Goal: Task Accomplishment & Management: Manage account settings

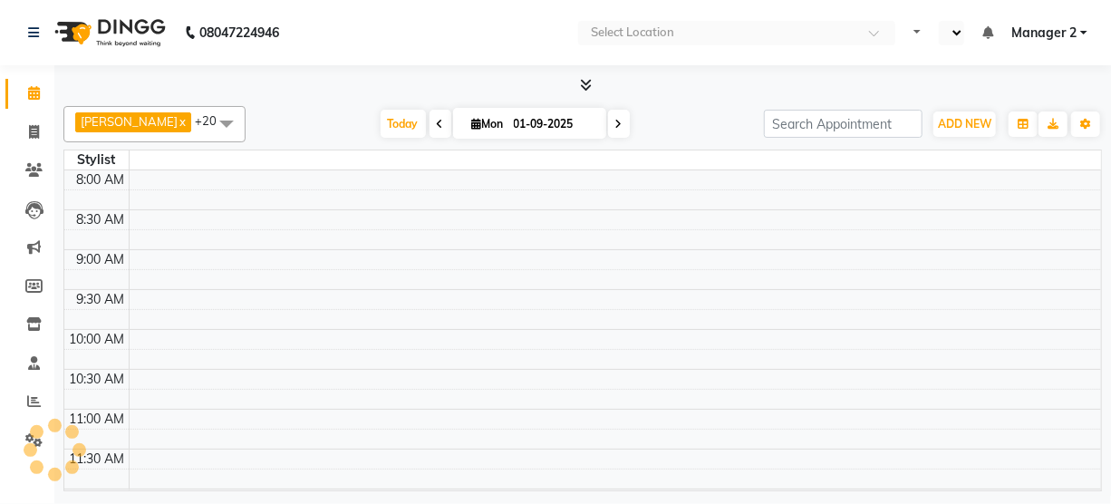
select select "en"
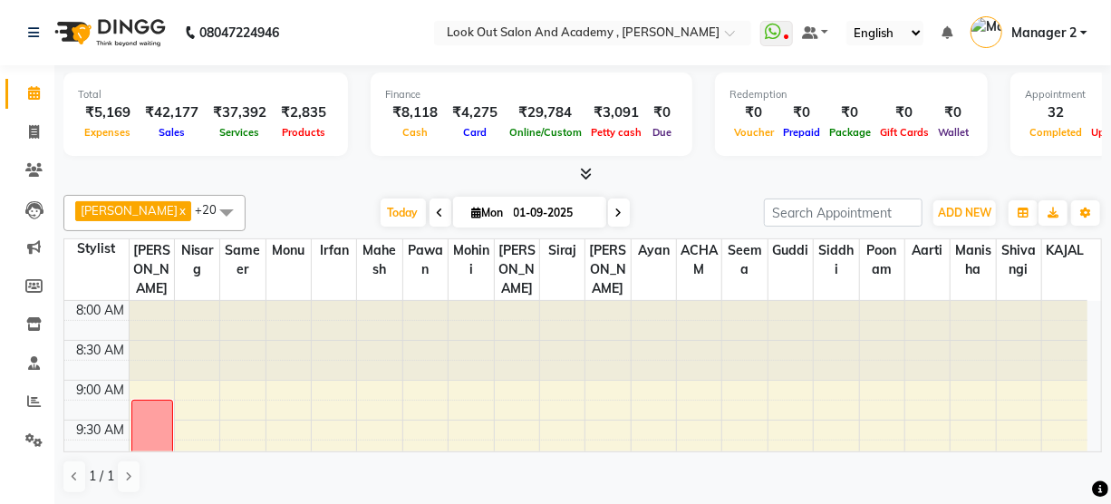
click at [615, 208] on icon at bounding box center [618, 212] width 7 height 11
type input "02-09-2025"
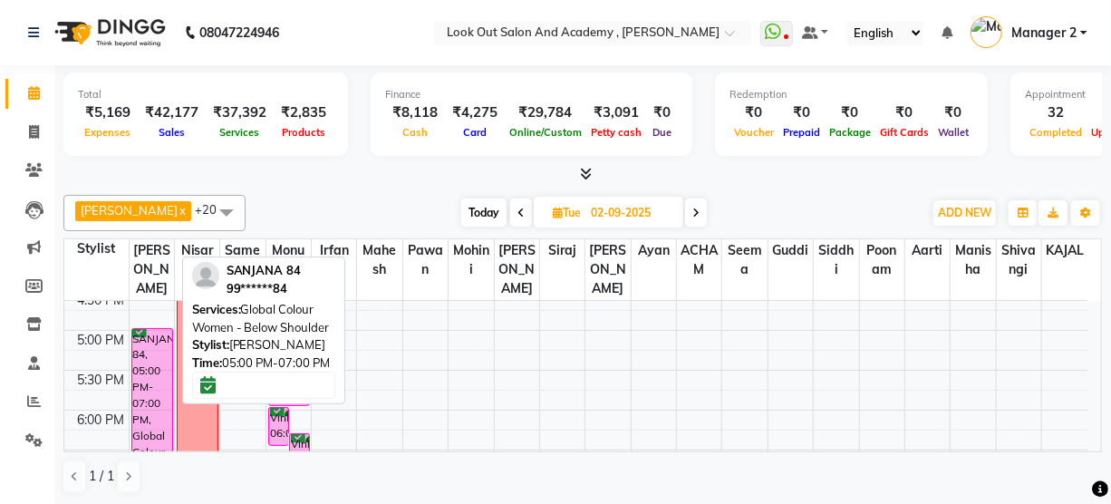
scroll to position [659, 0]
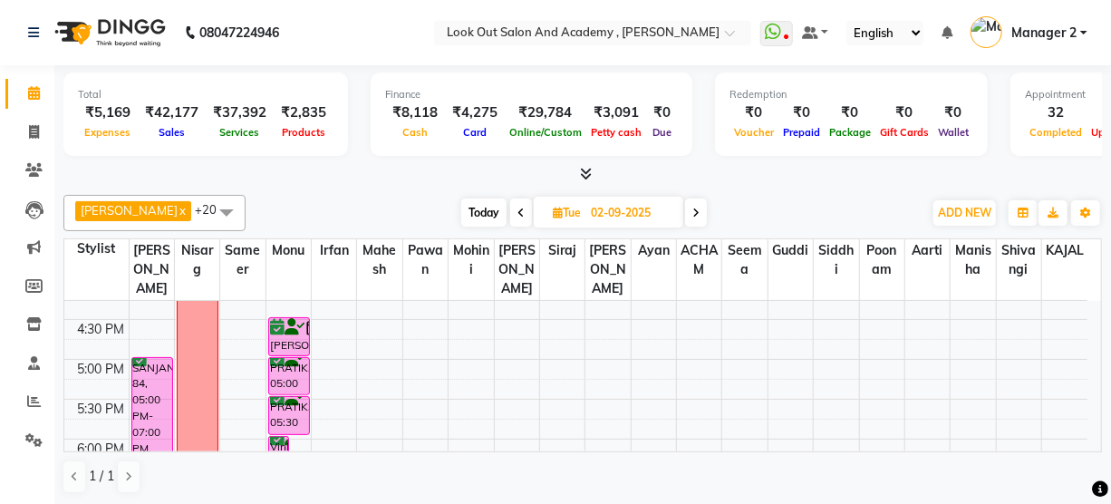
click at [0, 312] on li "Inventory" at bounding box center [27, 324] width 54 height 39
click at [0, 311] on li "Inventory" at bounding box center [27, 324] width 54 height 39
click at [34, 131] on icon at bounding box center [34, 132] width 10 height 14
select select "service"
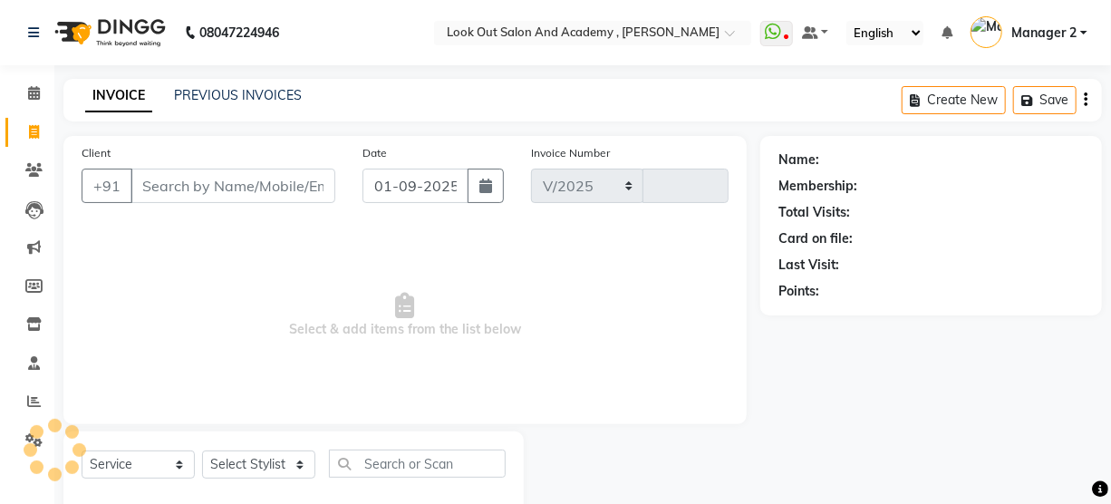
select select "4708"
type input "11591"
click at [249, 199] on input "Client" at bounding box center [232, 186] width 205 height 34
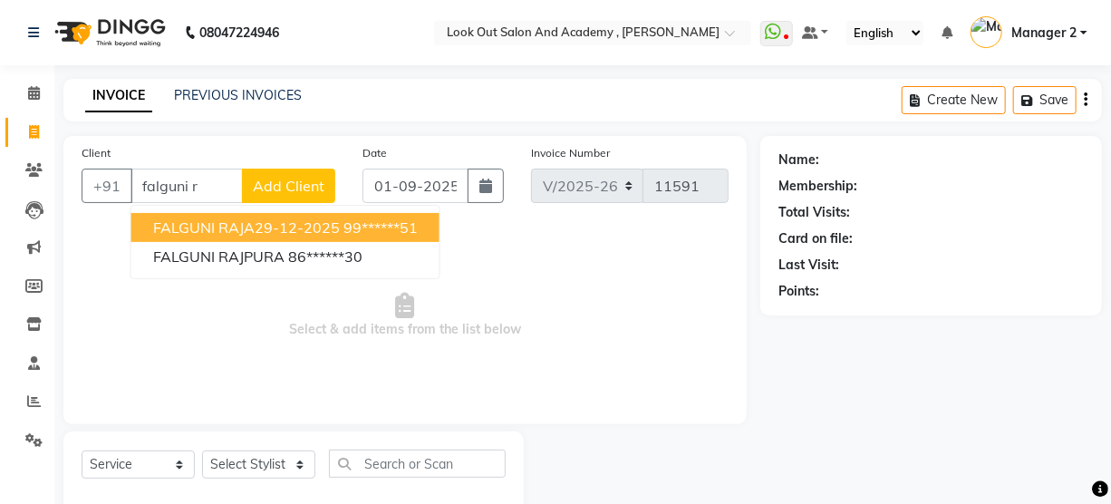
click at [272, 232] on span "FALGUNI RAJA29-12-2025" at bounding box center [246, 227] width 187 height 18
type input "99******51"
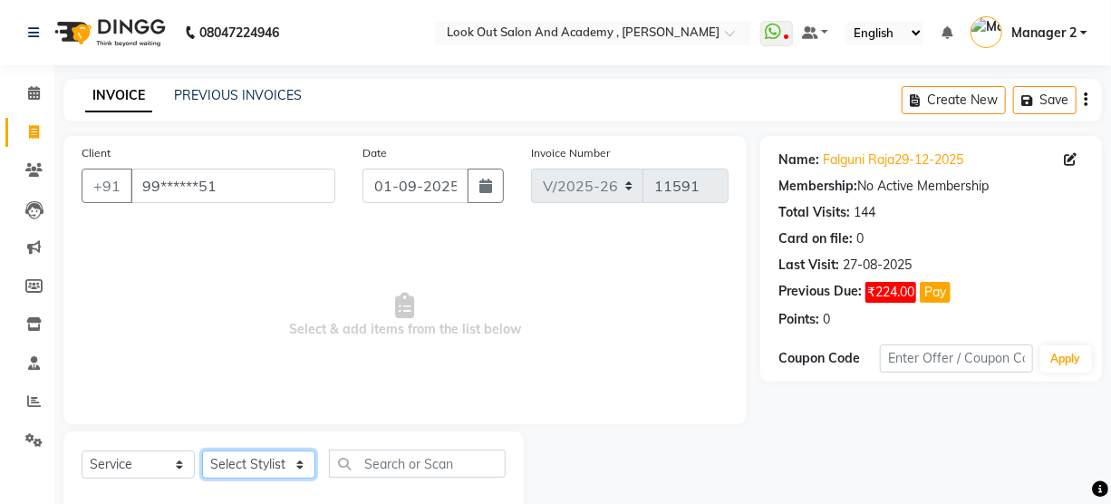
click at [275, 461] on select "Select Stylist Aarti Aatish ACHAM Aftab Afzal AKSHADA ITWARI Akthar Hussain Aya…" at bounding box center [258, 464] width 113 height 28
select select "28201"
click at [406, 457] on input "text" at bounding box center [417, 463] width 177 height 28
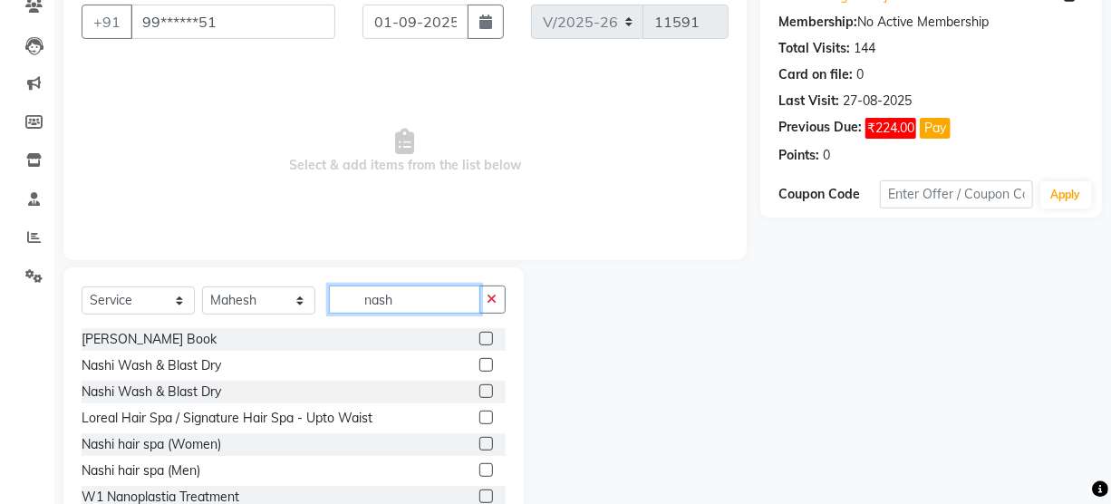
scroll to position [145, 0]
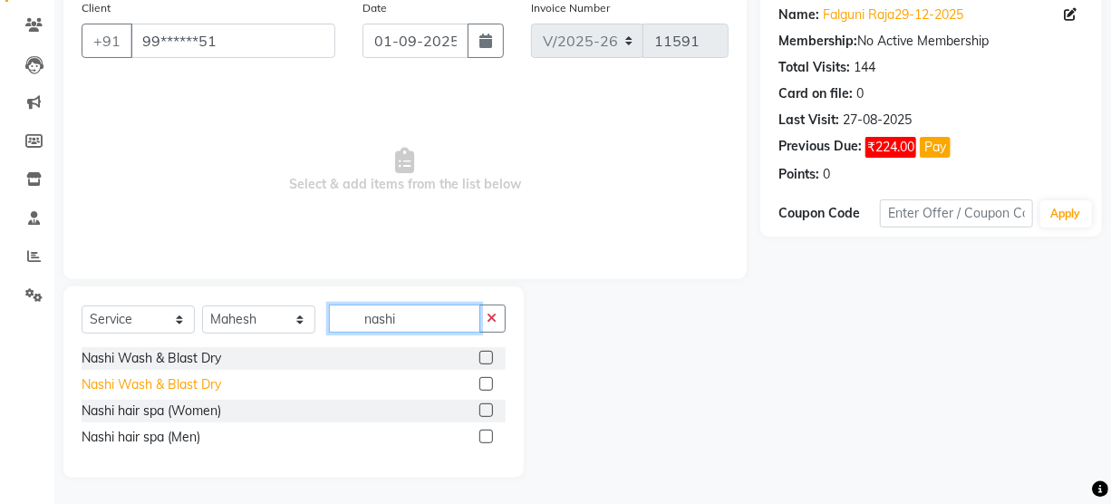
type input "nashi"
click at [159, 379] on div "Nashi Wash & Blast Dry" at bounding box center [152, 384] width 140 height 19
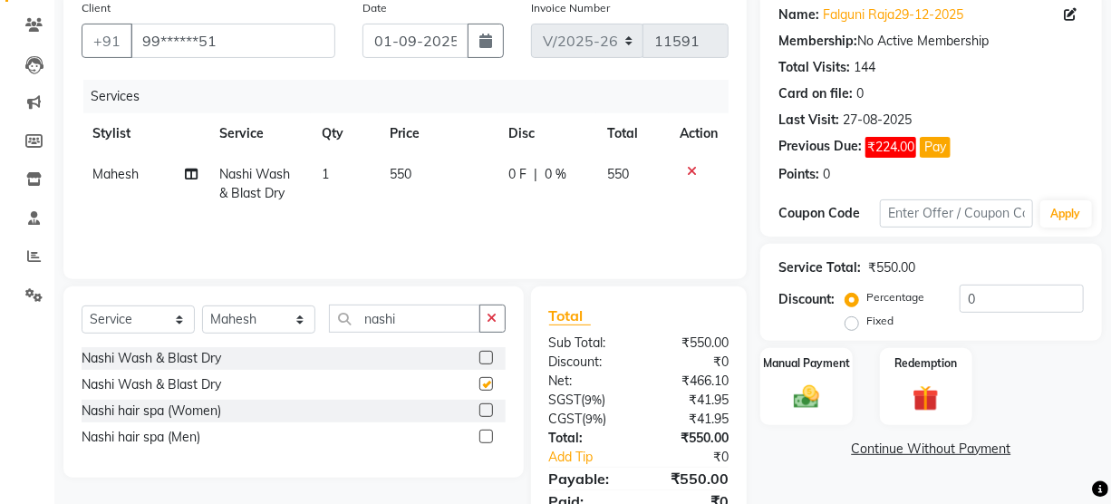
checkbox input "false"
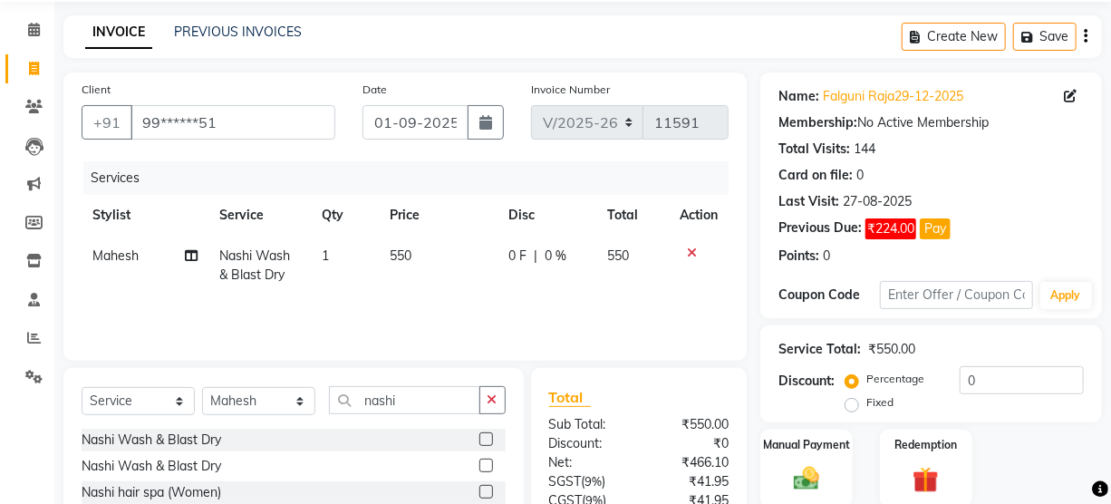
click at [878, 85] on div "Name: Falguni Raja29-12-2025 Membership: No Active Membership Total Visits: 144…" at bounding box center [930, 173] width 305 height 186
click at [872, 92] on link "Falguni Raja29-12-2025" at bounding box center [893, 96] width 140 height 19
click at [961, 378] on input "0" at bounding box center [1021, 380] width 124 height 28
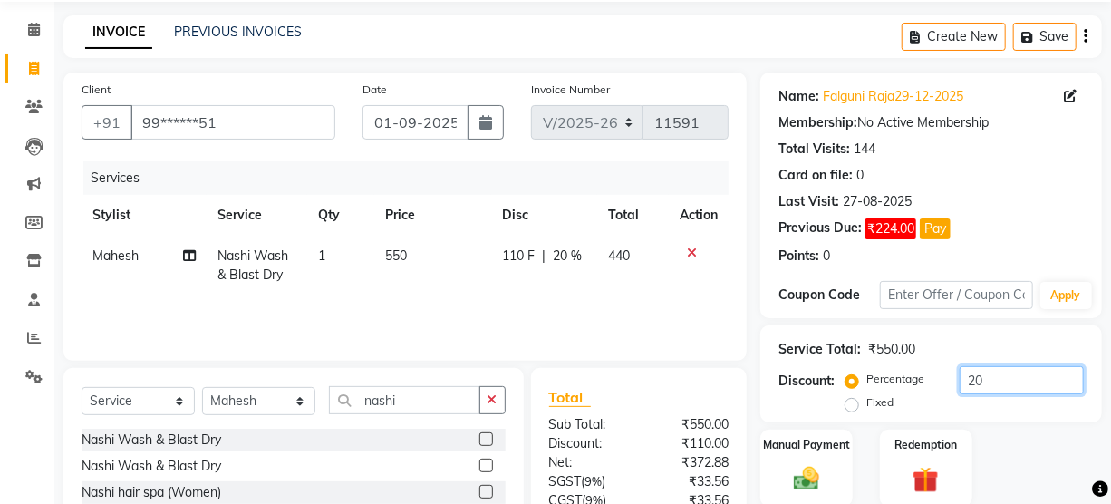
scroll to position [221, 0]
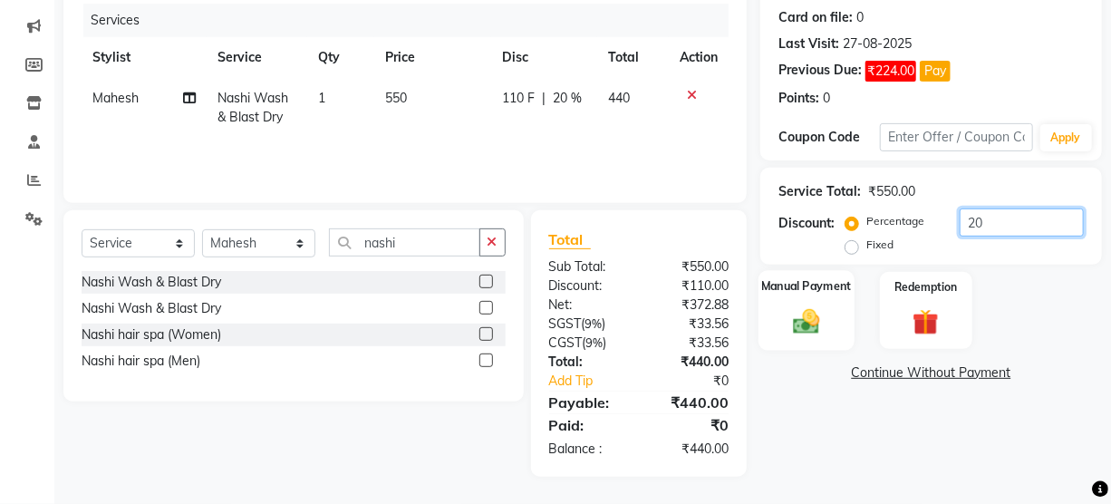
type input "20"
click at [837, 312] on div "Manual Payment" at bounding box center [806, 310] width 96 height 81
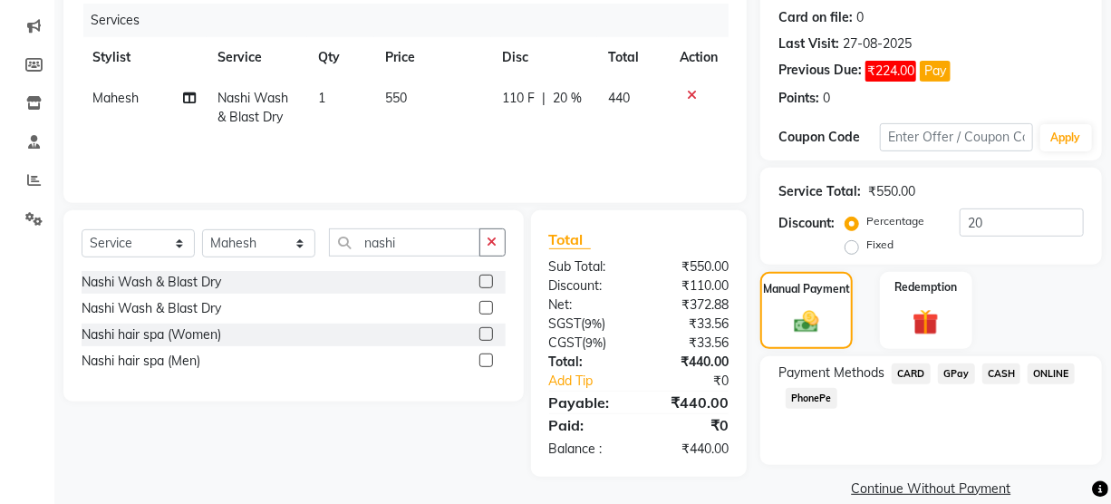
click at [1002, 376] on span "CASH" at bounding box center [1001, 373] width 39 height 21
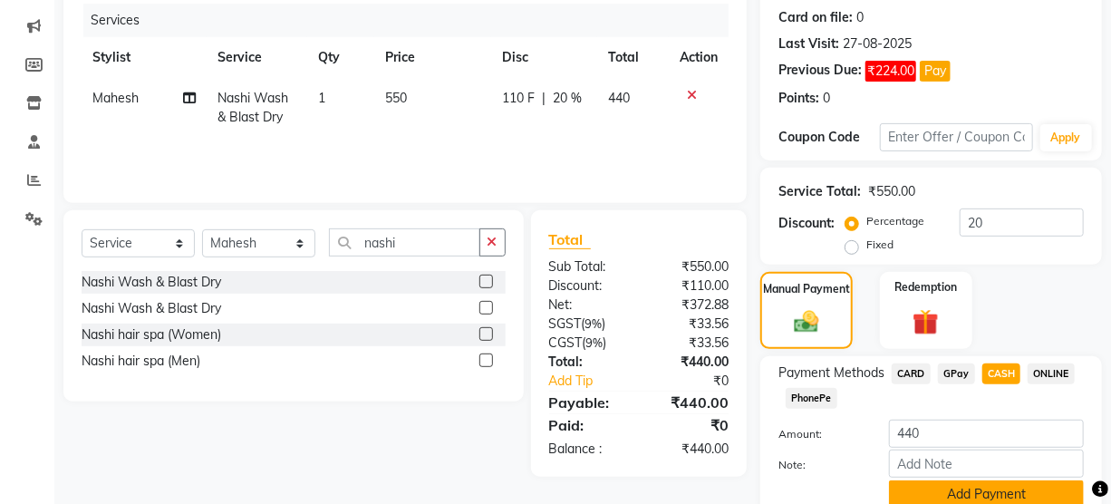
scroll to position [296, 0]
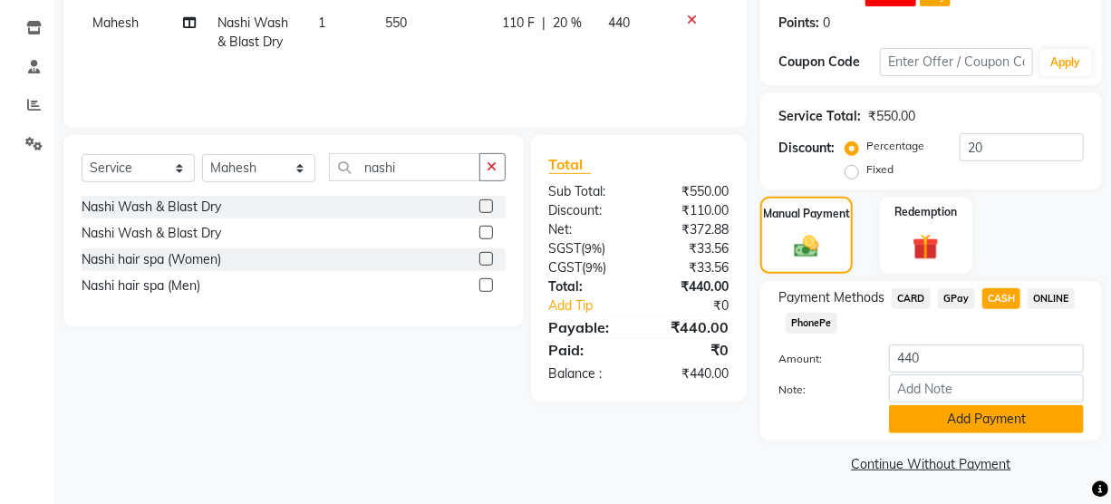
click at [977, 419] on button "Add Payment" at bounding box center [986, 419] width 195 height 28
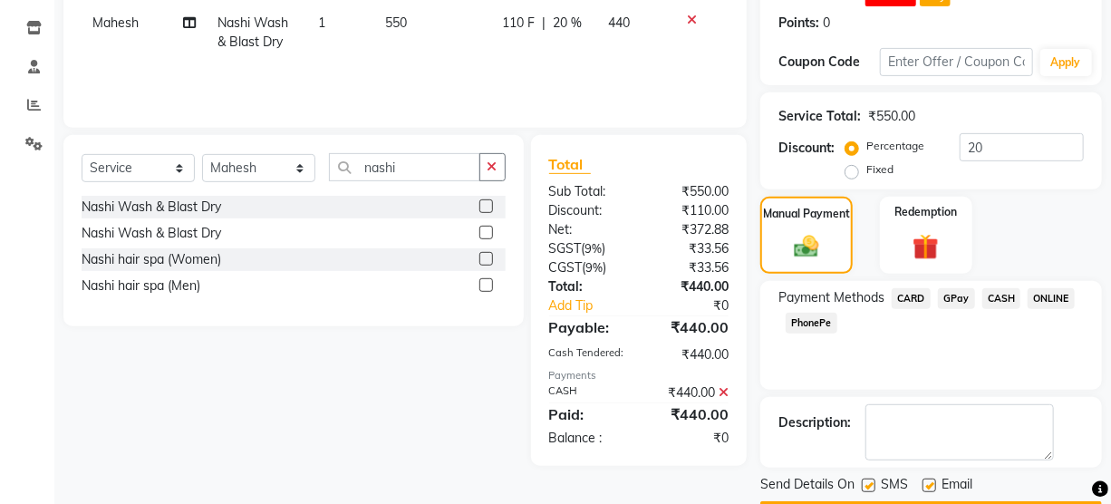
scroll to position [347, 0]
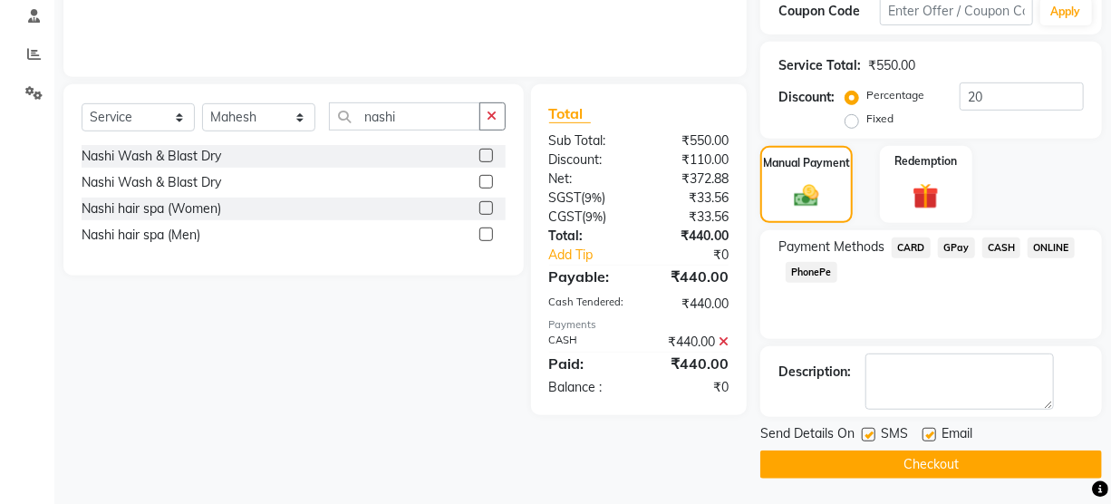
click at [925, 434] on label at bounding box center [929, 435] width 14 height 14
click at [925, 434] on input "checkbox" at bounding box center [928, 435] width 12 height 12
checkbox input "false"
click at [862, 438] on div at bounding box center [868, 437] width 12 height 19
click at [862, 437] on label at bounding box center [869, 435] width 14 height 14
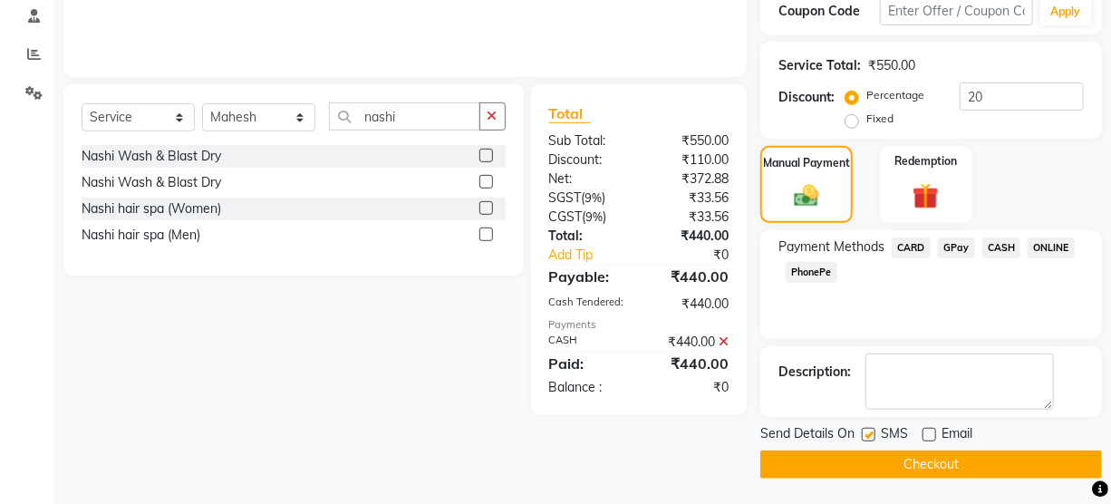
click at [862, 437] on input "checkbox" at bounding box center [868, 435] width 12 height 12
checkbox input "false"
click at [866, 465] on button "Checkout" at bounding box center [931, 464] width 342 height 28
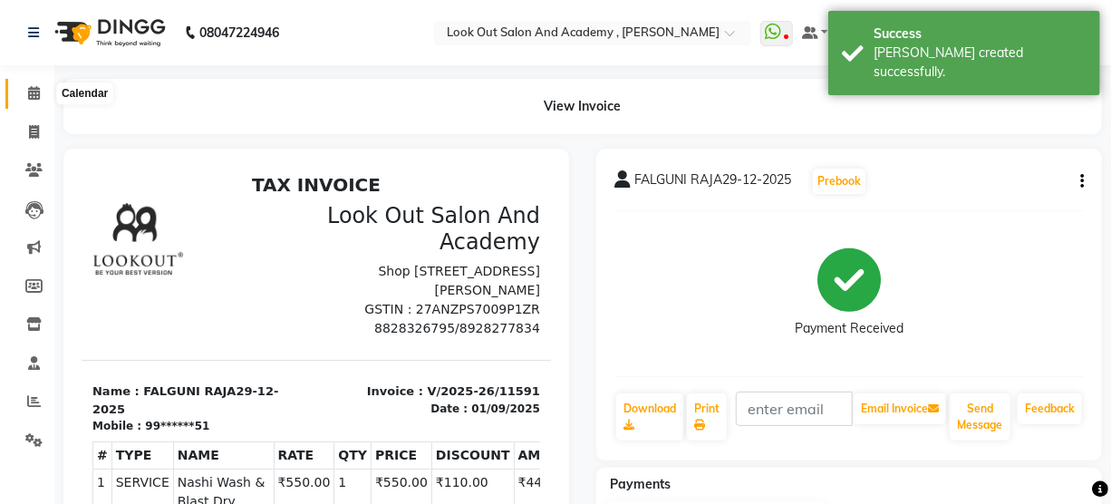
click at [24, 91] on span at bounding box center [34, 93] width 32 height 21
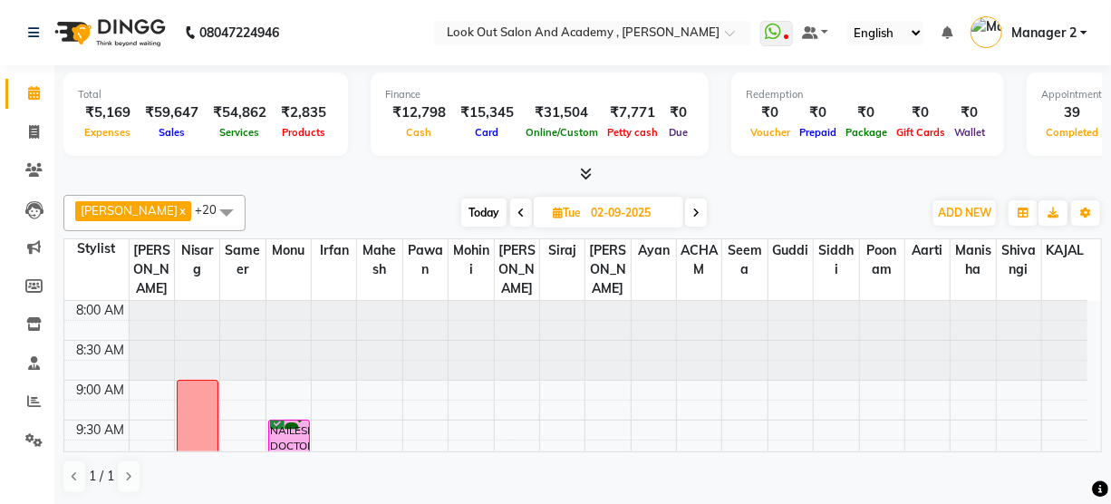
click at [470, 208] on span "Today" at bounding box center [483, 212] width 45 height 28
type input "01-09-2025"
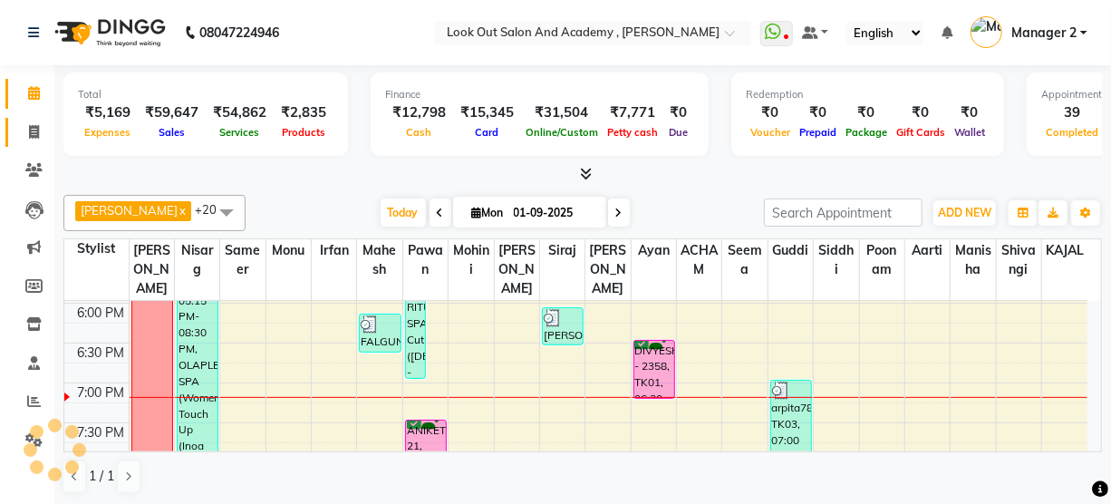
click at [5, 125] on link "Invoice" at bounding box center [26, 133] width 43 height 30
select select "service"
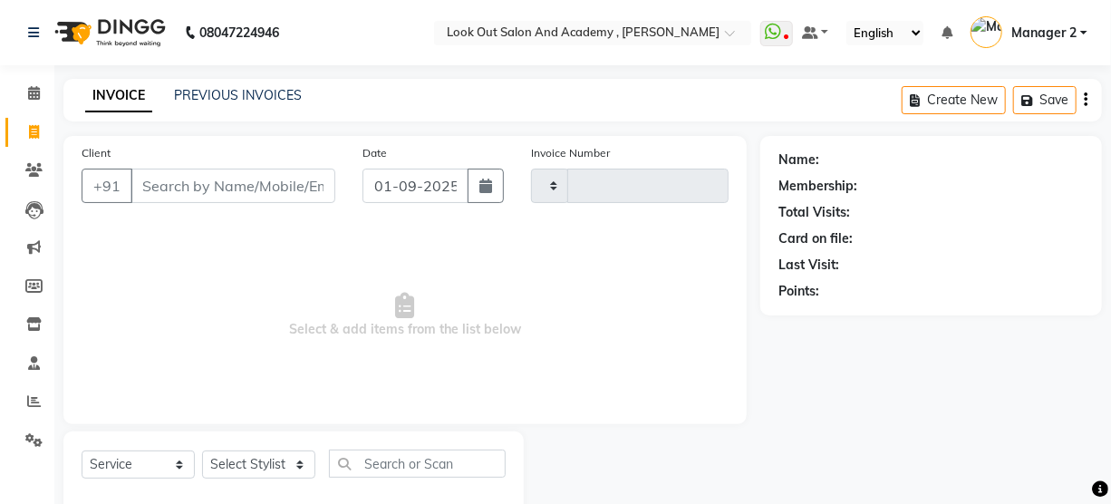
type input "11595"
select select "4708"
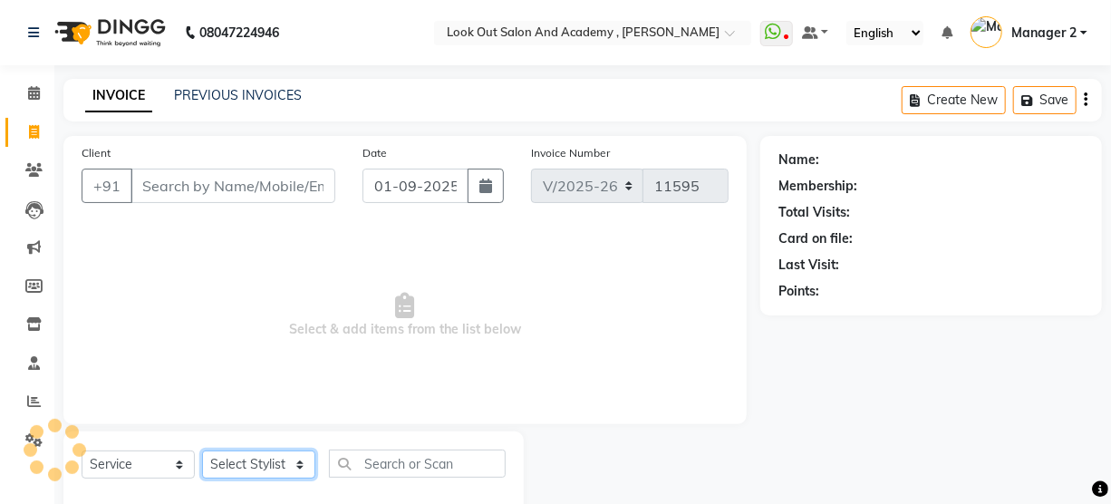
click at [221, 459] on select "Select Stylist" at bounding box center [258, 464] width 113 height 28
select select "28280"
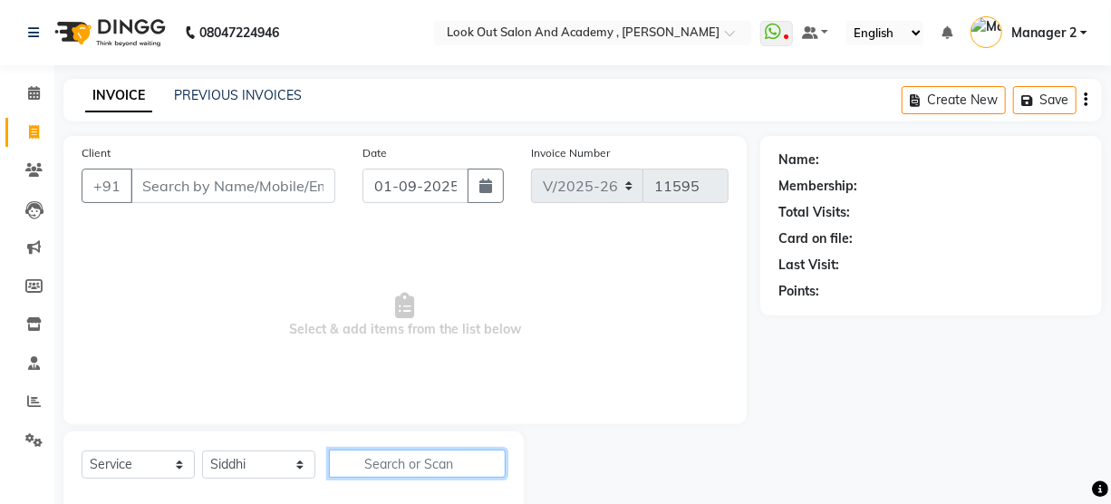
click at [370, 459] on input "text" at bounding box center [417, 463] width 177 height 28
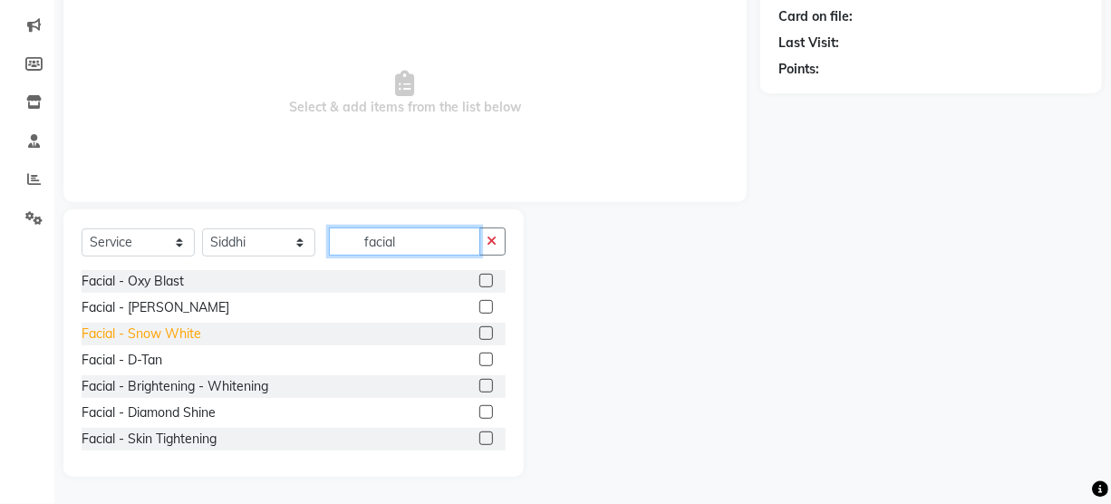
type input "facial"
click at [163, 328] on div "Facial - Snow White" at bounding box center [142, 333] width 120 height 19
checkbox input "false"
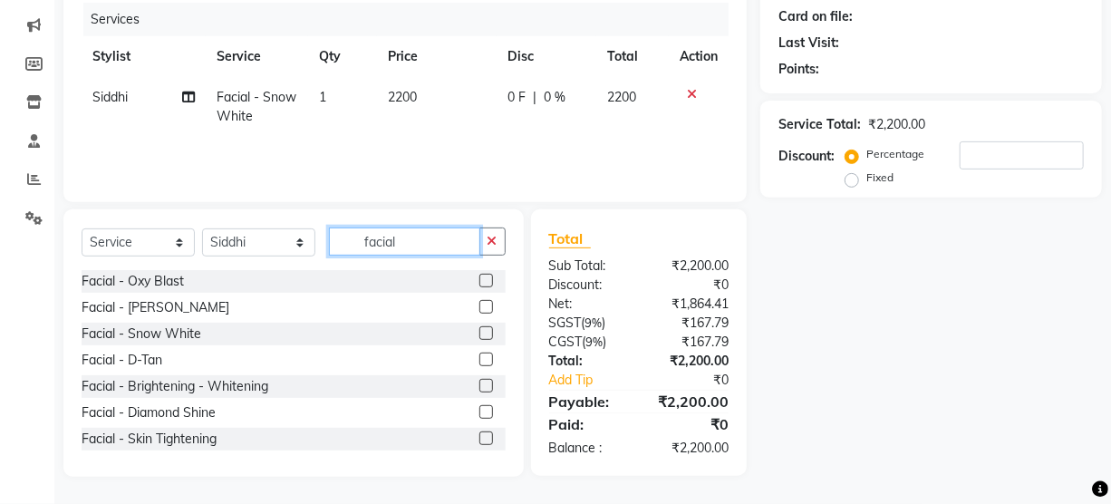
drag, startPoint x: 408, startPoint y: 242, endPoint x: 79, endPoint y: 236, distance: 328.9
click at [207, 244] on div "Select Service Product Membership Package Voucher Prepaid Gift Card Select Styl…" at bounding box center [294, 248] width 424 height 43
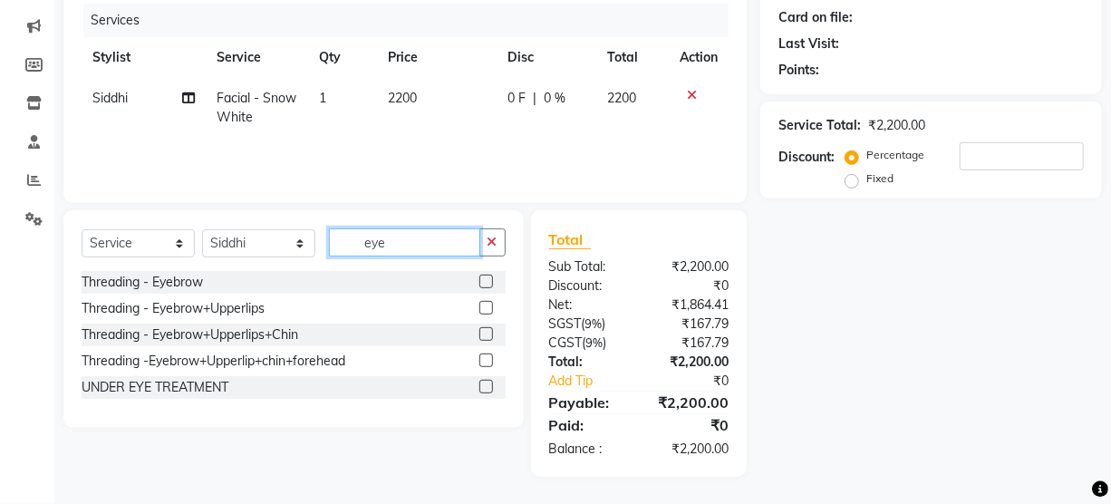
scroll to position [221, 0]
type input "eye"
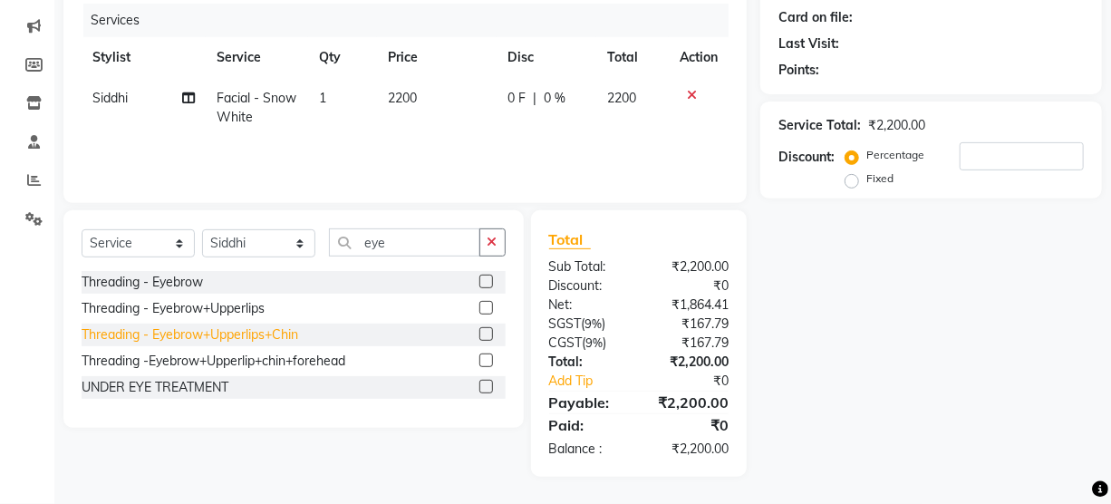
click at [226, 326] on div "Threading - Eyebrow+Upperlips+Chin" at bounding box center [190, 334] width 217 height 19
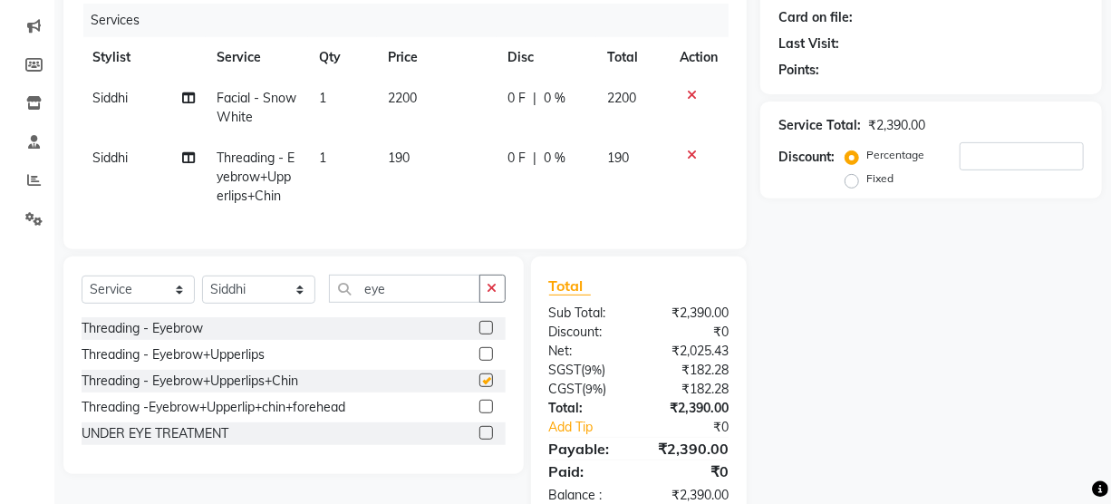
checkbox input "false"
click at [270, 304] on select "Select Stylist Aarti Aatish ACHAM Aftab Afzal AKSHADA ITWARI Akthar Hussain Aya…" at bounding box center [258, 289] width 113 height 28
drag, startPoint x: 197, startPoint y: 316, endPoint x: 234, endPoint y: 310, distance: 37.7
click at [198, 316] on div "Select Service Product Membership Package Voucher Prepaid Gift Card Select Styl…" at bounding box center [294, 296] width 424 height 43
click at [234, 304] on select "Select Stylist Aarti Aatish ACHAM Aftab Afzal AKSHADA ITWARI Akthar Hussain Aya…" at bounding box center [258, 289] width 113 height 28
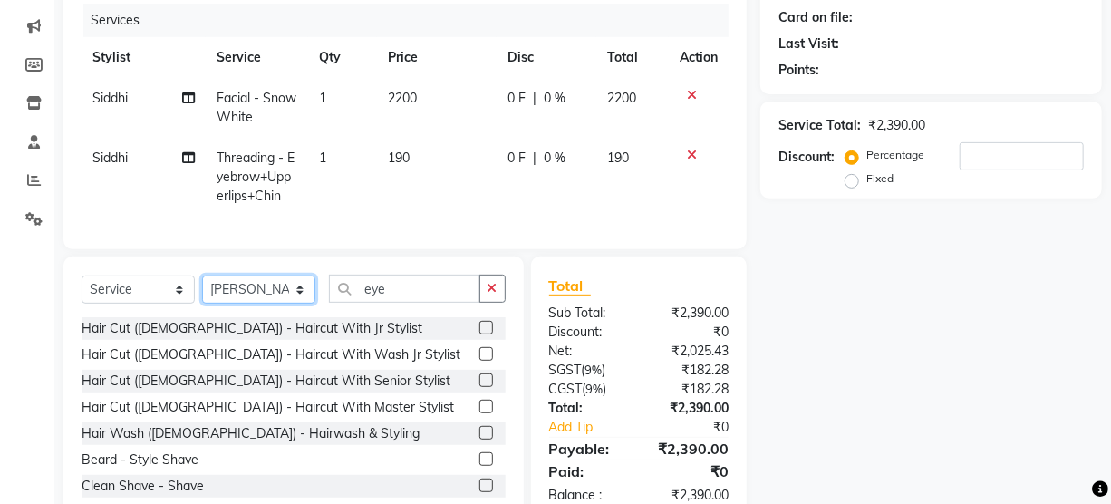
select select "64260"
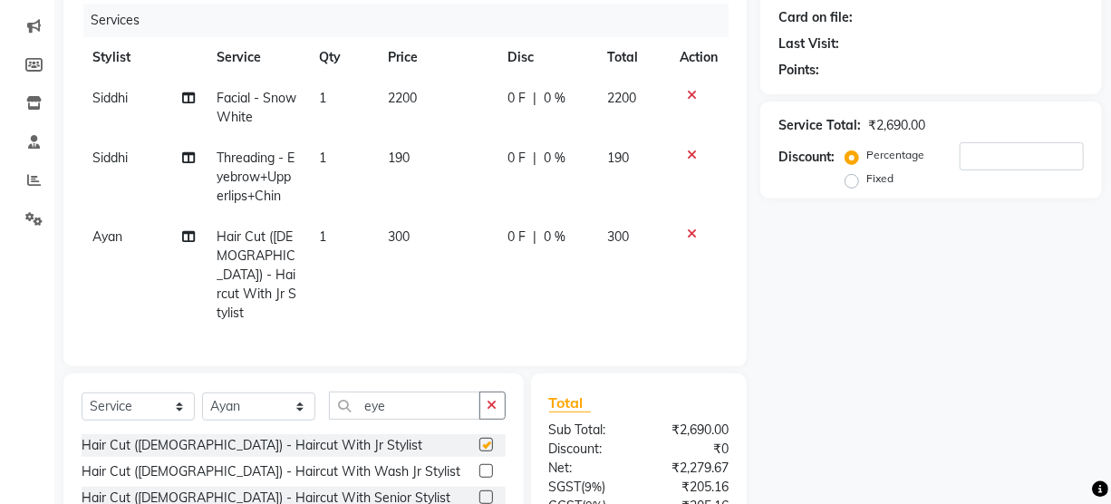
checkbox input "false"
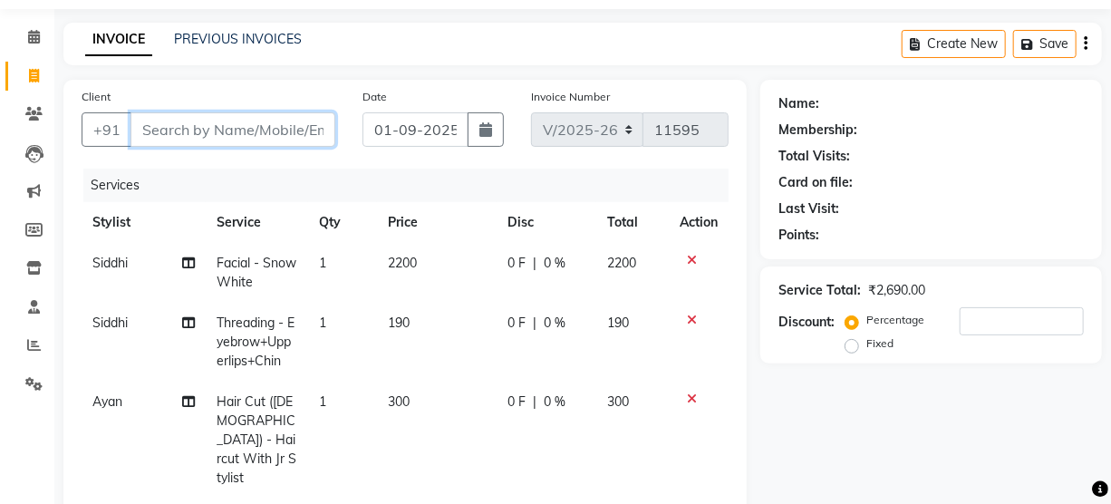
click at [214, 137] on input "Client" at bounding box center [232, 129] width 205 height 34
type input "9"
type input "0"
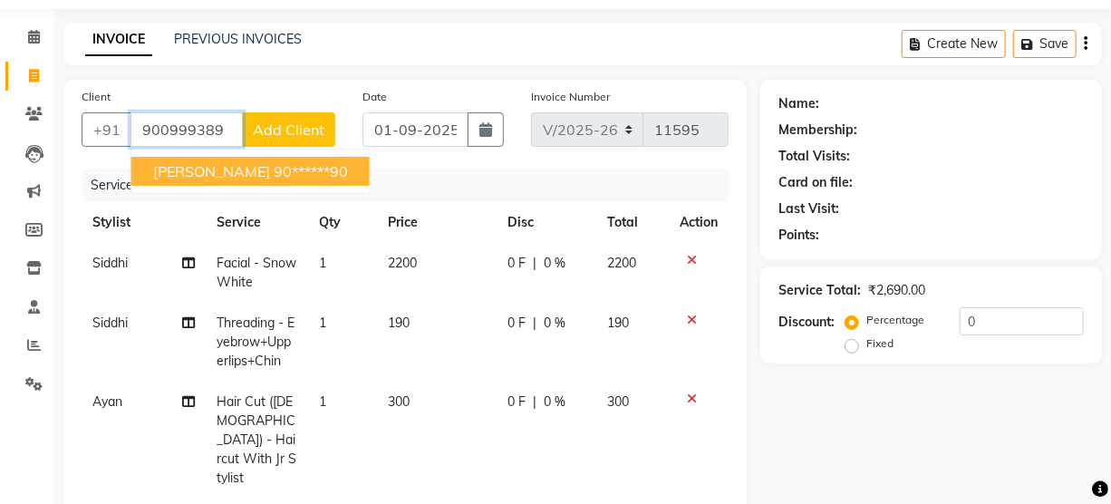
click at [226, 170] on span "ISHA DOSHI" at bounding box center [211, 171] width 117 height 18
type input "90******90"
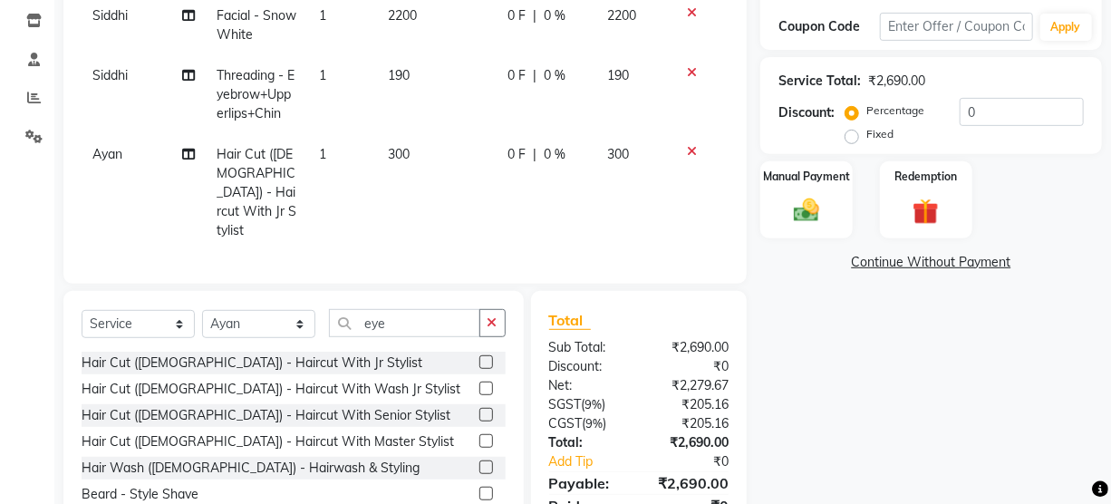
scroll to position [381, 0]
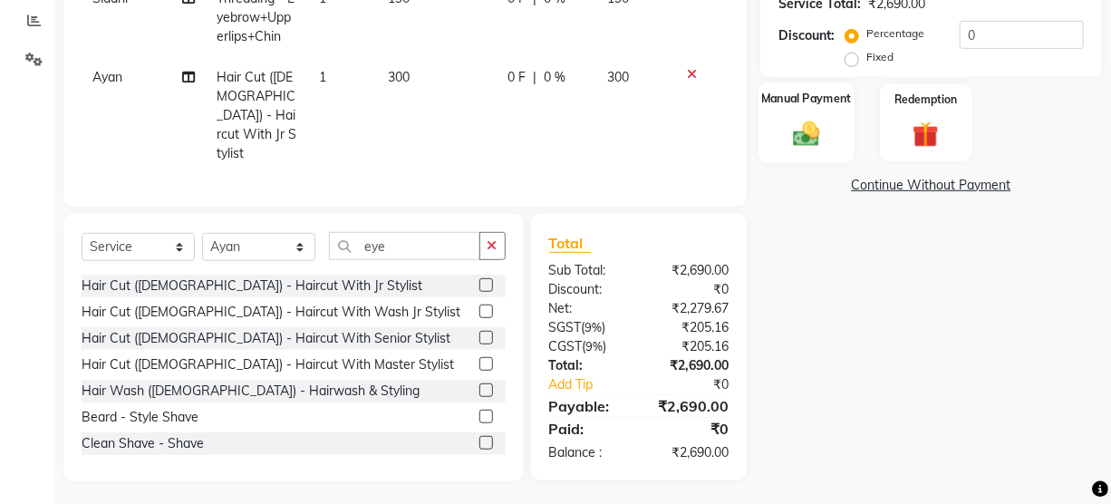
click at [820, 114] on div "Manual Payment" at bounding box center [806, 122] width 96 height 81
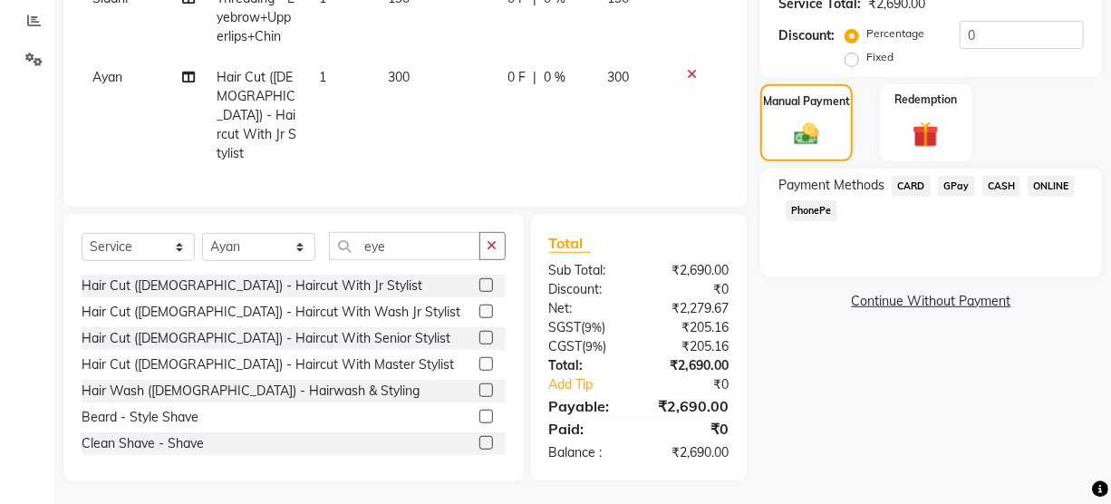
click at [1009, 186] on span "CASH" at bounding box center [1001, 186] width 39 height 21
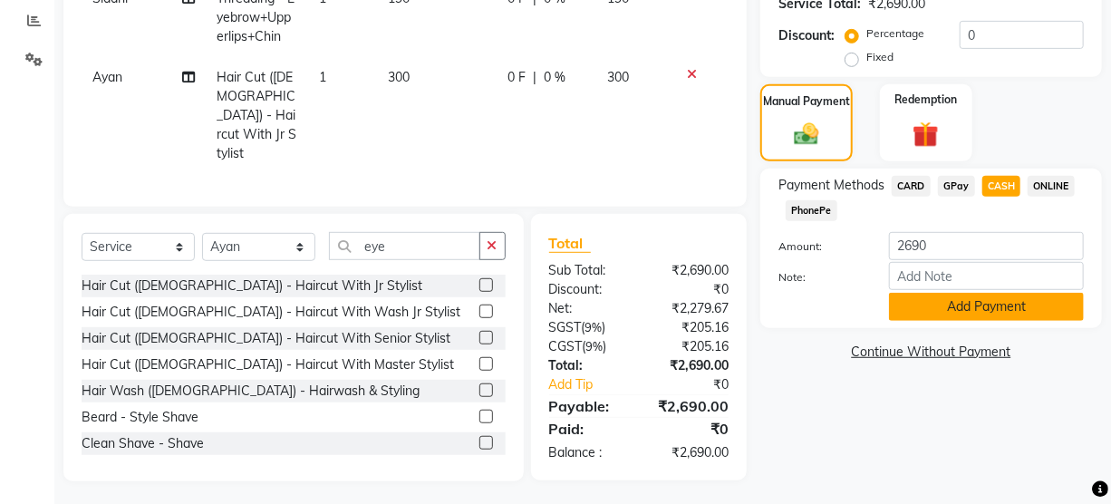
click at [983, 307] on button "Add Payment" at bounding box center [986, 307] width 195 height 28
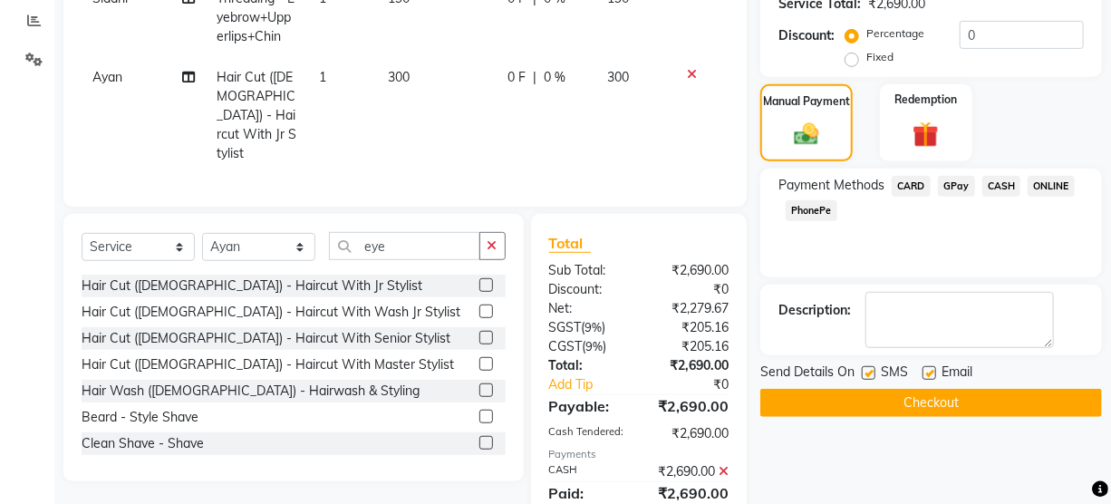
scroll to position [444, 0]
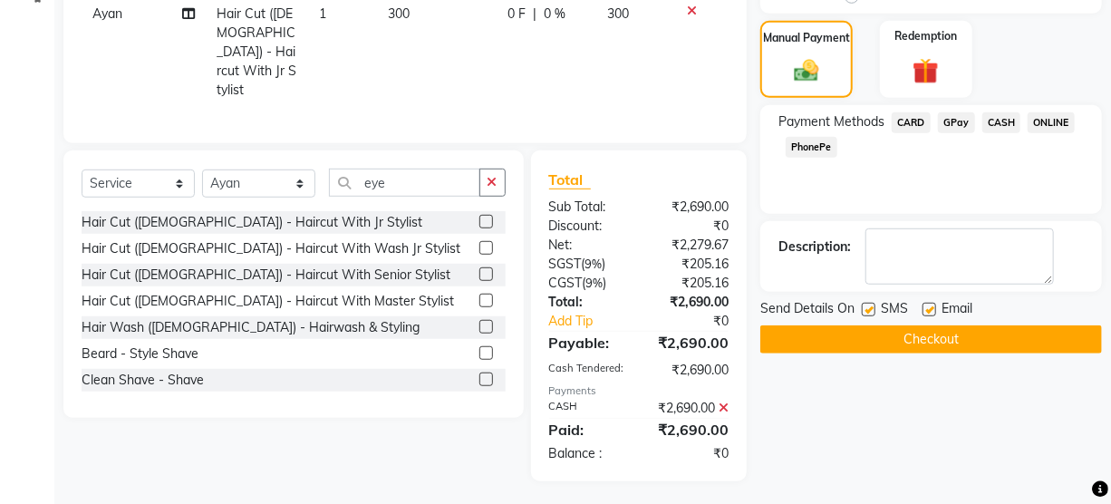
click at [925, 303] on label at bounding box center [929, 310] width 14 height 14
click at [925, 304] on input "checkbox" at bounding box center [928, 310] width 12 height 12
checkbox input "false"
click at [923, 327] on button "Checkout" at bounding box center [931, 339] width 342 height 28
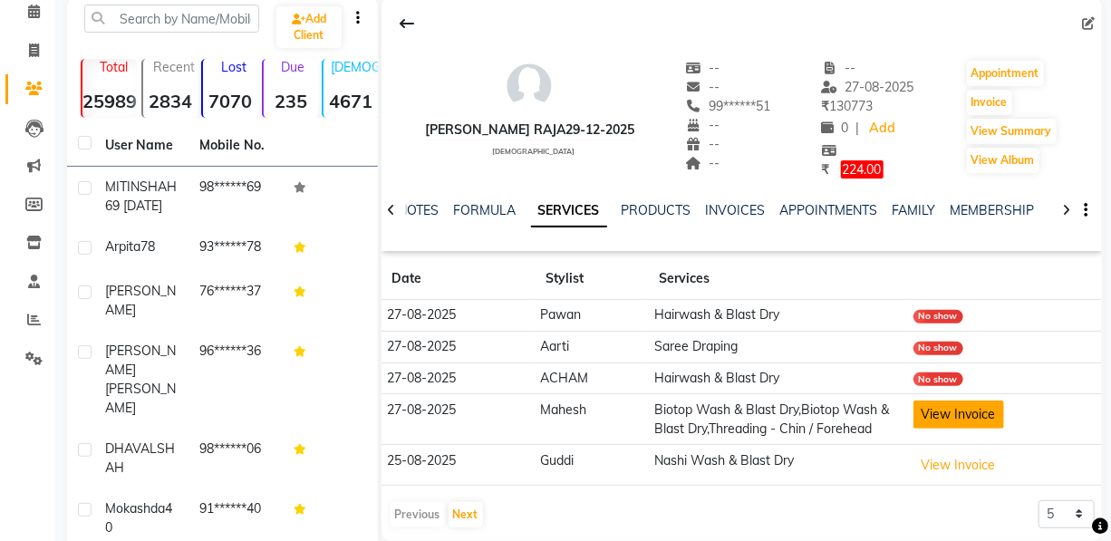
click at [947, 413] on button "View Invoice" at bounding box center [958, 414] width 91 height 28
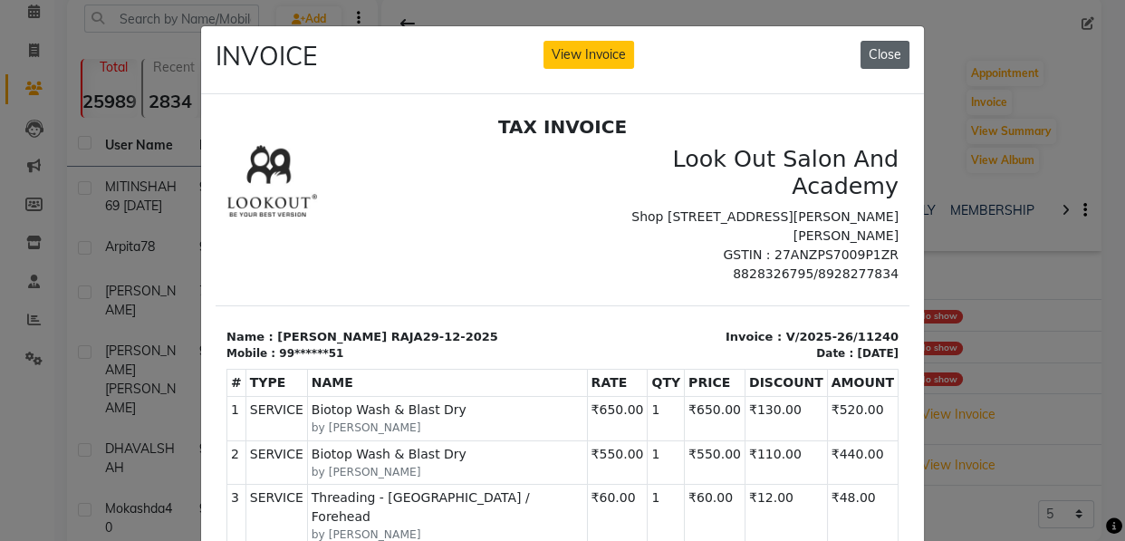
click at [872, 46] on button "Close" at bounding box center [885, 55] width 49 height 28
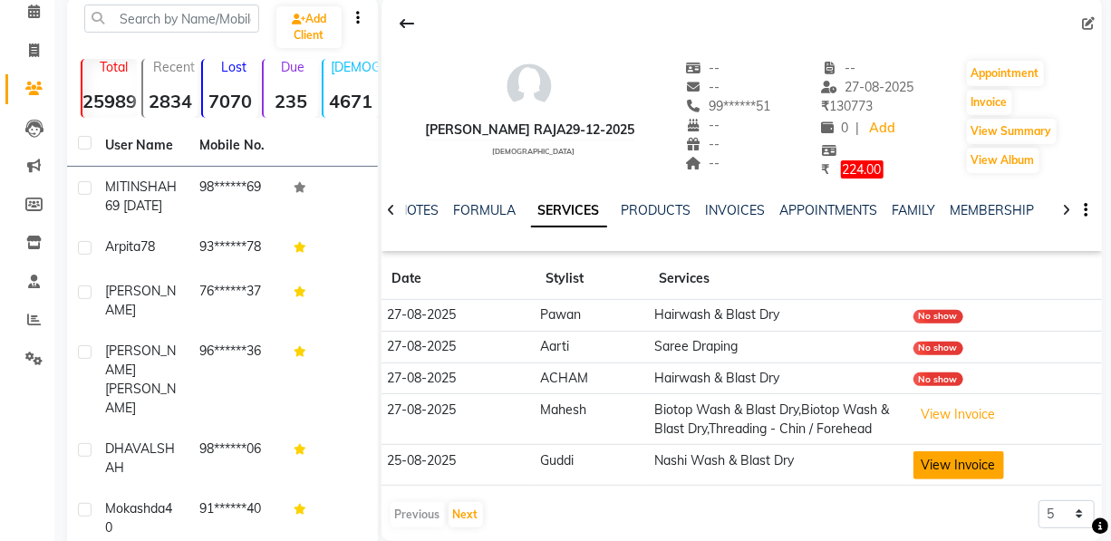
click at [964, 465] on button "View Invoice" at bounding box center [958, 465] width 91 height 28
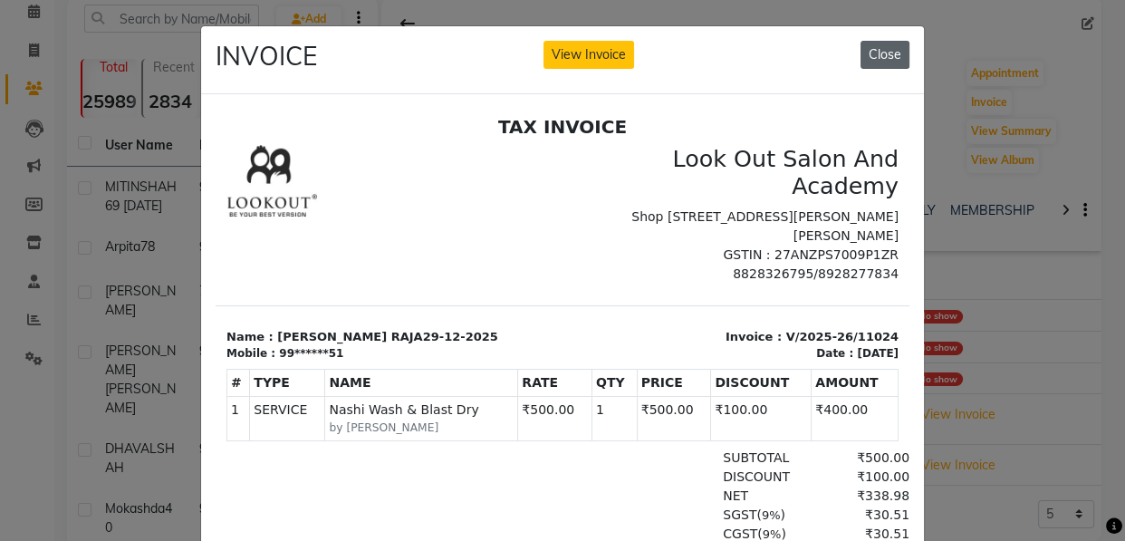
click at [861, 56] on button "Close" at bounding box center [885, 55] width 49 height 28
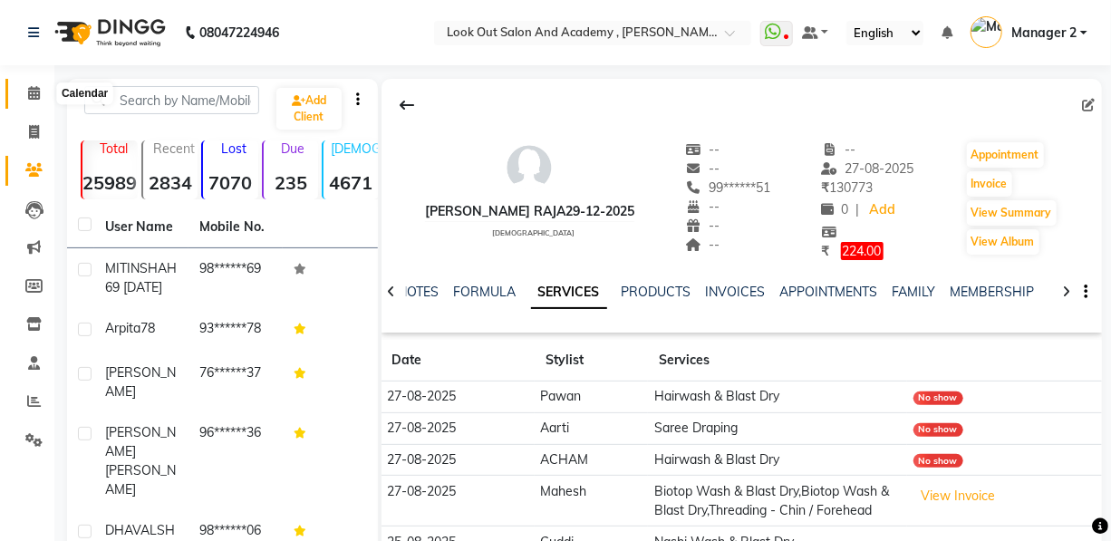
click at [19, 91] on span at bounding box center [34, 93] width 32 height 21
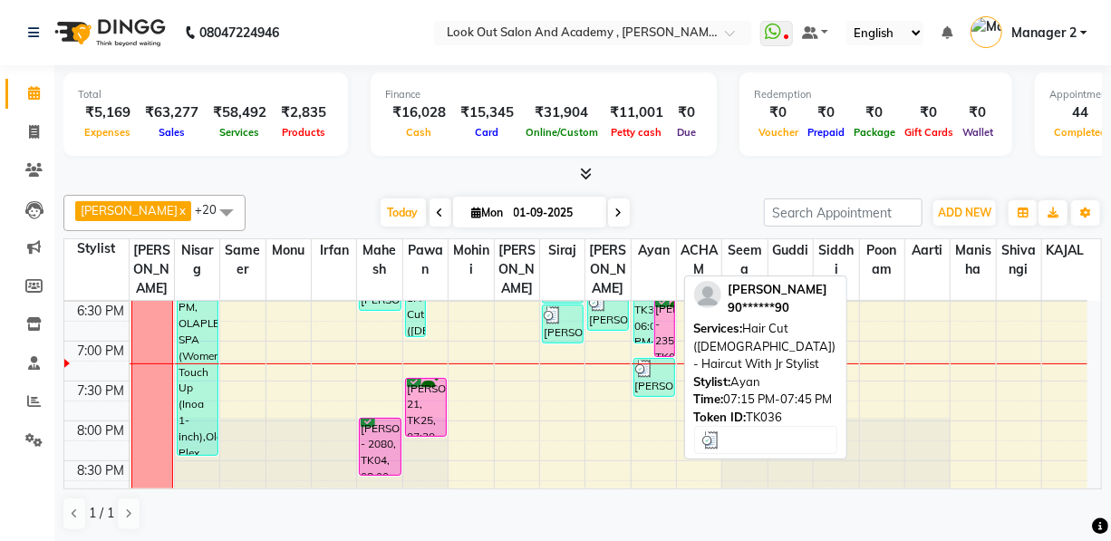
scroll to position [807, 0]
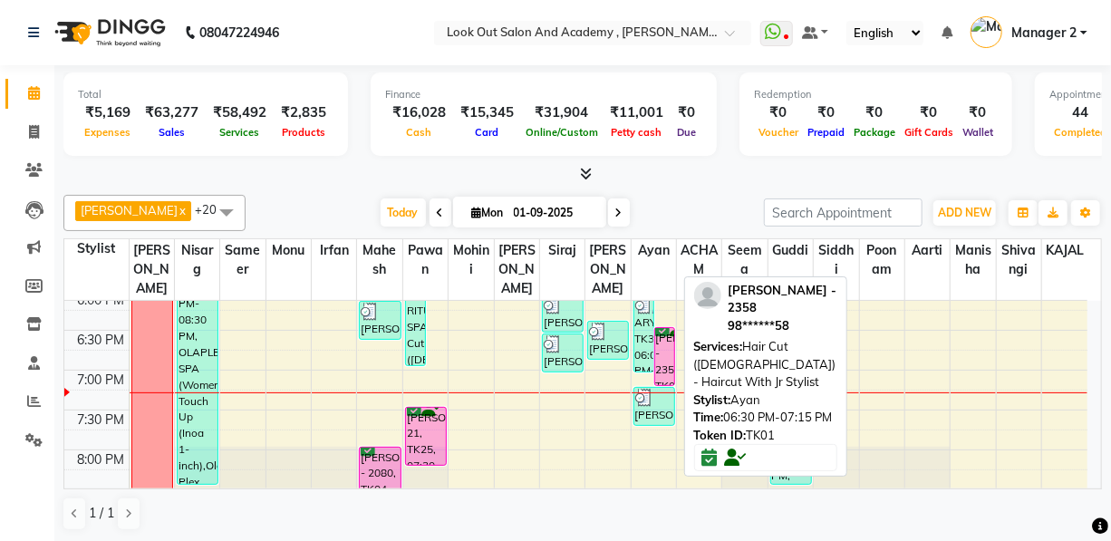
click at [660, 370] on div "[PERSON_NAME] - 2358, TK01, 06:30 PM-07:15 PM, Hair Cut ([DEMOGRAPHIC_DATA]) - …" at bounding box center [664, 356] width 19 height 57
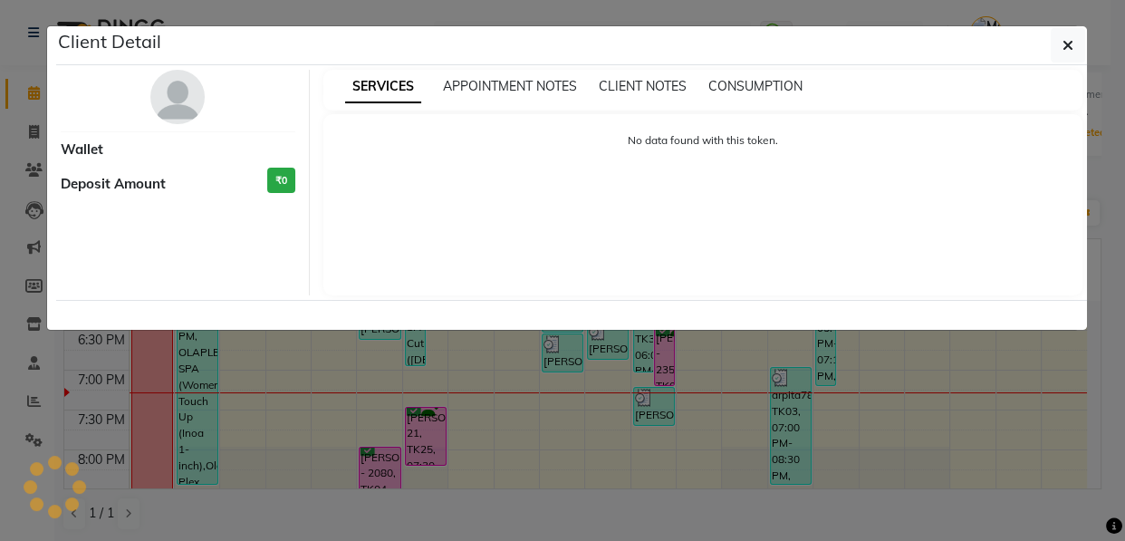
select select "6"
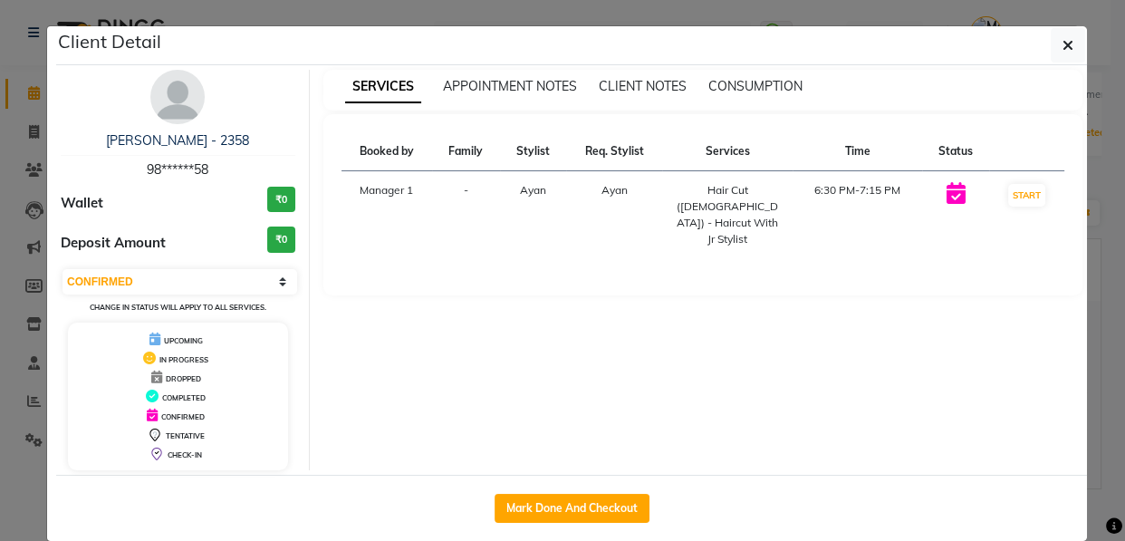
drag, startPoint x: 608, startPoint y: 509, endPoint x: 620, endPoint y: 540, distance: 33.0
click at [607, 509] on button "Mark Done And Checkout" at bounding box center [572, 508] width 155 height 29
select select "service"
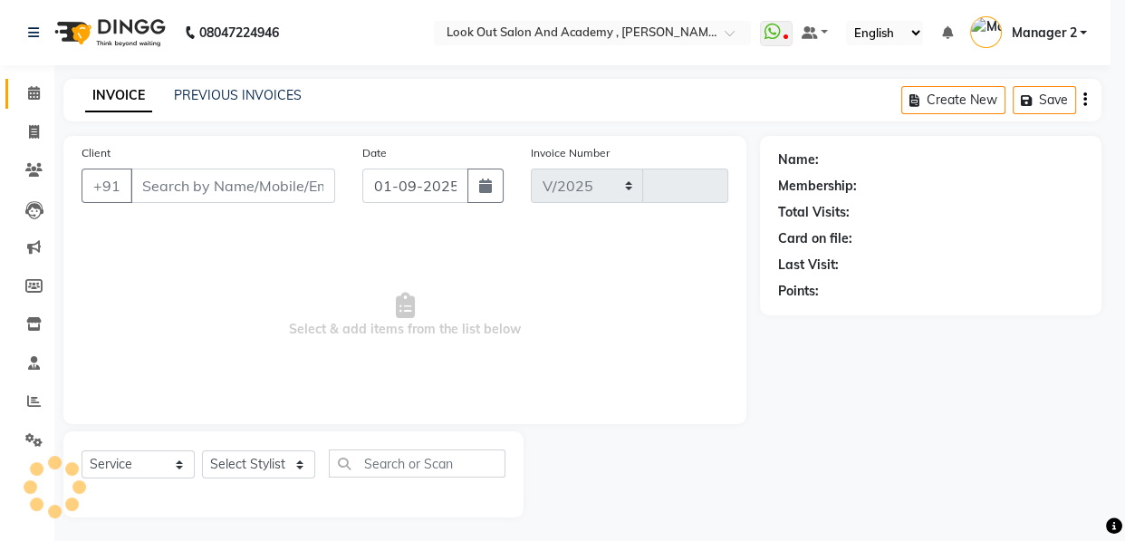
select select "4708"
type input "11596"
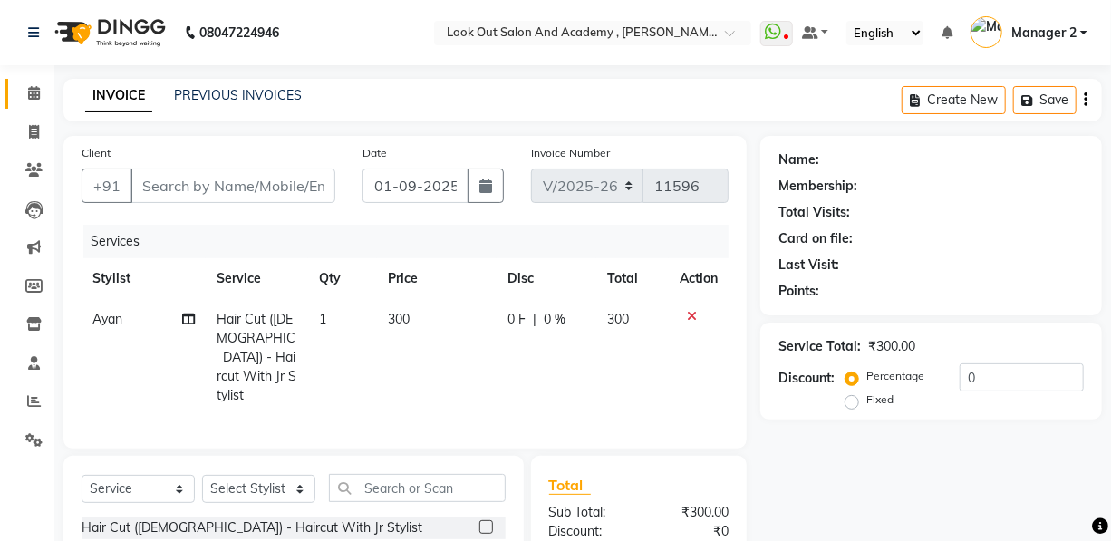
type input "98******58"
select select "64260"
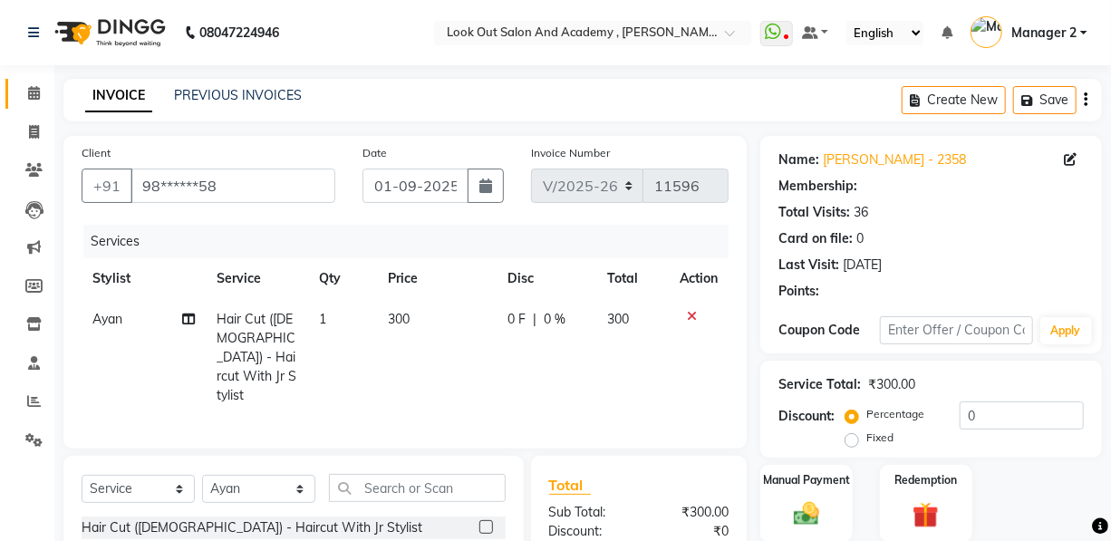
select select "1: Object"
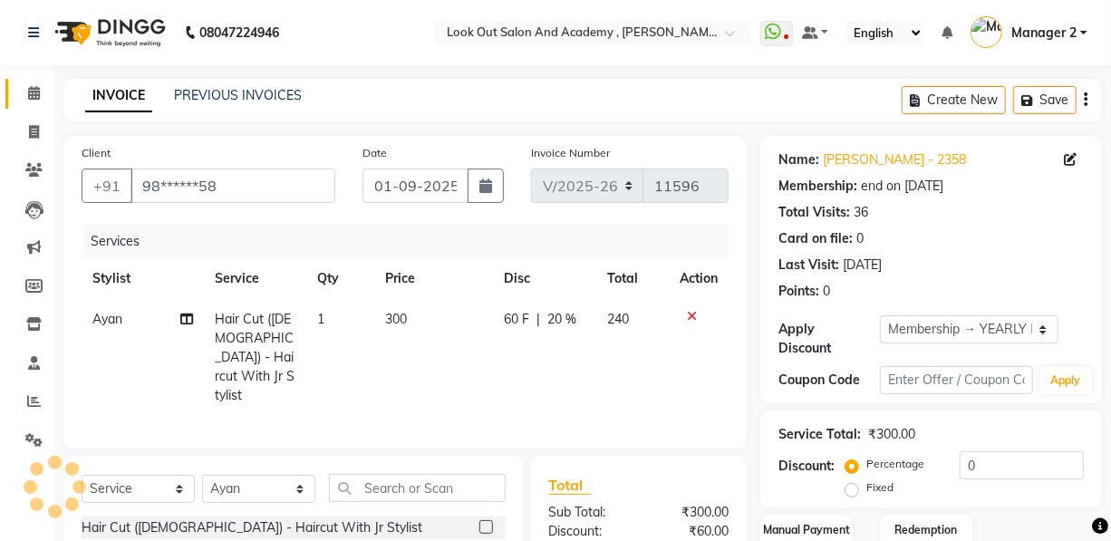
type input "20"
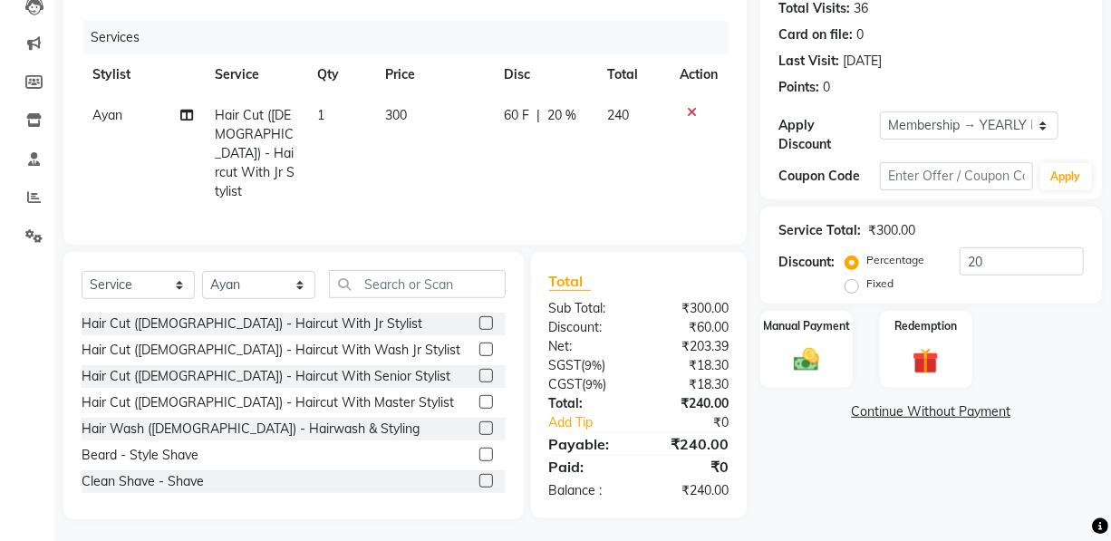
drag, startPoint x: 811, startPoint y: 341, endPoint x: 882, endPoint y: 386, distance: 84.7
click at [811, 340] on div "Manual Payment" at bounding box center [806, 349] width 92 height 77
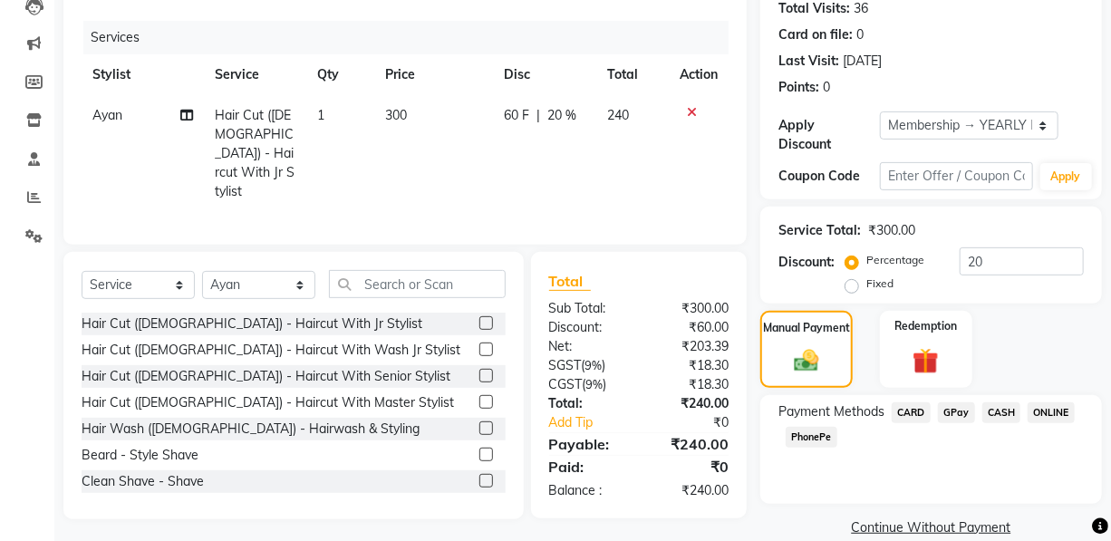
click at [999, 410] on span "CASH" at bounding box center [1001, 412] width 39 height 21
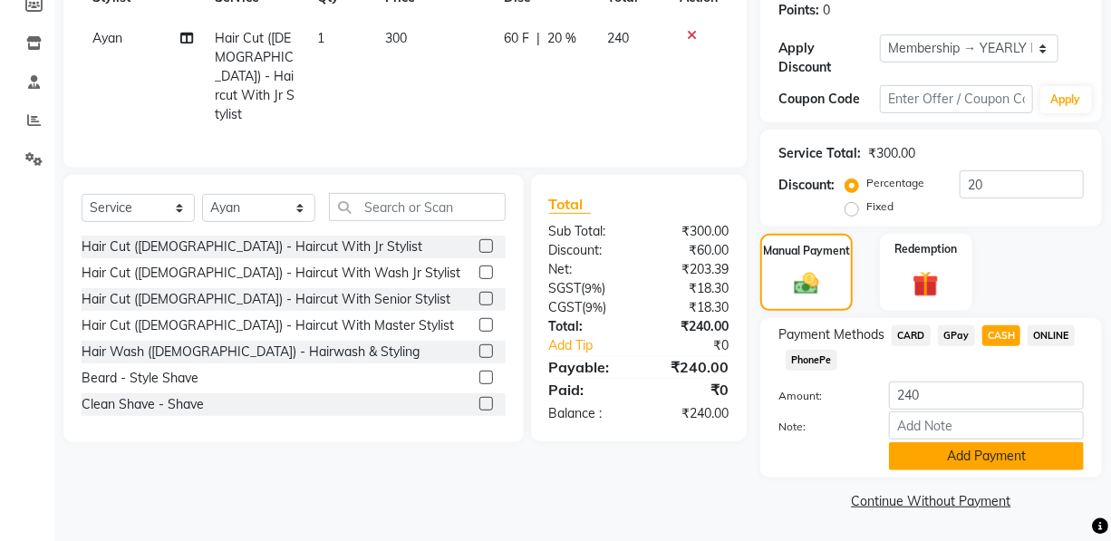
click at [955, 449] on button "Add Payment" at bounding box center [986, 456] width 195 height 28
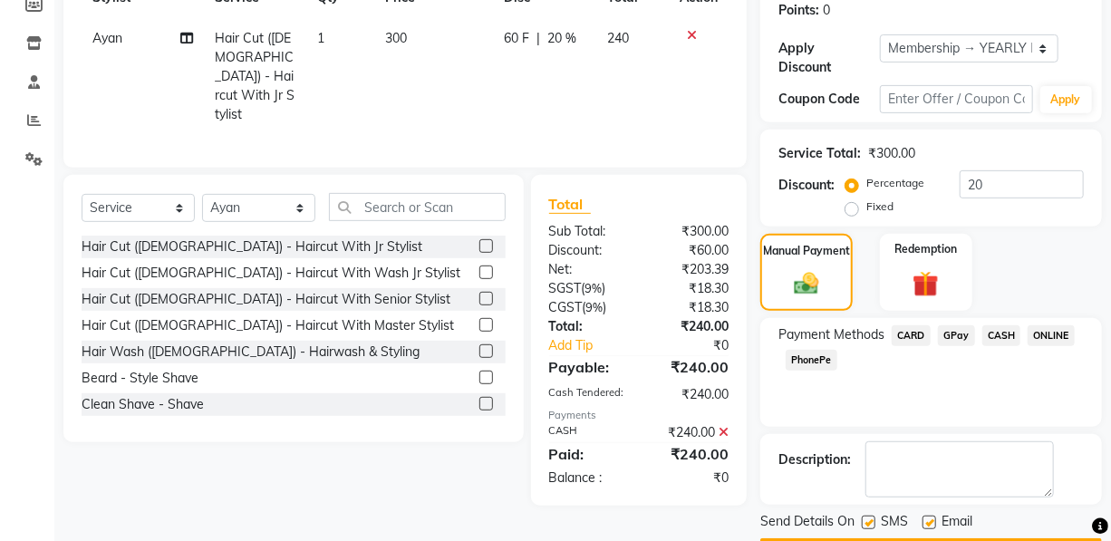
scroll to position [332, 0]
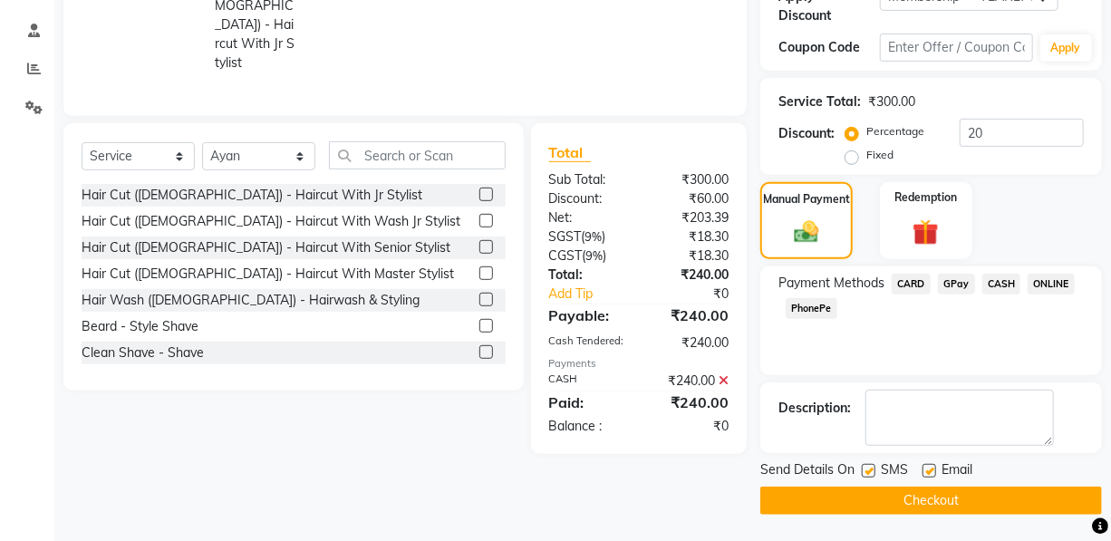
click at [930, 467] on label at bounding box center [929, 471] width 14 height 14
click at [930, 467] on input "checkbox" at bounding box center [928, 472] width 12 height 12
checkbox input "false"
click at [869, 470] on label at bounding box center [869, 471] width 14 height 14
click at [869, 470] on input "checkbox" at bounding box center [868, 472] width 12 height 12
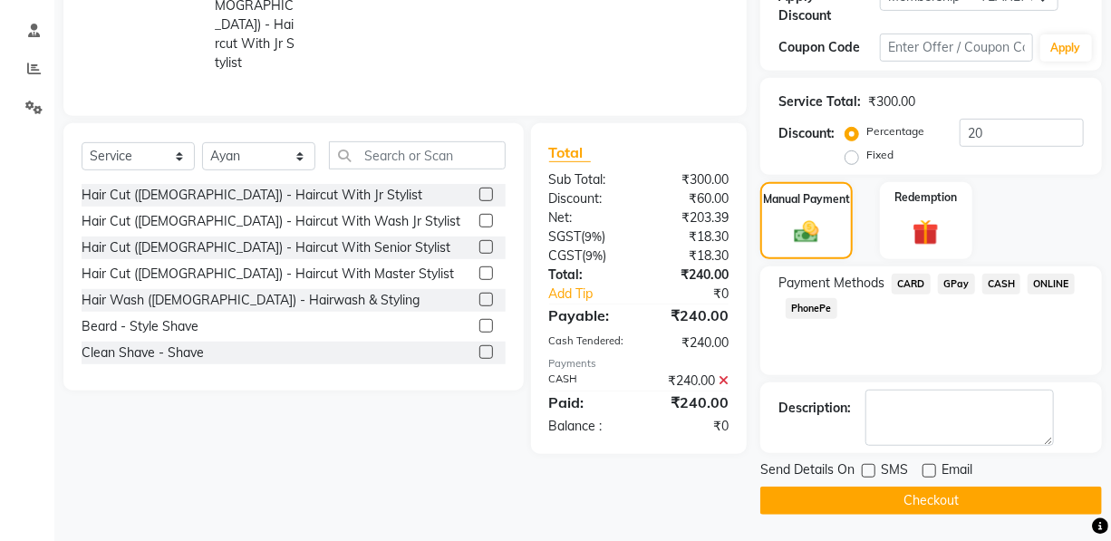
click at [862, 470] on label at bounding box center [869, 471] width 14 height 14
click at [862, 470] on input "checkbox" at bounding box center [868, 472] width 12 height 12
checkbox input "true"
click at [869, 495] on button "Checkout" at bounding box center [931, 501] width 342 height 28
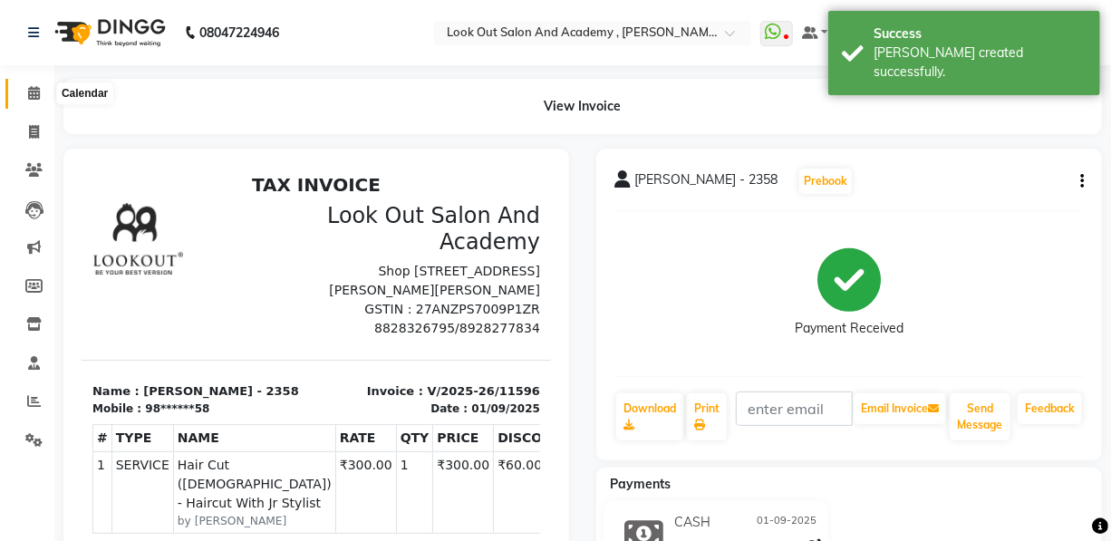
click at [37, 93] on icon at bounding box center [34, 93] width 12 height 14
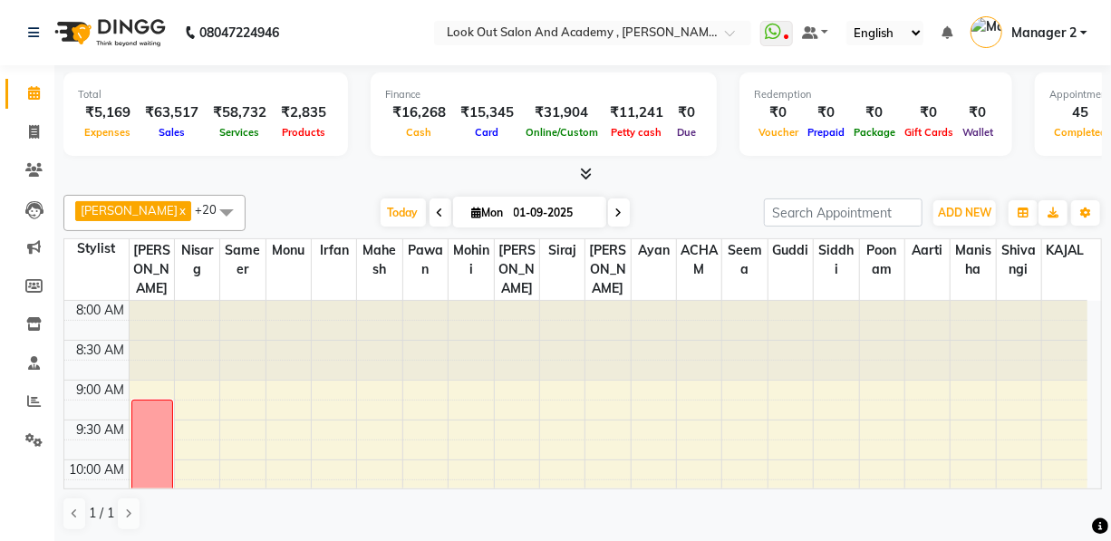
click at [46, 114] on li "Invoice" at bounding box center [27, 132] width 54 height 39
click at [46, 126] on span at bounding box center [34, 132] width 32 height 21
select select "service"
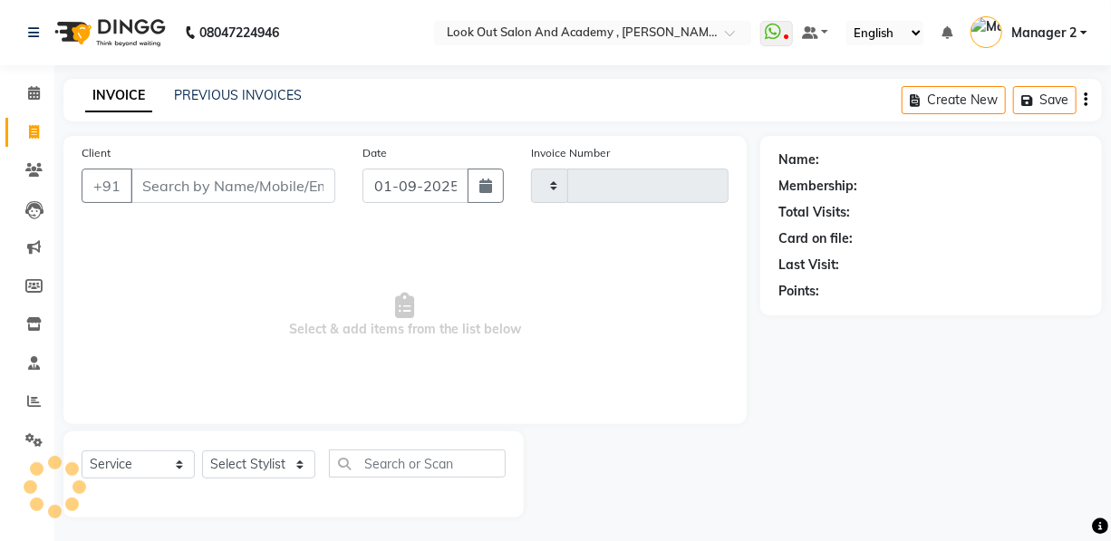
type input "11597"
select select "4708"
click at [180, 189] on input "Client" at bounding box center [232, 186] width 205 height 34
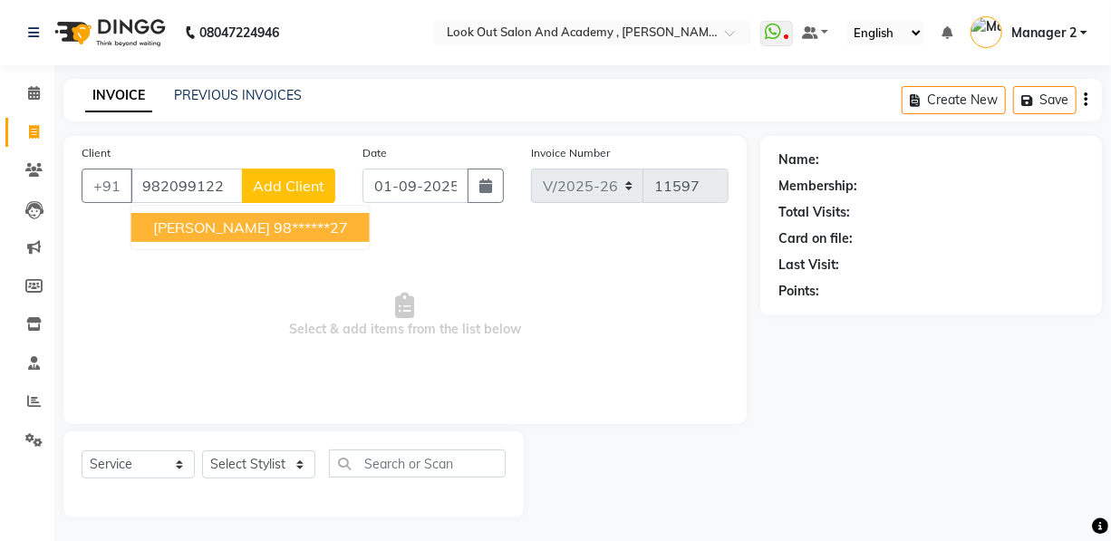
click at [207, 234] on span "DHAVAL SOLANKI" at bounding box center [211, 227] width 117 height 18
type input "98******27"
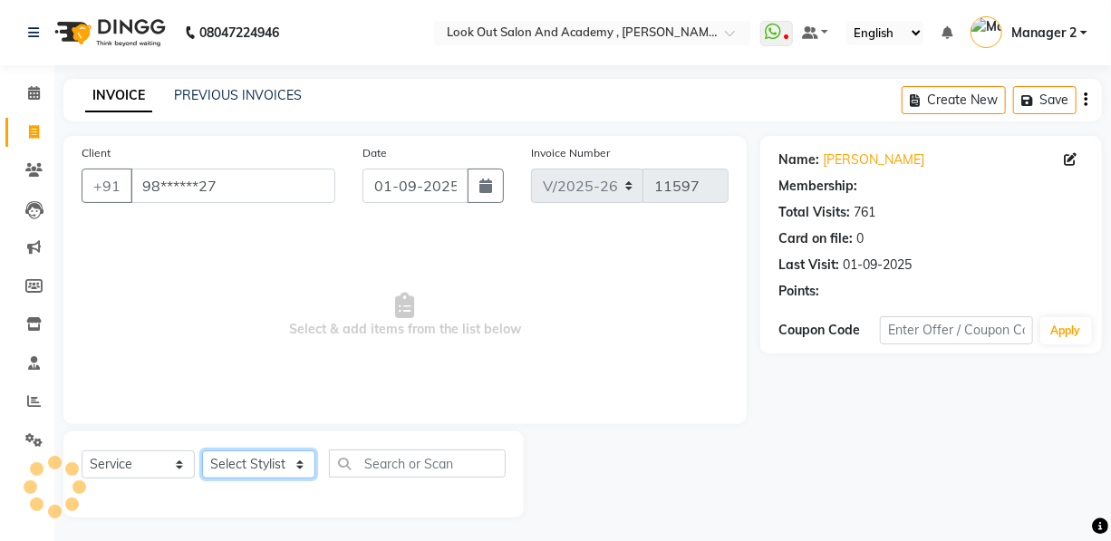
click at [246, 470] on select "Select Stylist Aarti Aatish ACHAM Aftab Afzal AKSHADA ITWARI Akthar Hussain Aya…" at bounding box center [258, 464] width 113 height 28
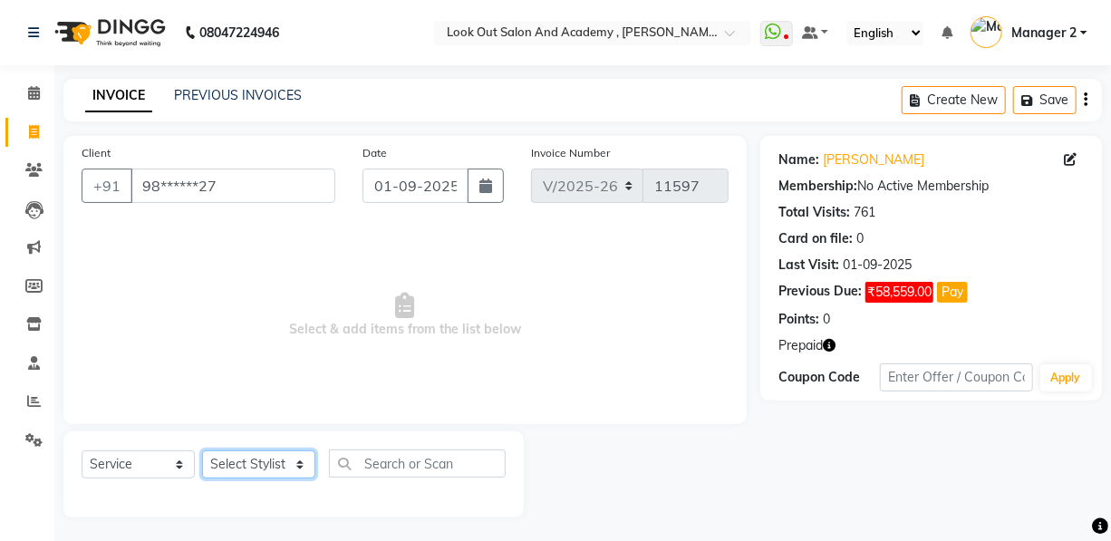
select select "90117"
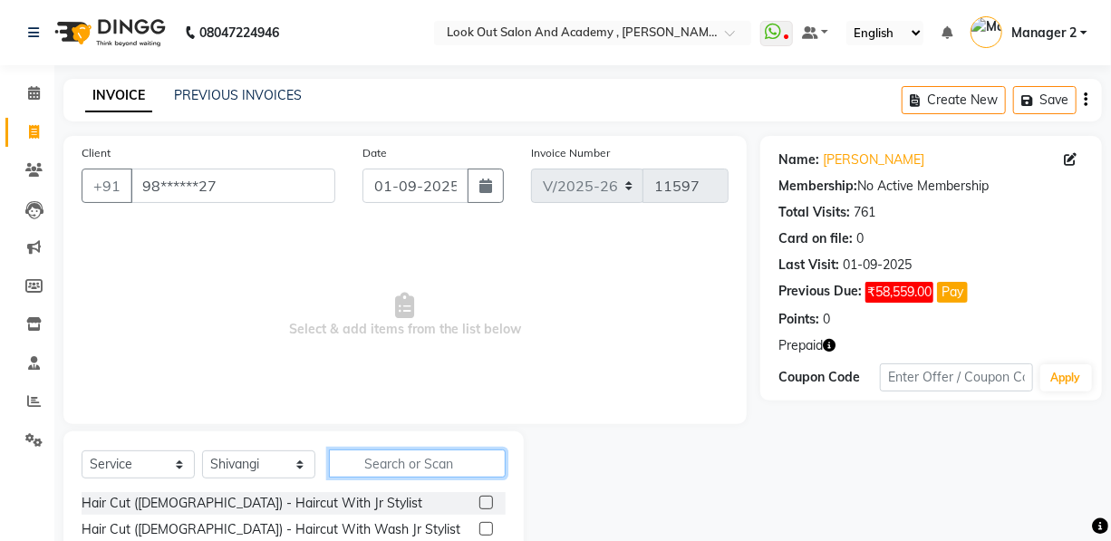
click at [360, 462] on input "text" at bounding box center [417, 463] width 177 height 28
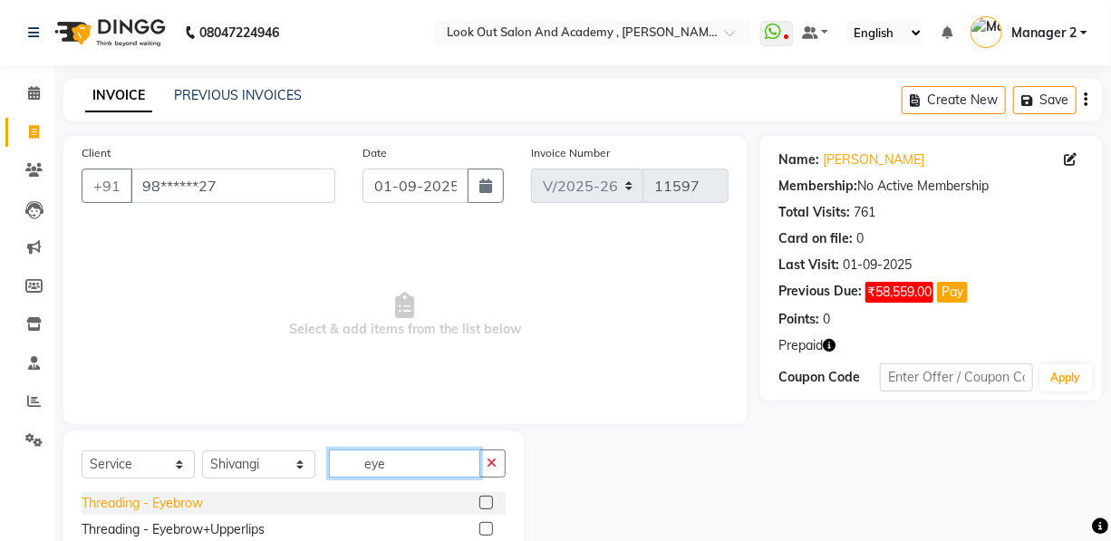
type input "eye"
click at [200, 499] on div "Threading - Eyebrow" at bounding box center [142, 503] width 121 height 19
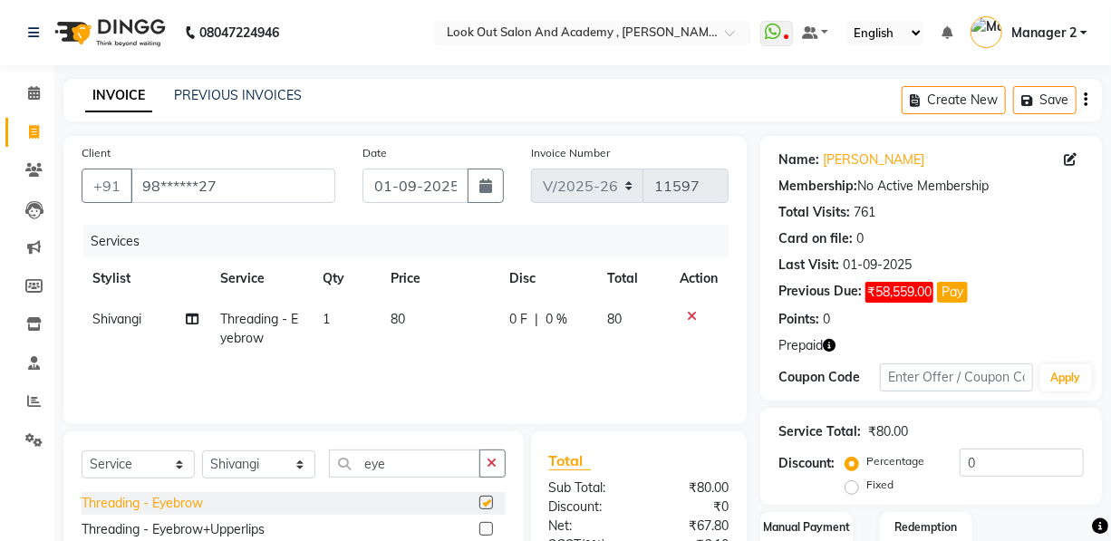
checkbox input "false"
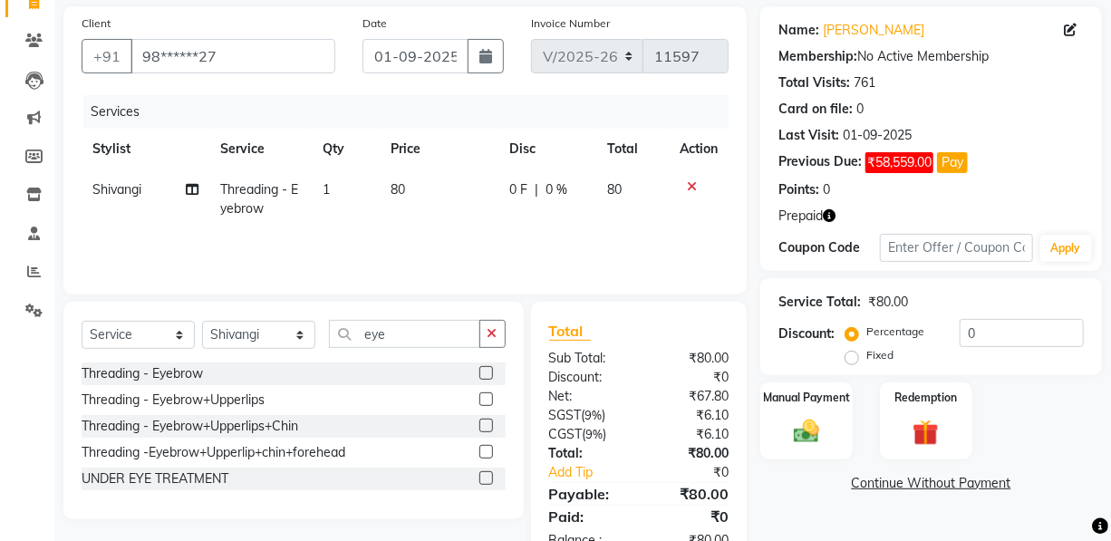
scroll to position [184, 0]
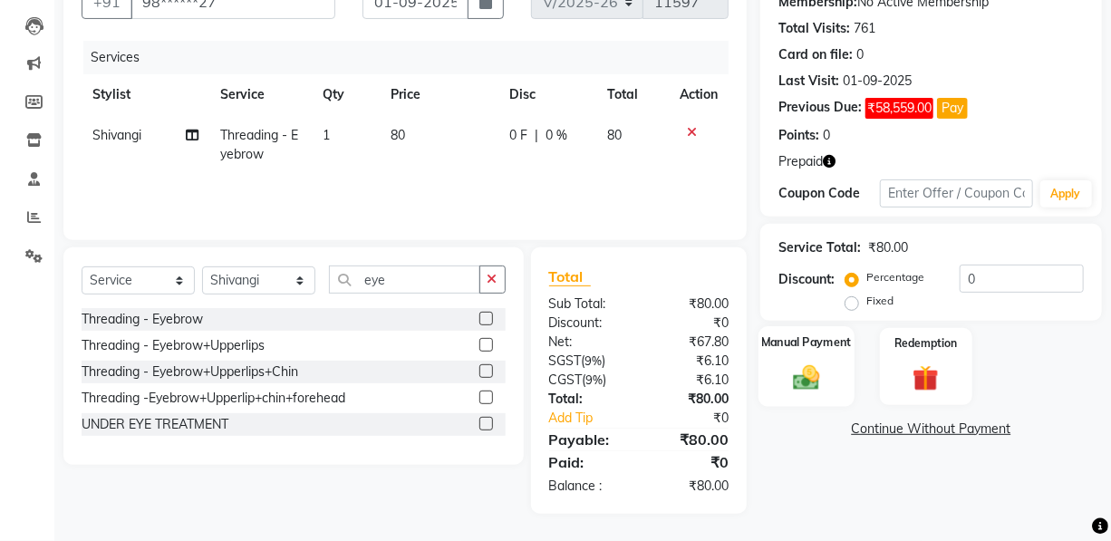
click at [803, 398] on div "Manual Payment" at bounding box center [806, 366] width 96 height 81
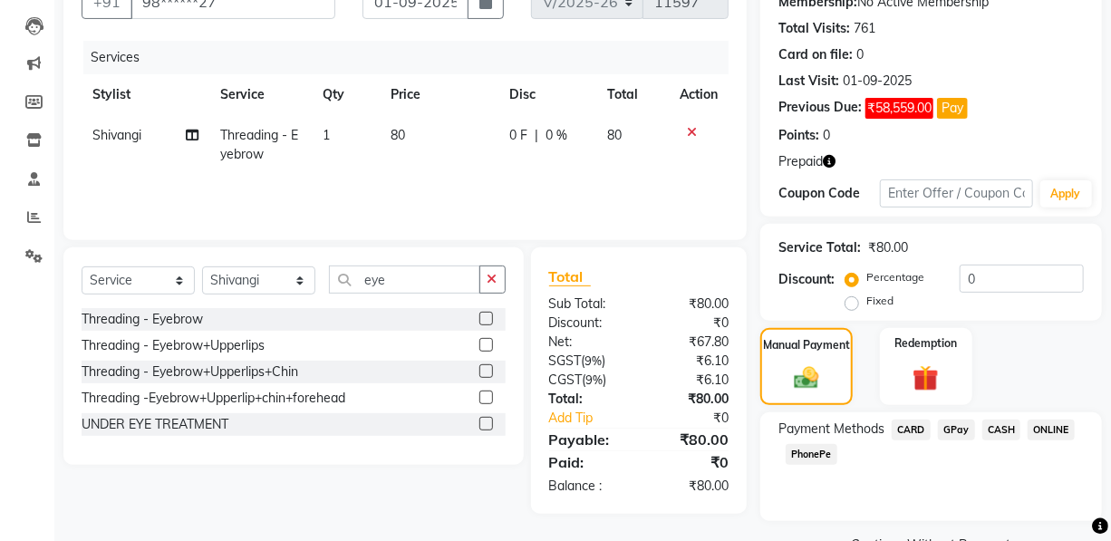
click at [1001, 424] on span "CASH" at bounding box center [1001, 429] width 39 height 21
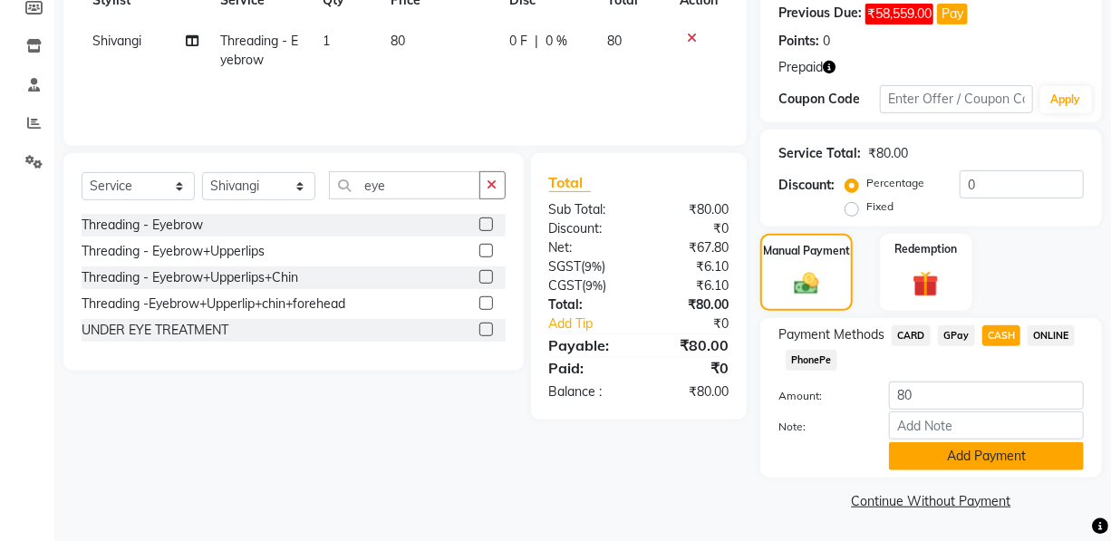
click at [959, 454] on button "Add Payment" at bounding box center [986, 456] width 195 height 28
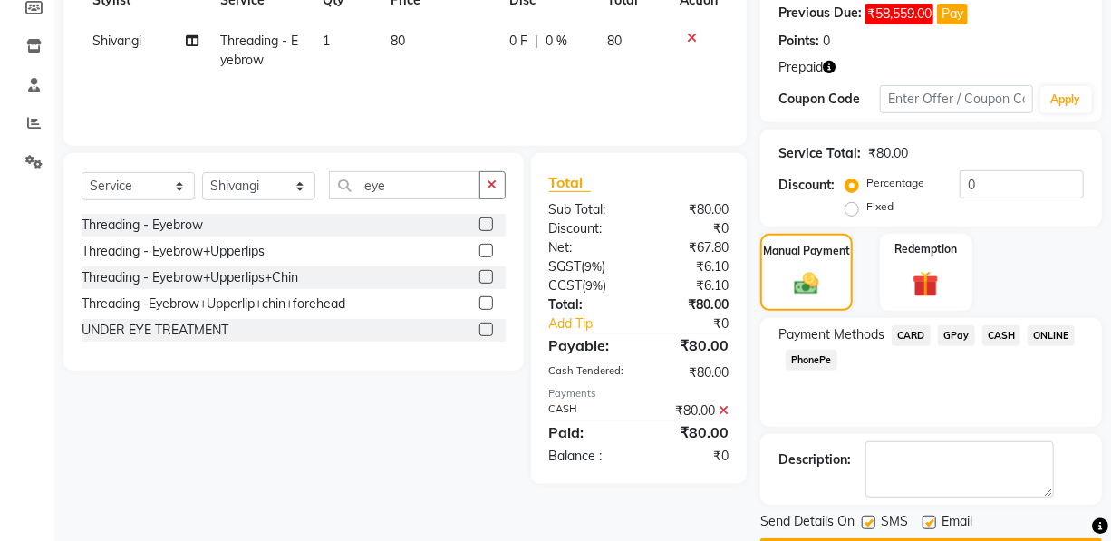
scroll to position [329, 0]
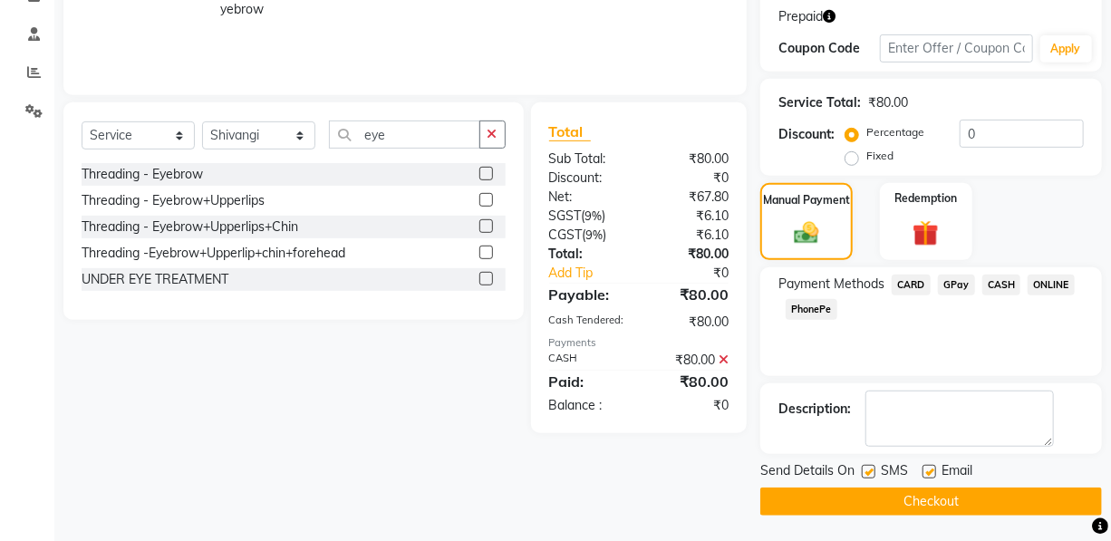
click at [923, 467] on label at bounding box center [929, 472] width 14 height 14
click at [923, 467] on input "checkbox" at bounding box center [928, 473] width 12 height 12
checkbox input "false"
click at [862, 470] on label at bounding box center [869, 472] width 14 height 14
click at [862, 470] on input "checkbox" at bounding box center [868, 473] width 12 height 12
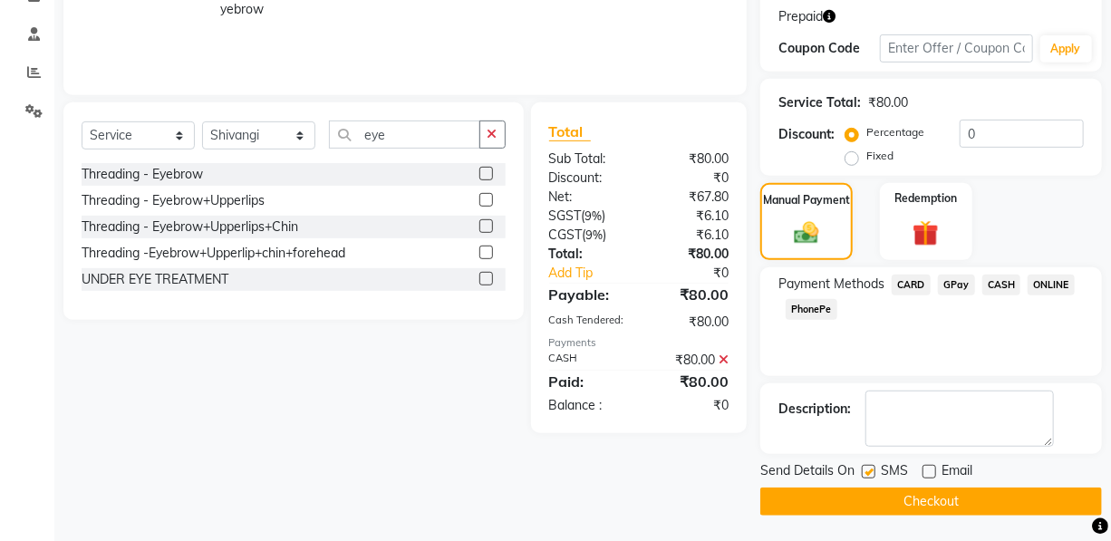
checkbox input "false"
click at [867, 500] on button "Checkout" at bounding box center [931, 501] width 342 height 28
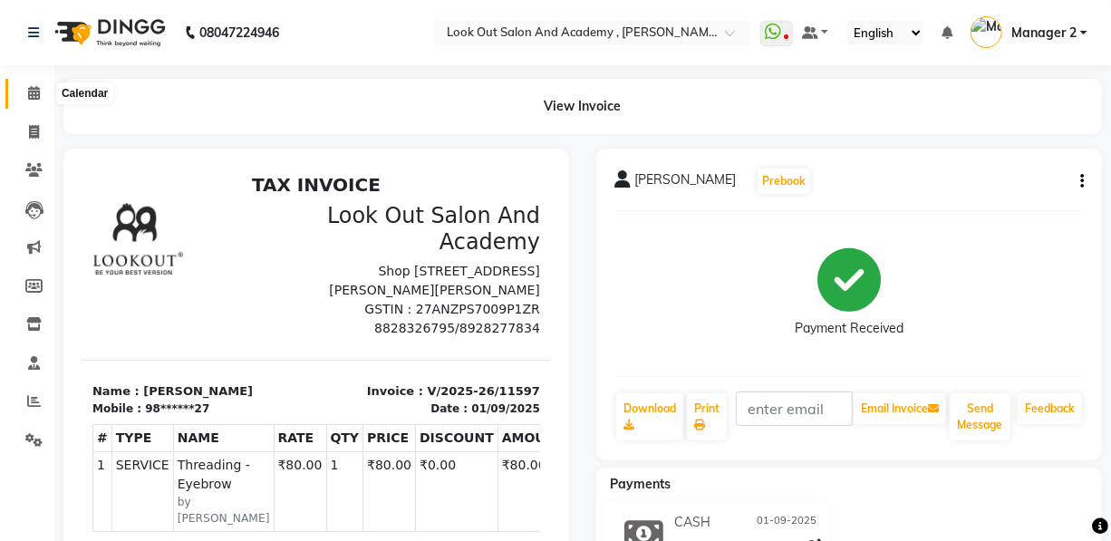
click at [19, 94] on span at bounding box center [34, 93] width 32 height 21
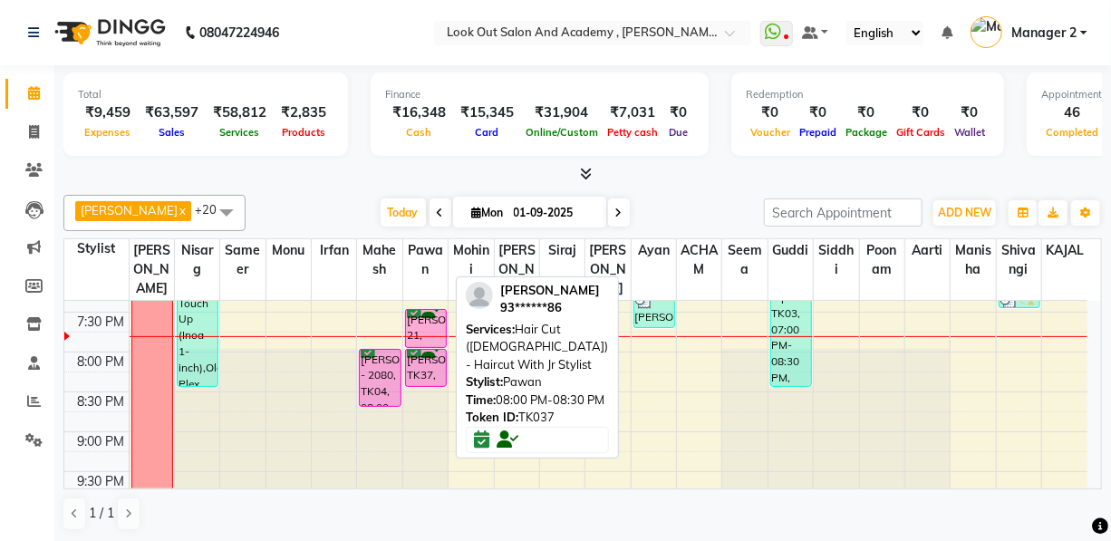
scroll to position [906, 0]
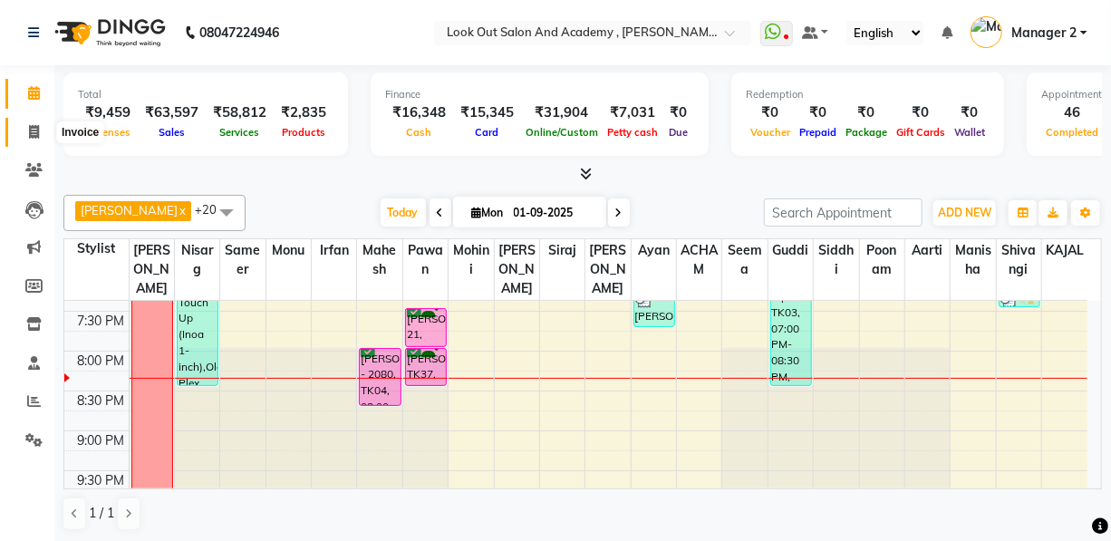
click at [25, 130] on span at bounding box center [34, 132] width 32 height 21
select select "service"
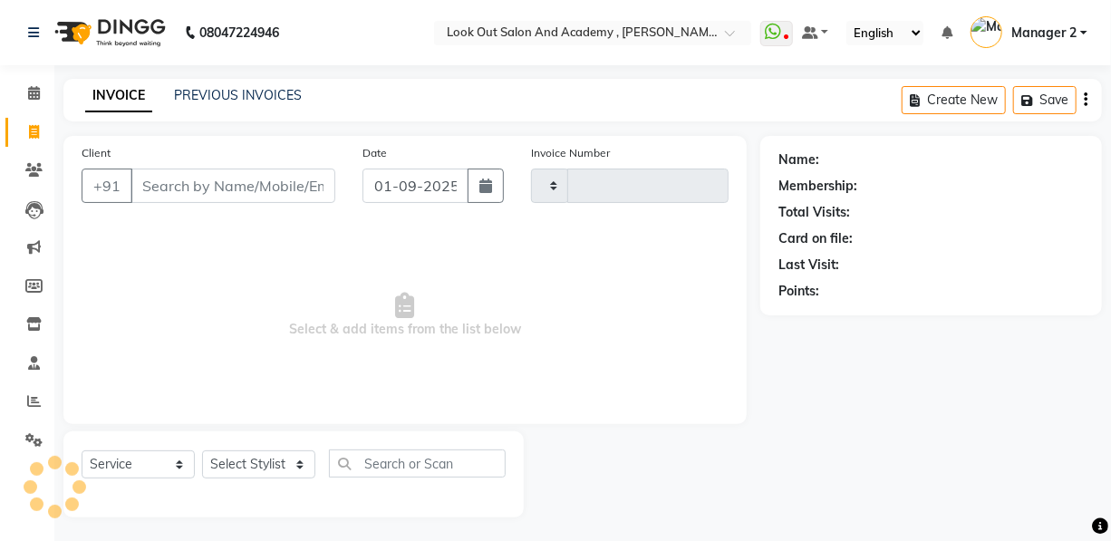
type input "11600"
select select "4708"
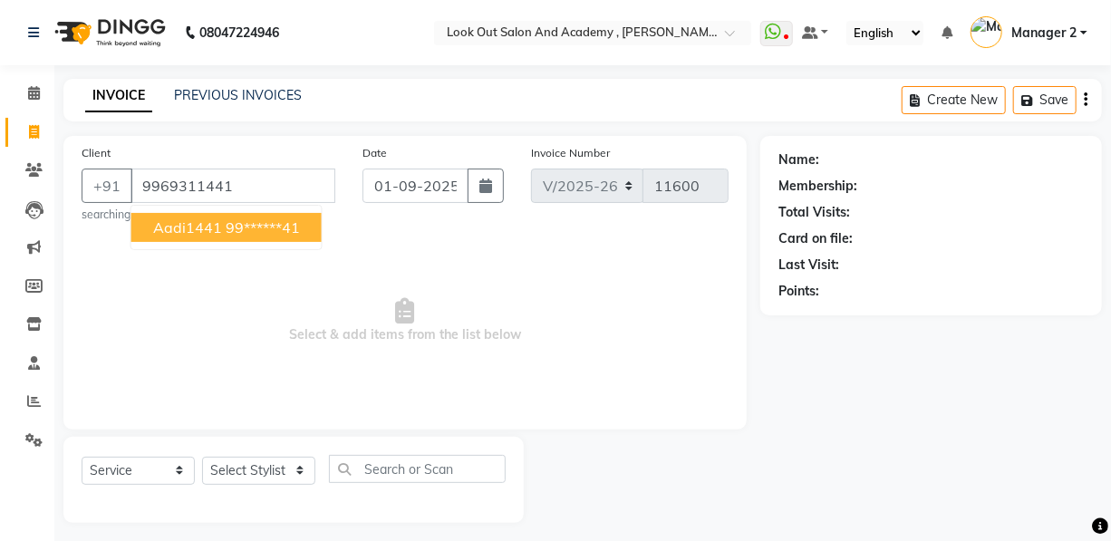
type input "9969311441"
select select "1: Object"
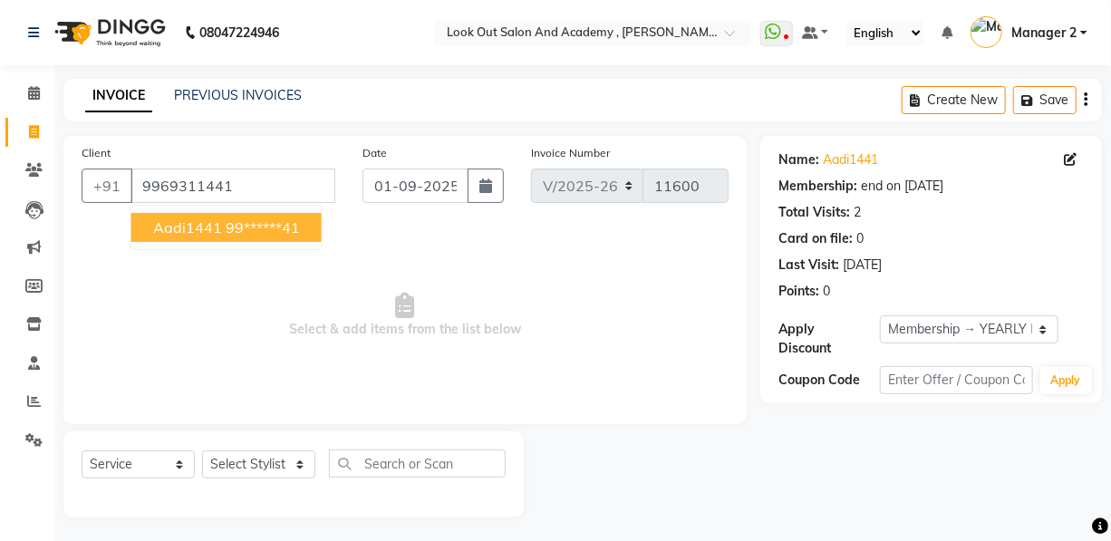
click at [226, 223] on ngb-highlight "99******41" at bounding box center [263, 227] width 74 height 18
type input "99******41"
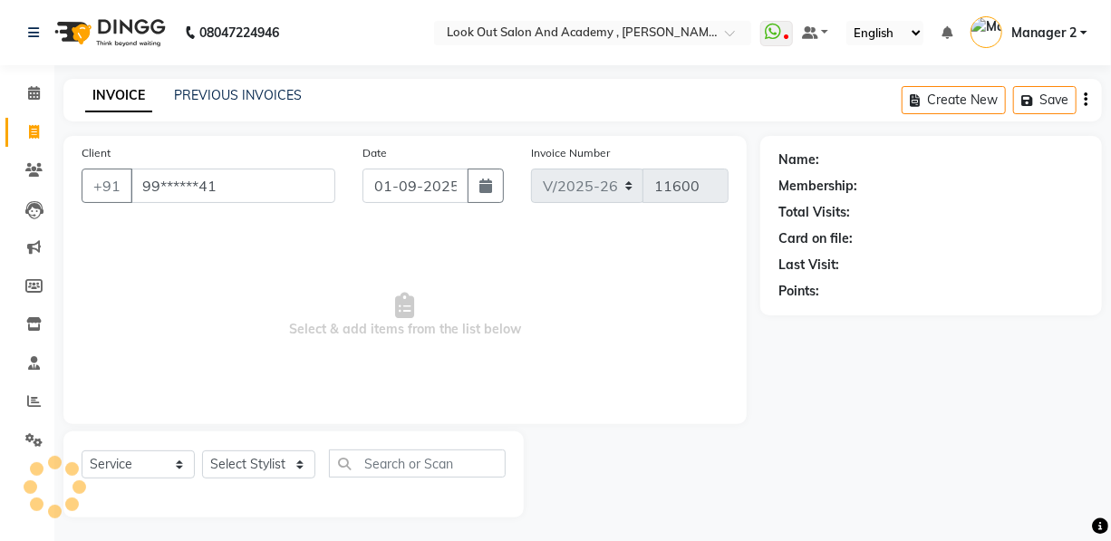
select select "1: Object"
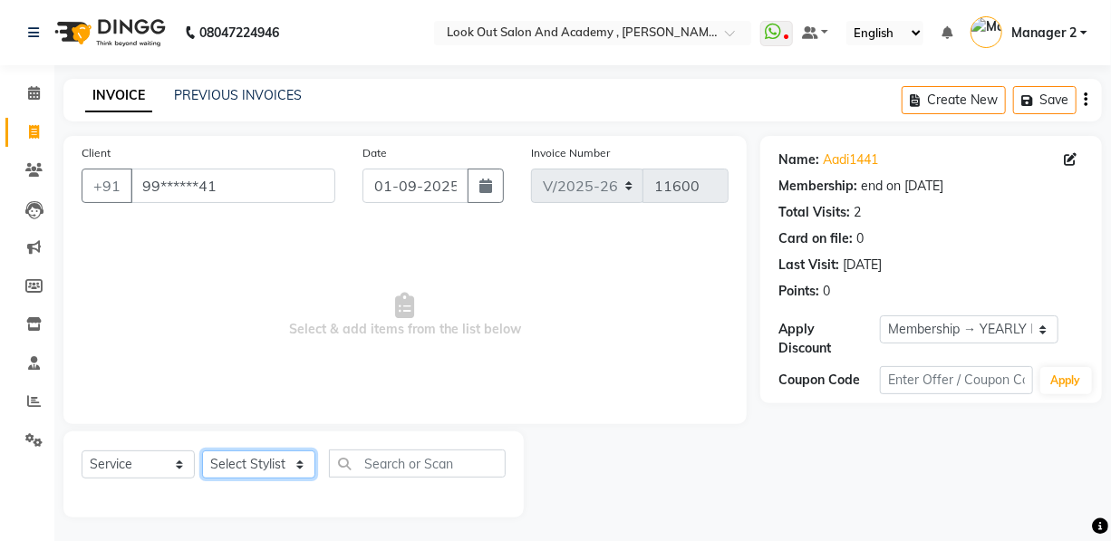
click at [244, 472] on select "Select Stylist Aarti Aatish ACHAM Aftab Afzal AKSHADA ITWARI Akthar Hussain Aya…" at bounding box center [258, 464] width 113 height 28
select select "77518"
click at [202, 450] on select "Select Stylist Aarti Aatish ACHAM Aftab Afzal AKSHADA ITWARI Akthar Hussain Aya…" at bounding box center [258, 464] width 113 height 28
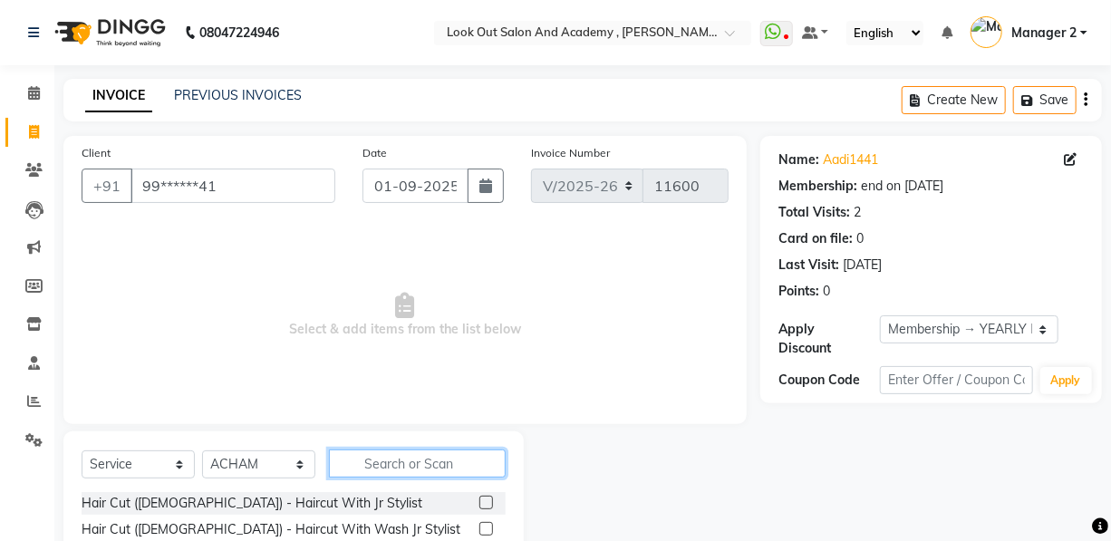
click at [381, 457] on input "text" at bounding box center [417, 463] width 177 height 28
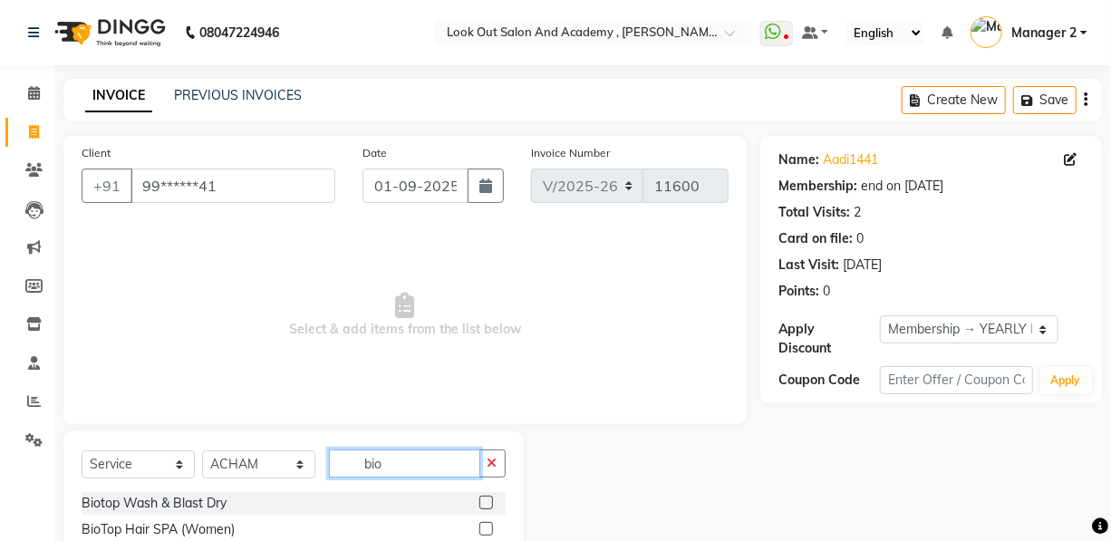
scroll to position [82, 0]
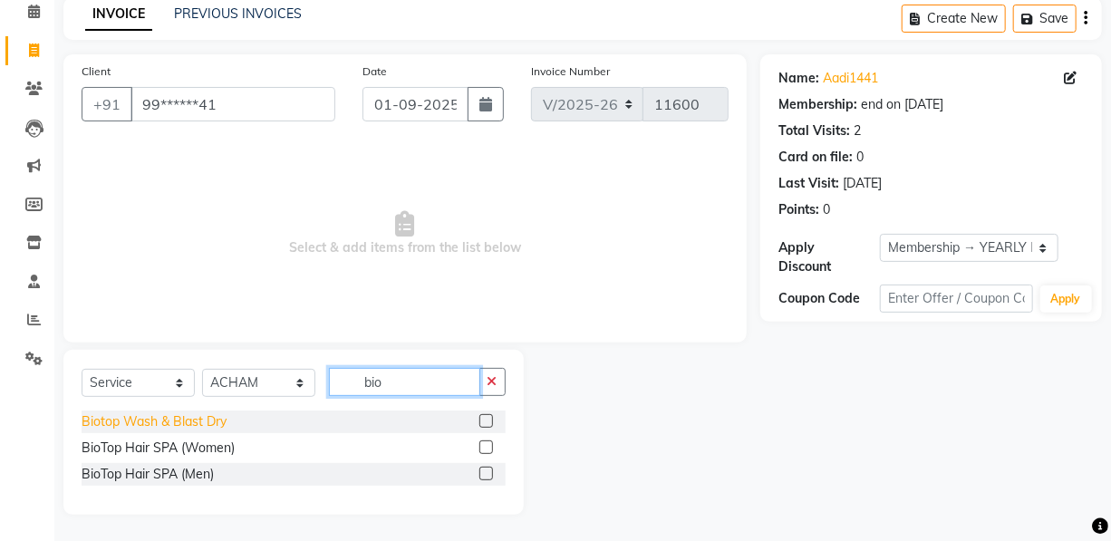
type input "bio"
click at [170, 428] on div "Biotop Wash & Blast Dry" at bounding box center [154, 421] width 145 height 19
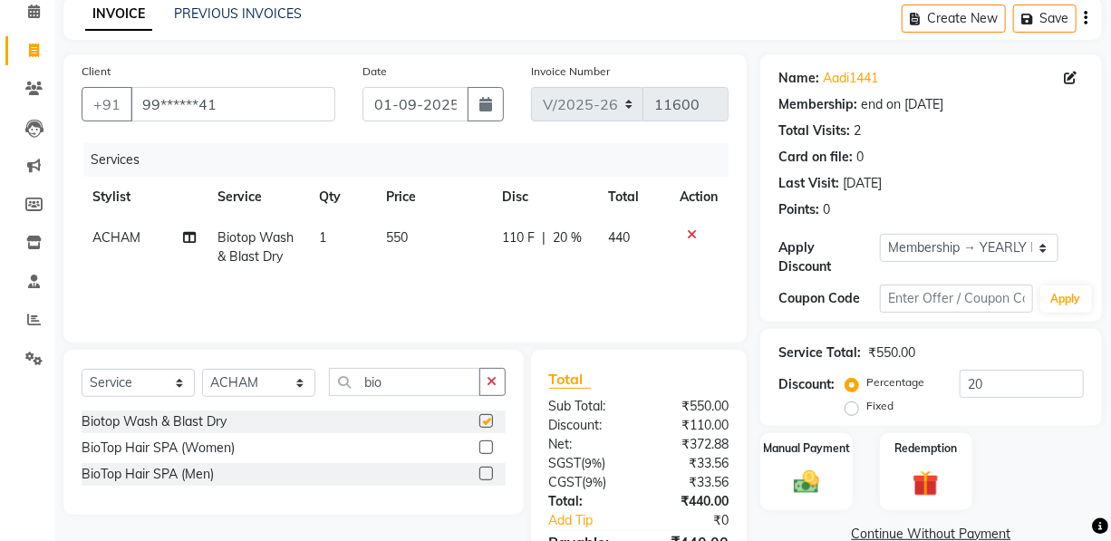
checkbox input "false"
click at [399, 249] on td "550" at bounding box center [433, 247] width 116 height 60
select select "77518"
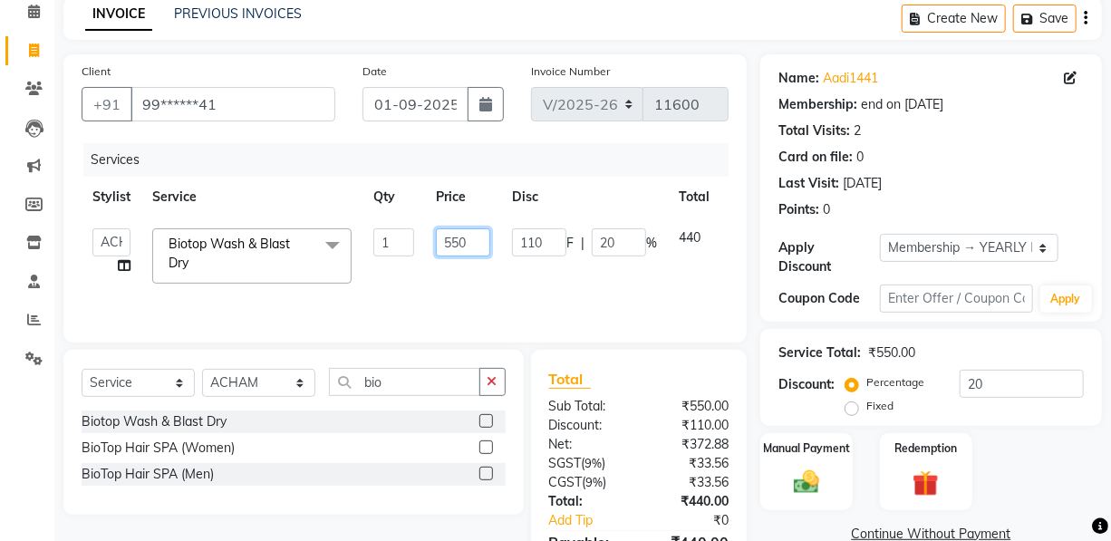
drag, startPoint x: 442, startPoint y: 243, endPoint x: 473, endPoint y: 244, distance: 30.8
click at [473, 244] on input "550" at bounding box center [463, 242] width 54 height 28
type input "650"
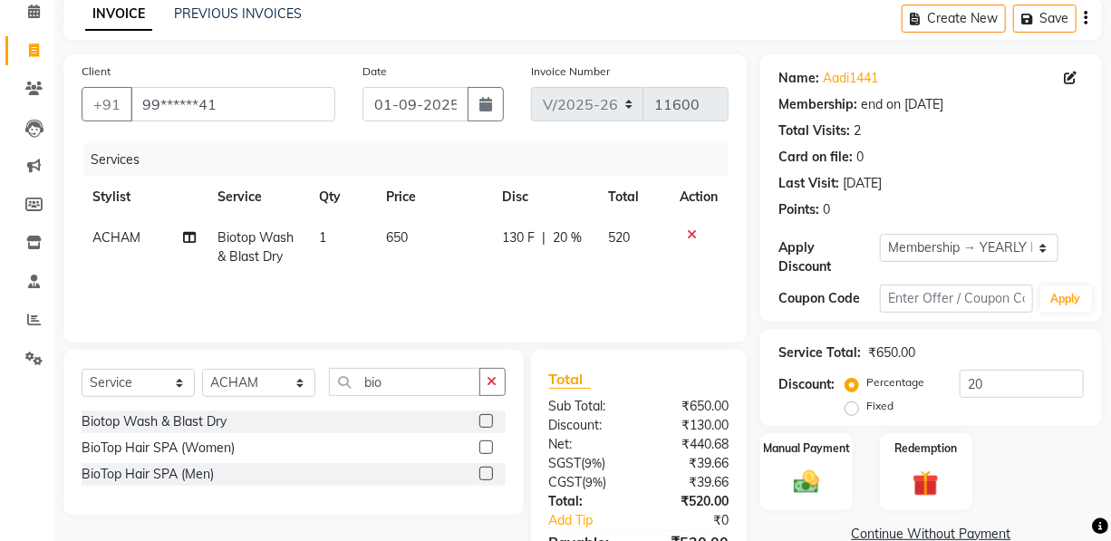
click at [472, 299] on div "Services Stylist Service Qty Price Disc Total Action ACHAM Biotop Wash & Blast …" at bounding box center [405, 233] width 647 height 181
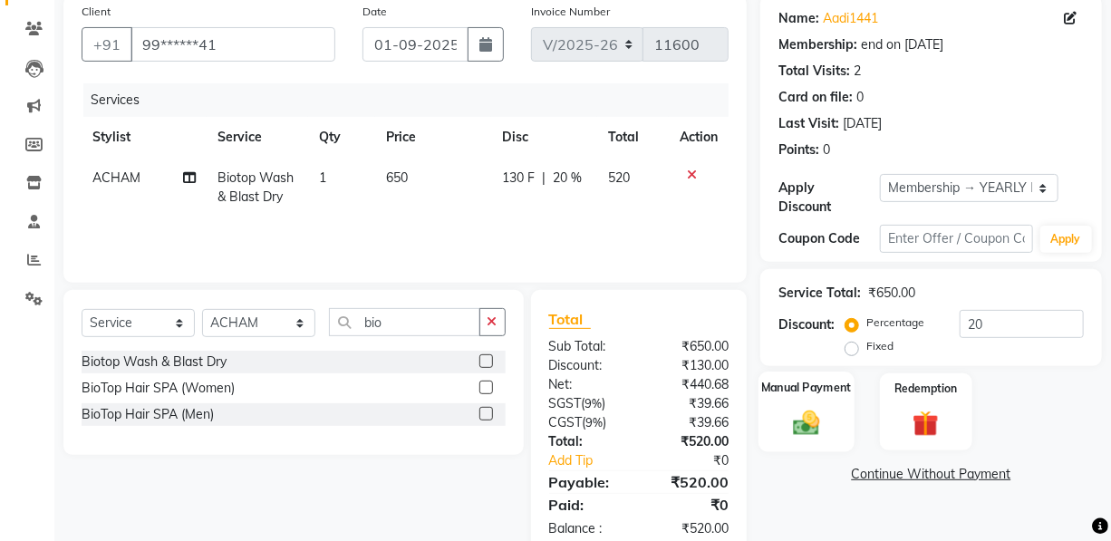
scroll to position [184, 0]
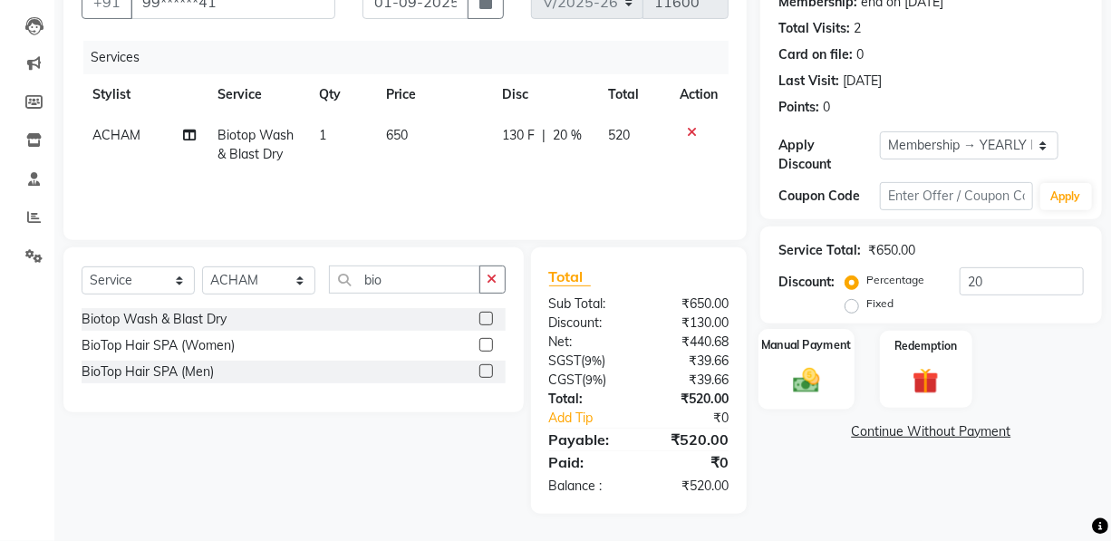
click at [821, 382] on img at bounding box center [806, 379] width 43 height 31
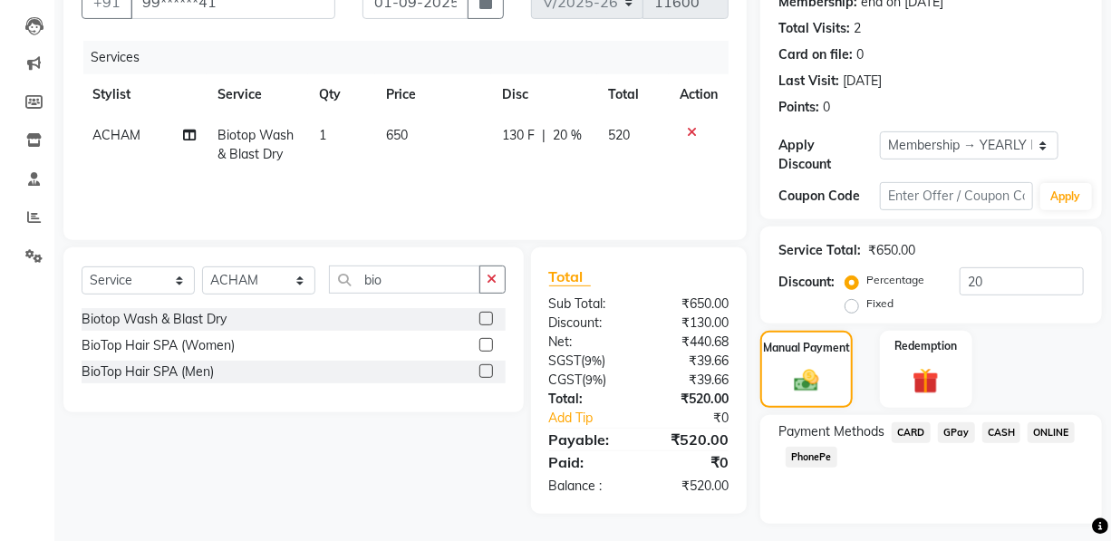
click at [959, 438] on span "GPay" at bounding box center [956, 432] width 37 height 21
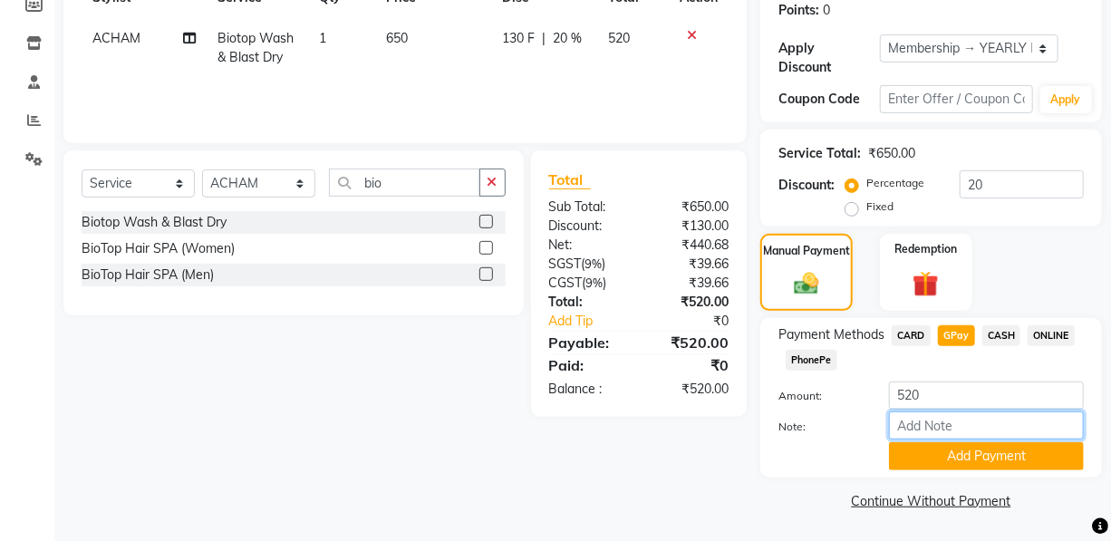
click at [962, 423] on input "Note:" at bounding box center [986, 425] width 195 height 28
type input "Nisarg"
click at [1003, 445] on button "Add Payment" at bounding box center [986, 456] width 195 height 28
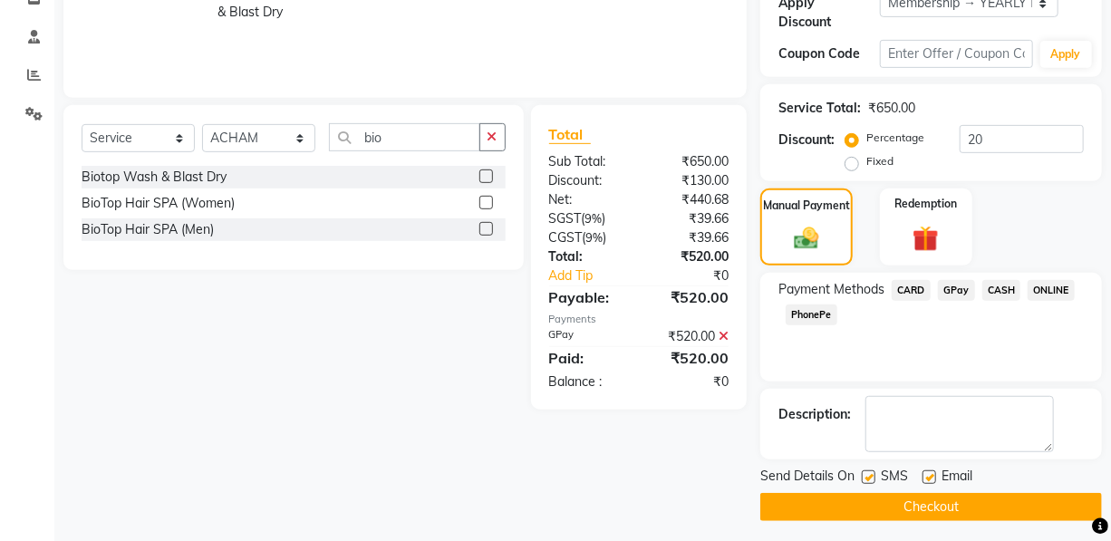
scroll to position [332, 0]
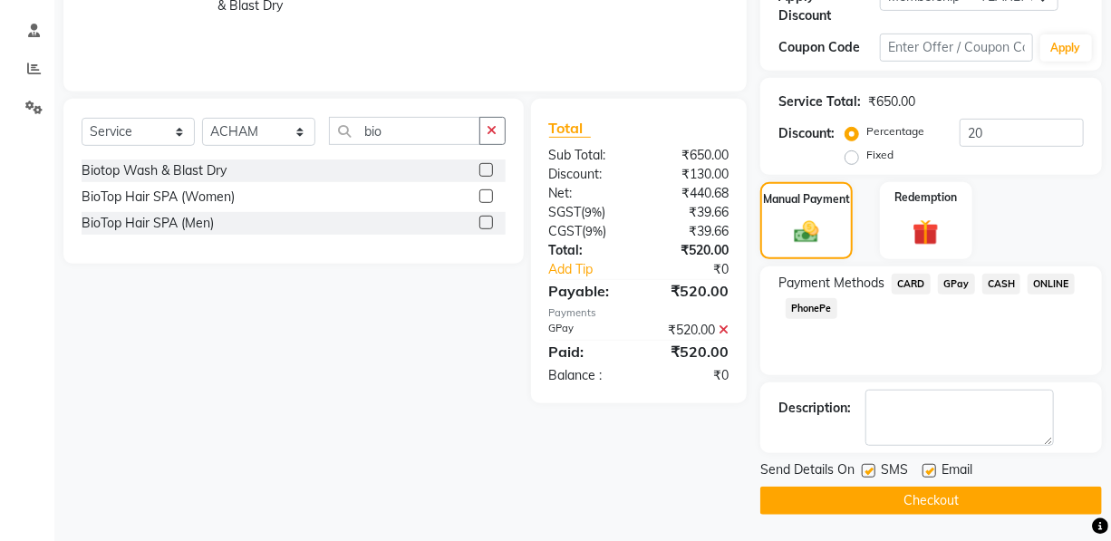
click at [922, 466] on label at bounding box center [929, 471] width 14 height 14
click at [922, 466] on input "checkbox" at bounding box center [928, 472] width 12 height 12
checkbox input "false"
click at [866, 477] on div at bounding box center [868, 473] width 12 height 19
click at [863, 503] on button "Checkout" at bounding box center [931, 501] width 342 height 28
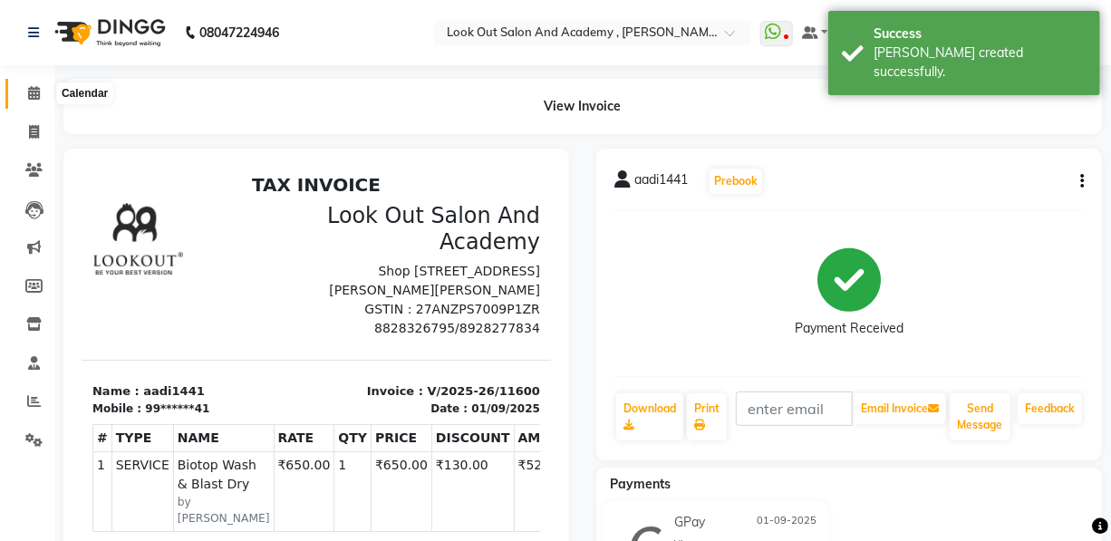
drag, startPoint x: 33, startPoint y: 86, endPoint x: 23, endPoint y: 90, distance: 10.6
click at [30, 86] on icon at bounding box center [34, 93] width 12 height 14
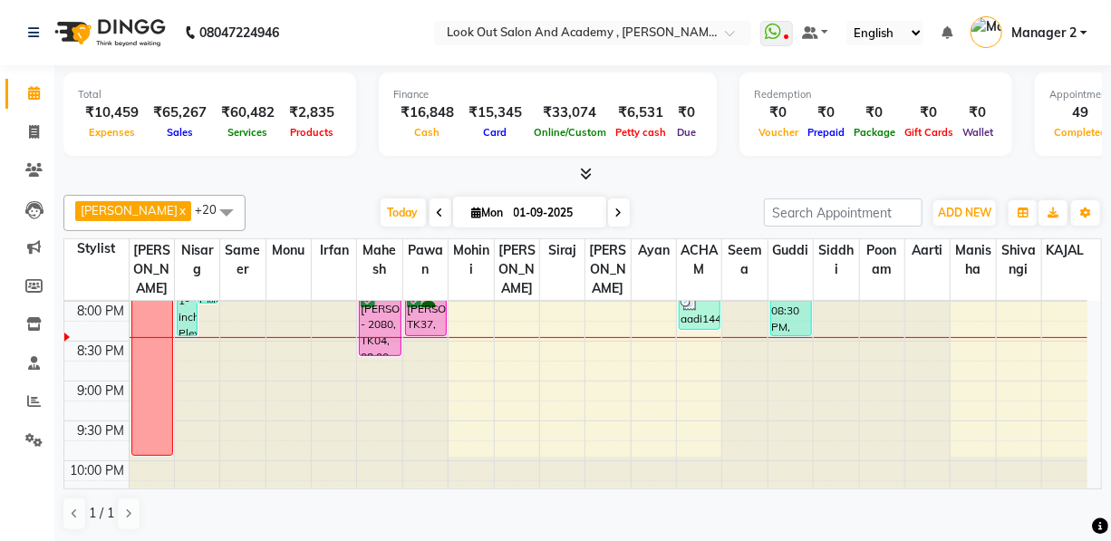
scroll to position [857, 0]
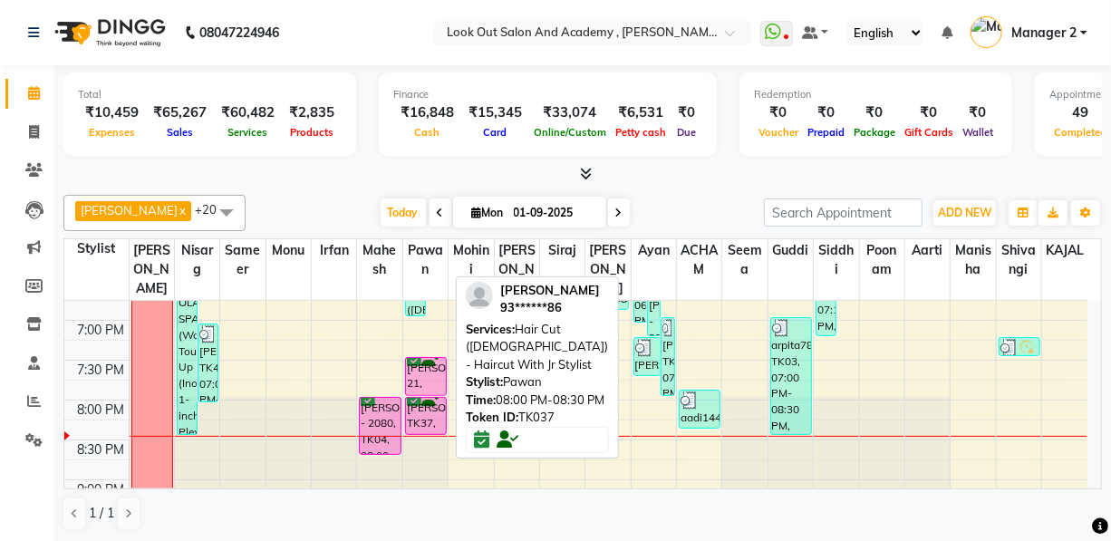
click at [426, 434] on div "[PERSON_NAME], TK37, 08:00 PM-08:30 PM, Hair Cut ([DEMOGRAPHIC_DATA]) - Haircut…" at bounding box center [426, 416] width 40 height 36
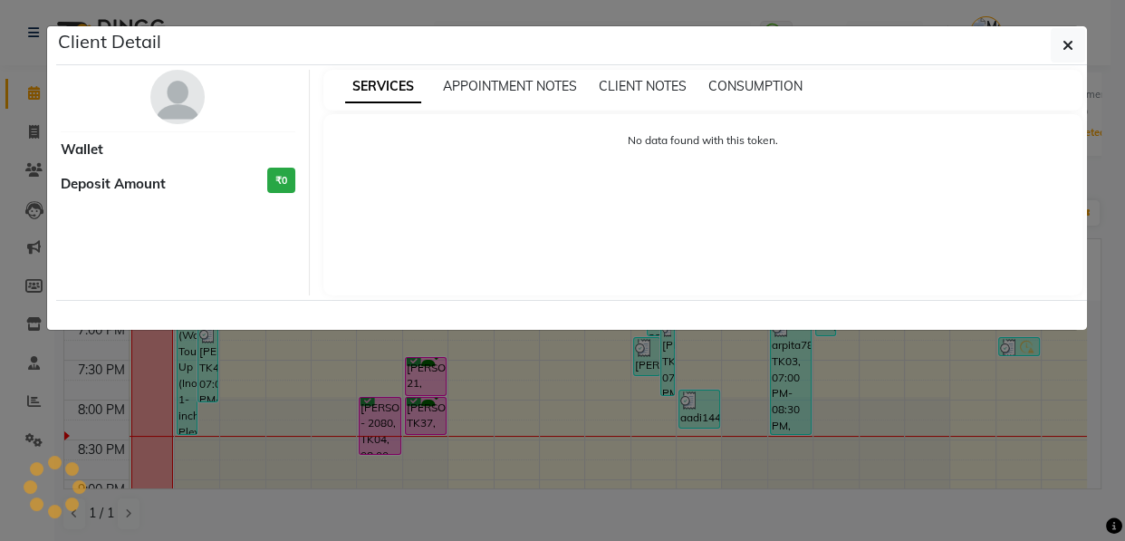
select select "6"
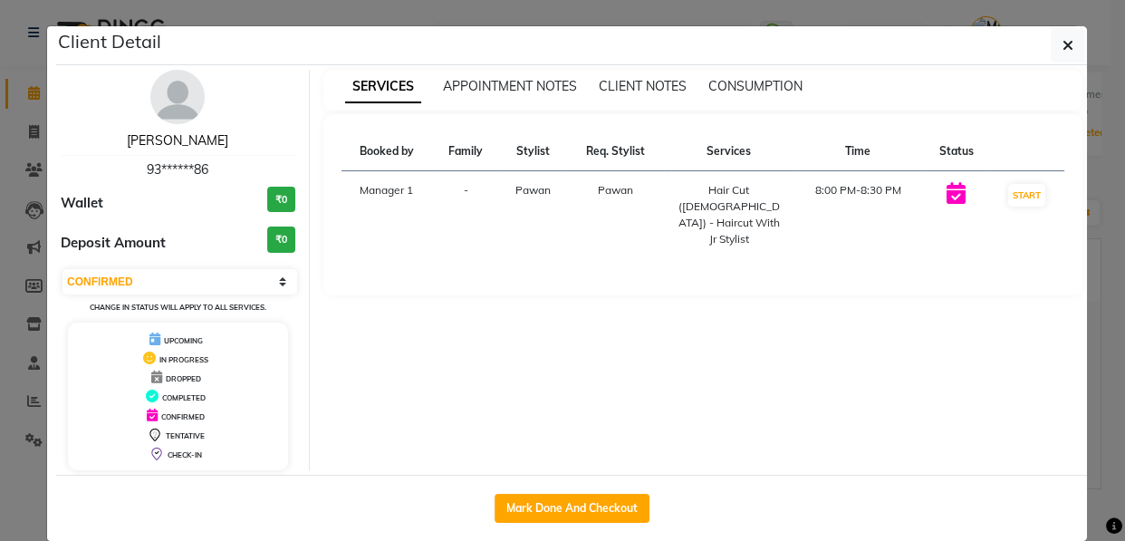
click at [175, 135] on link "KUNAL MODI" at bounding box center [177, 140] width 101 height 16
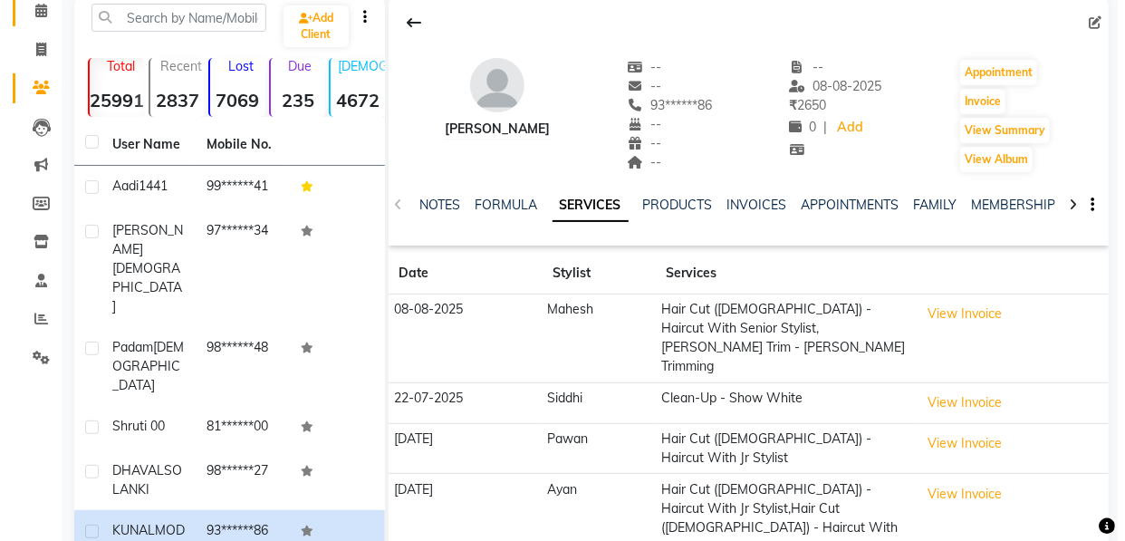
scroll to position [165, 0]
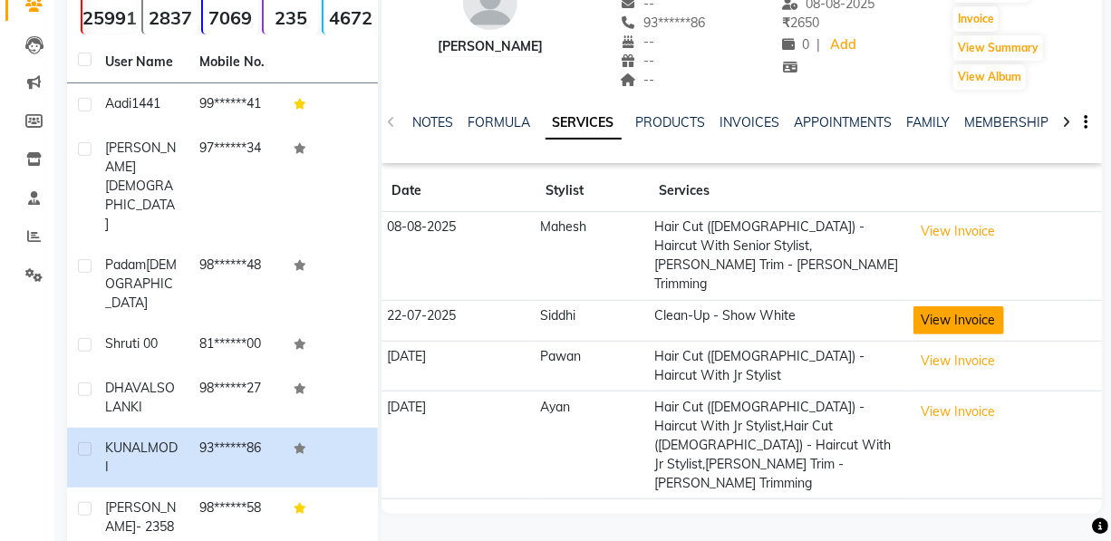
click at [968, 306] on button "View Invoice" at bounding box center [958, 320] width 91 height 28
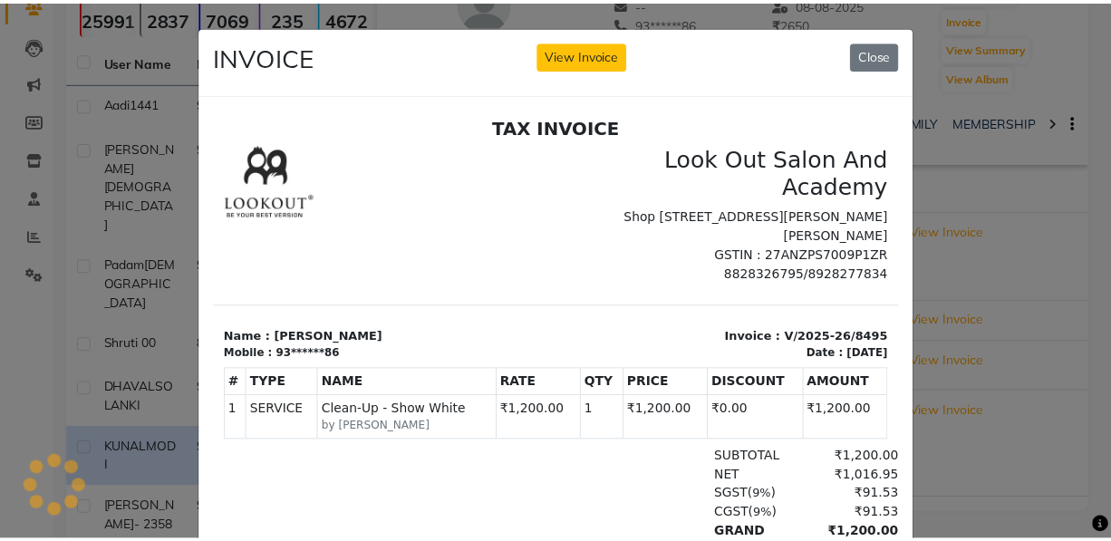
scroll to position [0, 0]
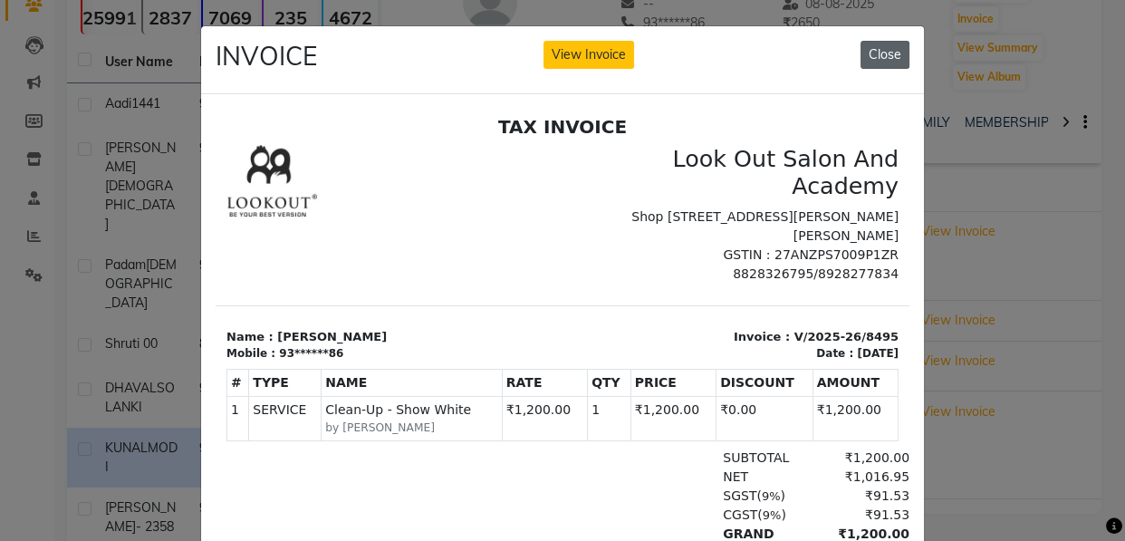
click at [886, 59] on button "Close" at bounding box center [885, 55] width 49 height 28
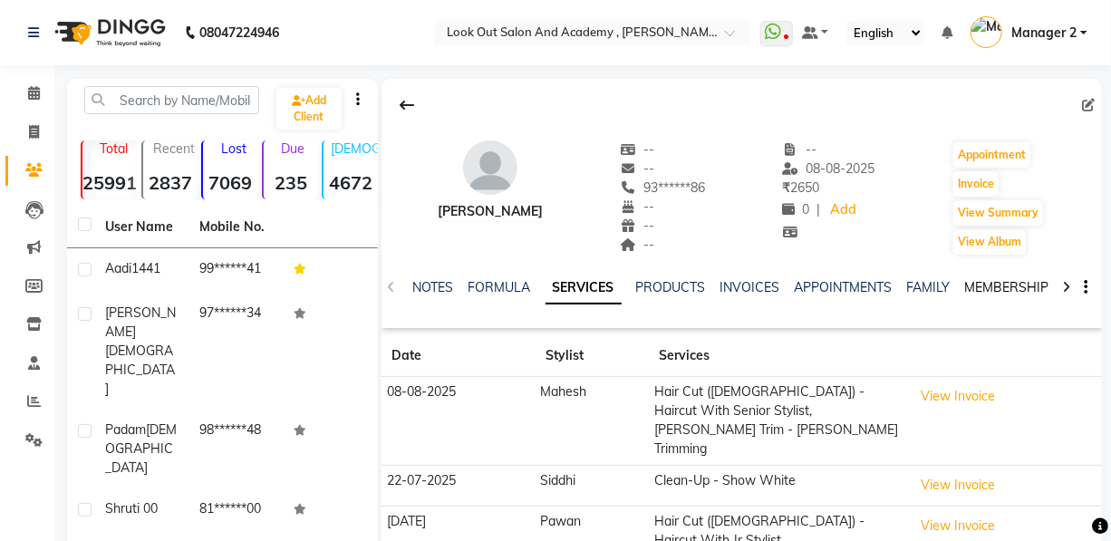
click at [996, 289] on link "MEMBERSHIP" at bounding box center [1007, 287] width 84 height 16
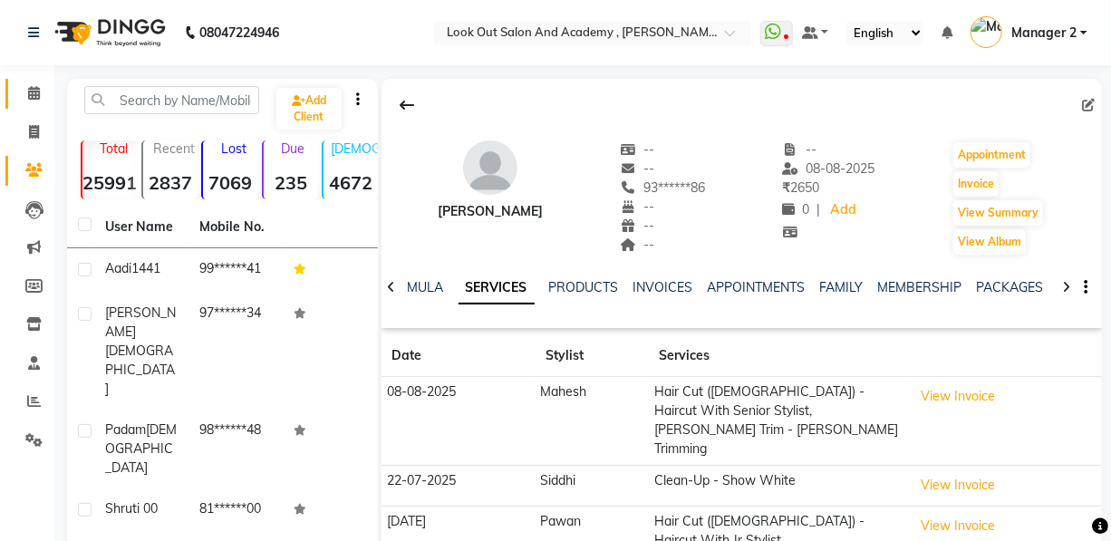
click at [26, 82] on link "Calendar" at bounding box center [26, 94] width 43 height 30
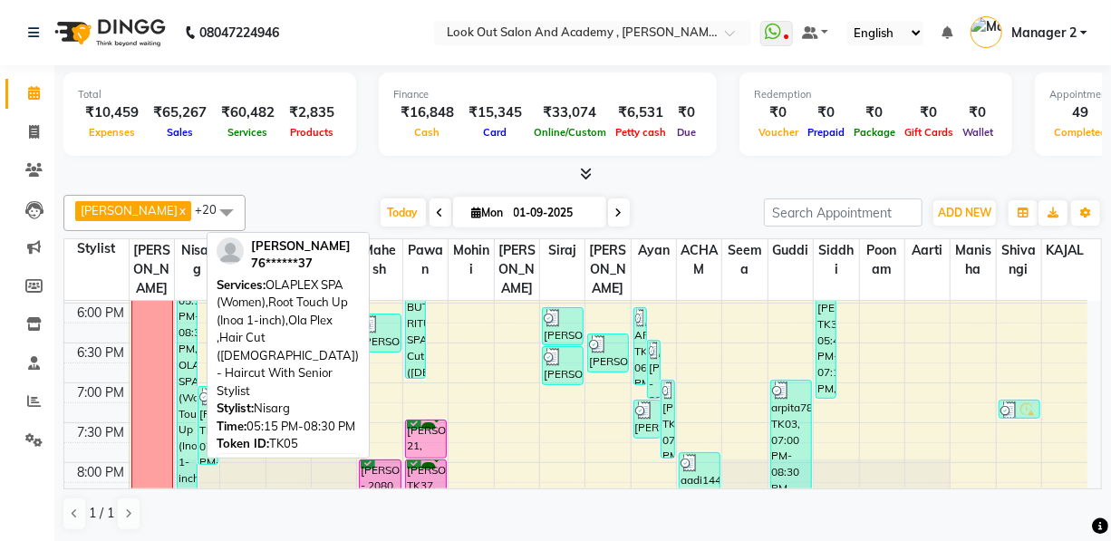
scroll to position [824, 0]
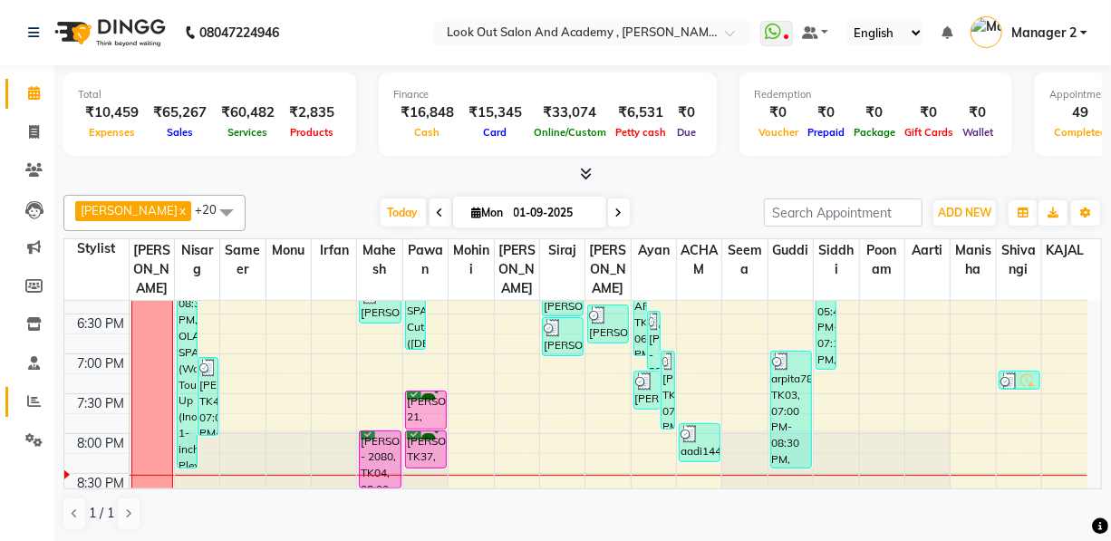
click at [30, 407] on icon at bounding box center [34, 401] width 14 height 14
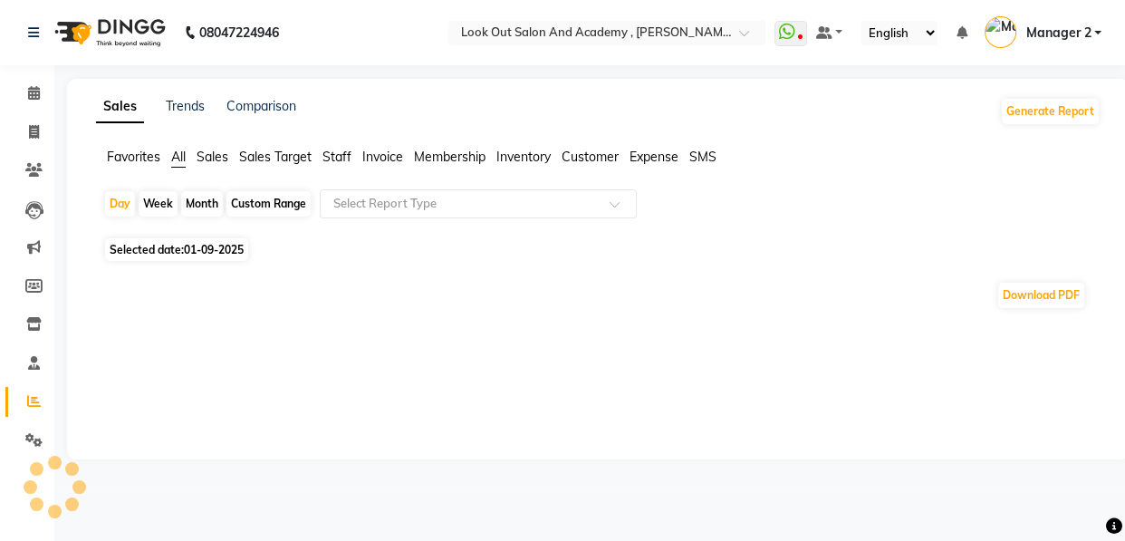
click at [326, 158] on span "Staff" at bounding box center [337, 157] width 29 height 16
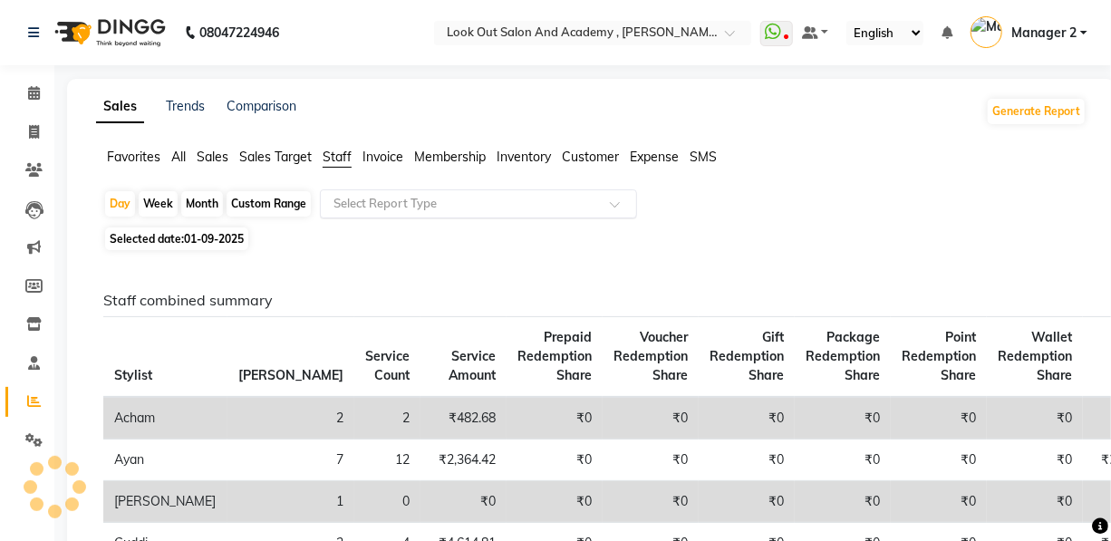
click at [388, 199] on input "text" at bounding box center [460, 204] width 261 height 18
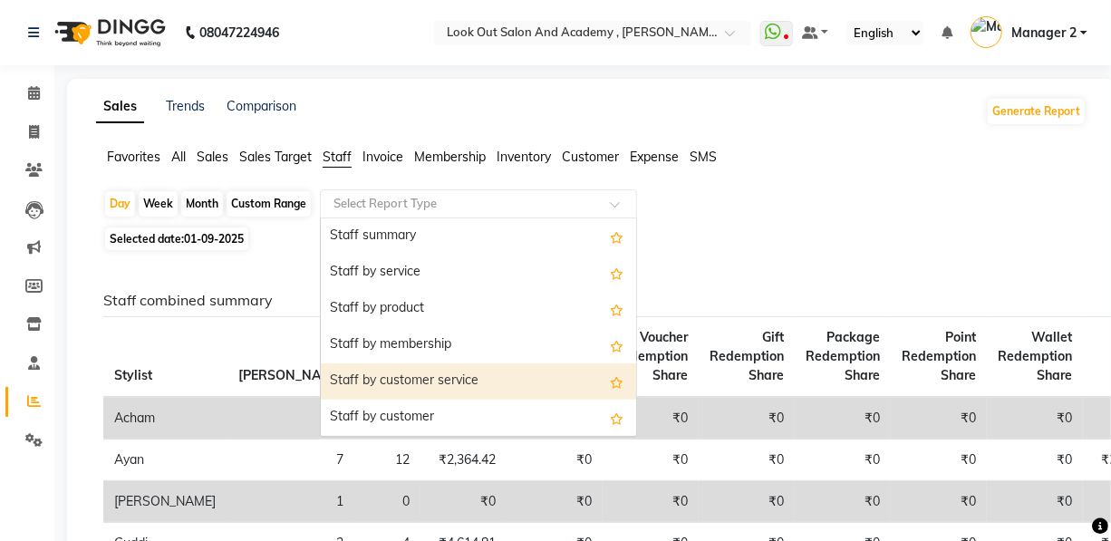
click at [418, 385] on div "Staff by customer service" at bounding box center [478, 381] width 315 height 36
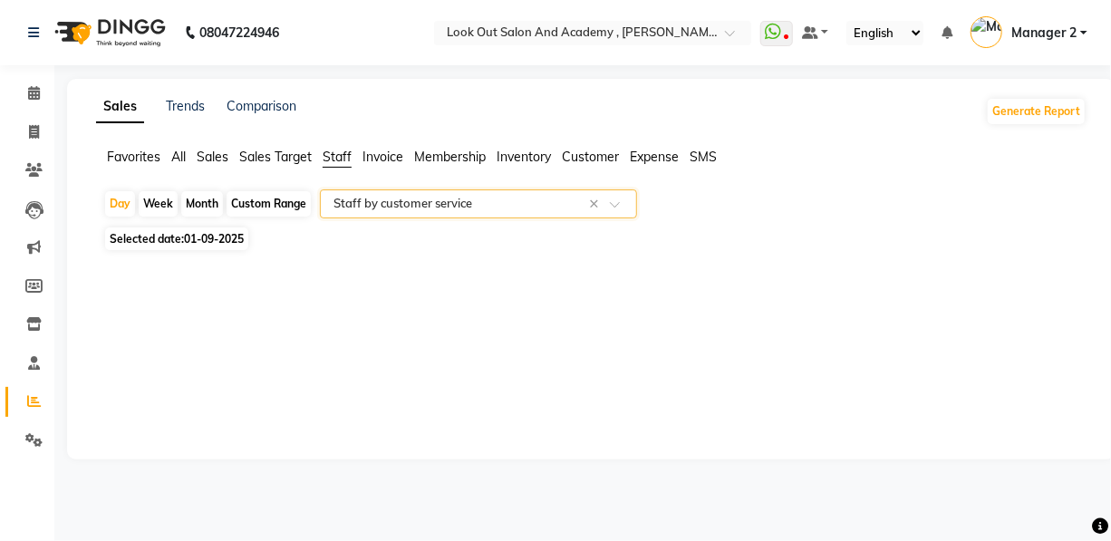
select select "full_report"
select select "pdf"
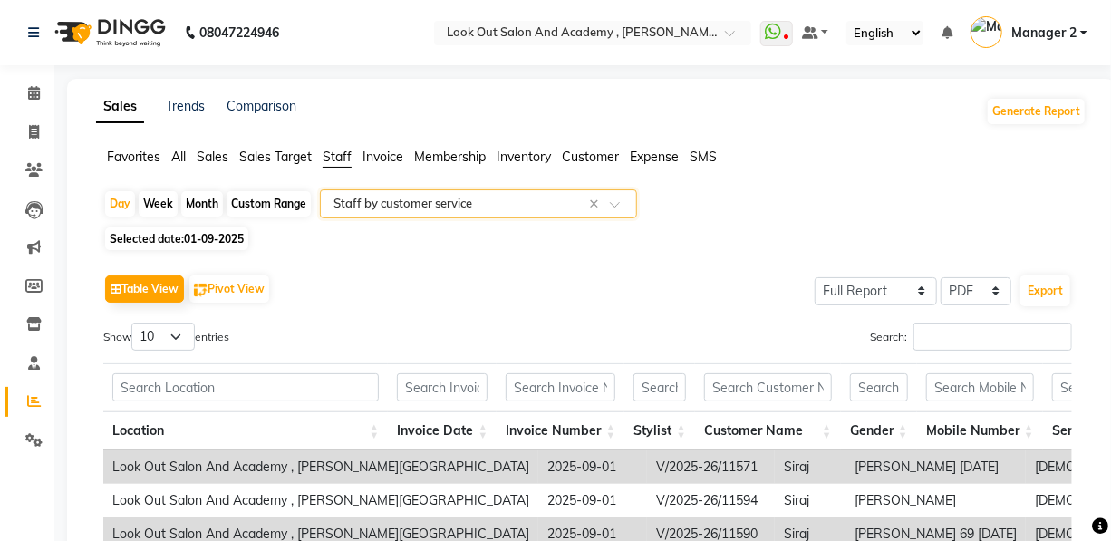
scroll to position [82, 0]
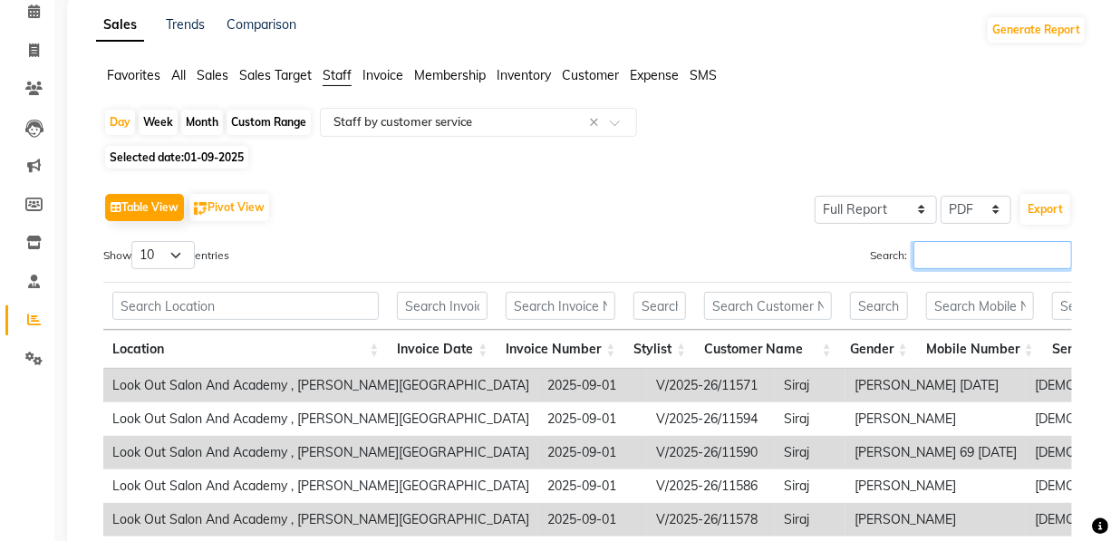
click at [974, 263] on input "Search:" at bounding box center [992, 255] width 159 height 28
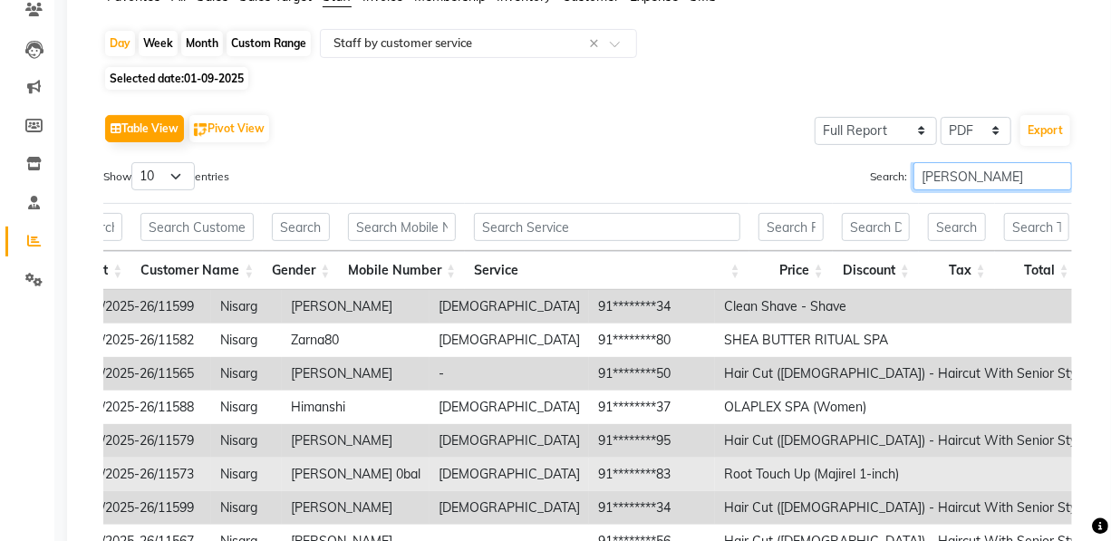
scroll to position [243, 0]
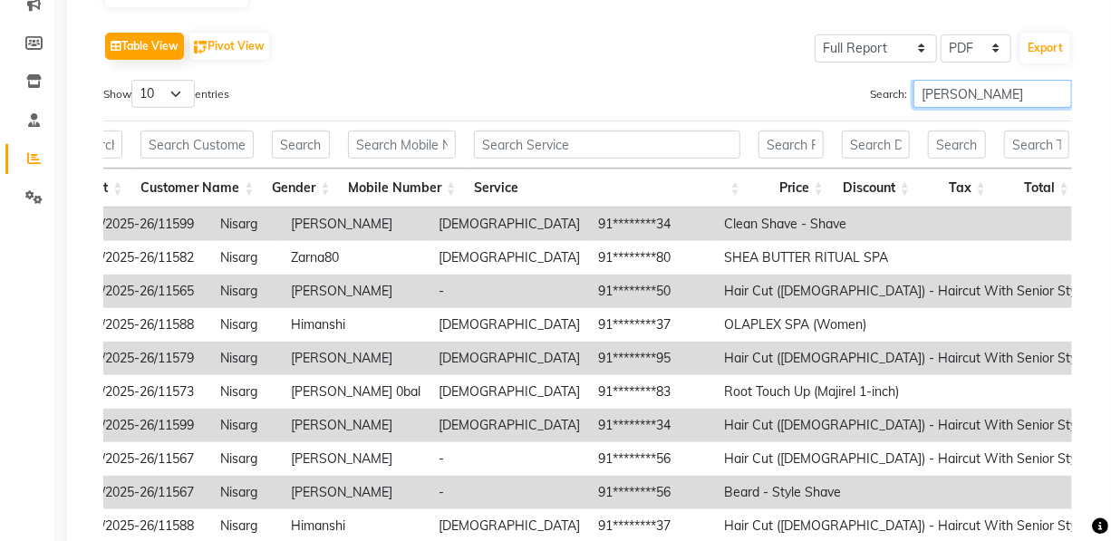
drag, startPoint x: 987, startPoint y: 95, endPoint x: 721, endPoint y: 118, distance: 266.4
click at [721, 118] on div "Show 10 25 50 100 entries Search: nisarg Location Invoice Date Invoice Number S…" at bounding box center [587, 350] width 968 height 540
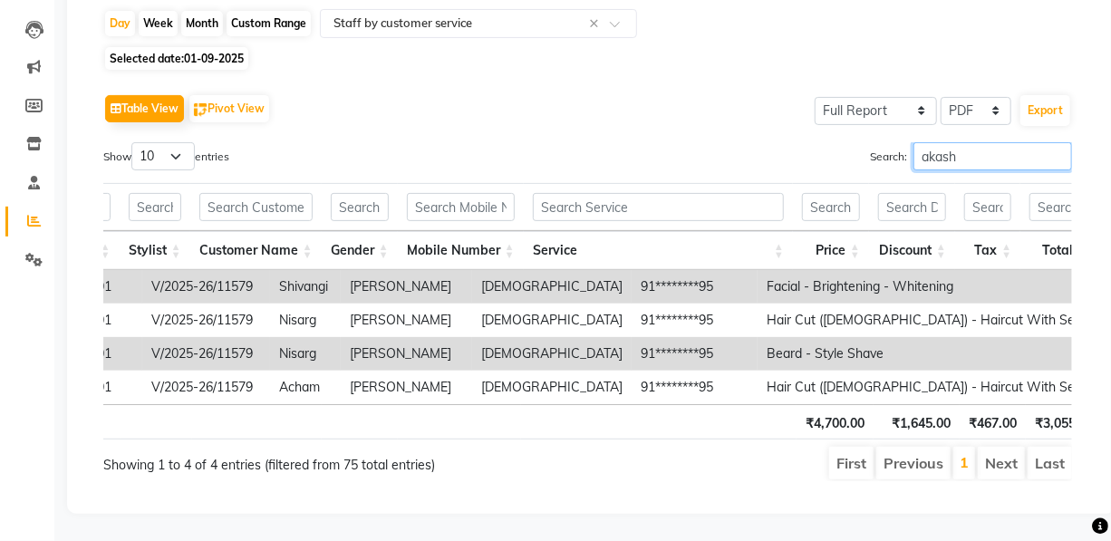
scroll to position [0, 453]
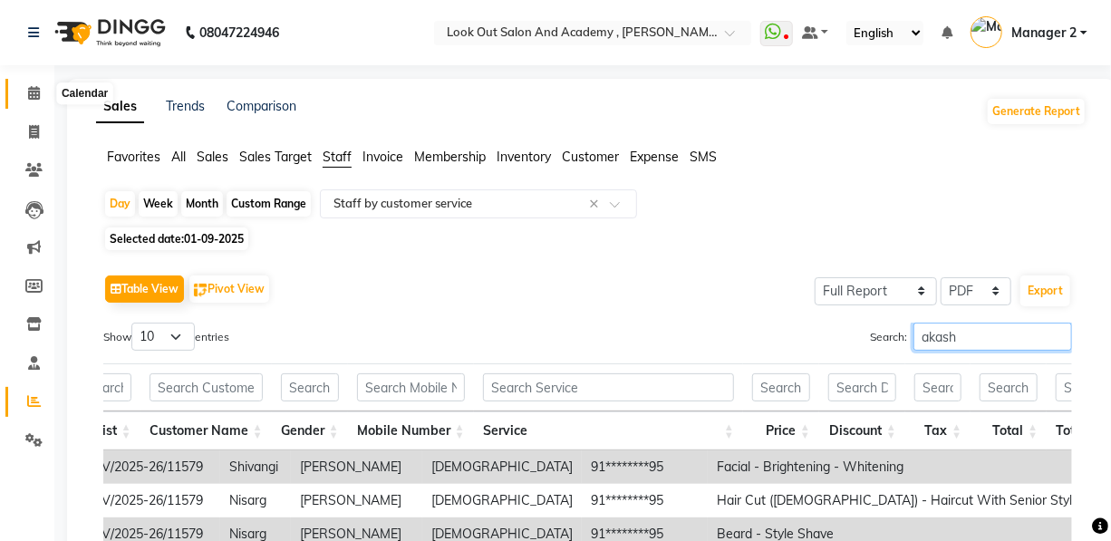
type input "akash"
click at [21, 92] on span at bounding box center [34, 93] width 32 height 21
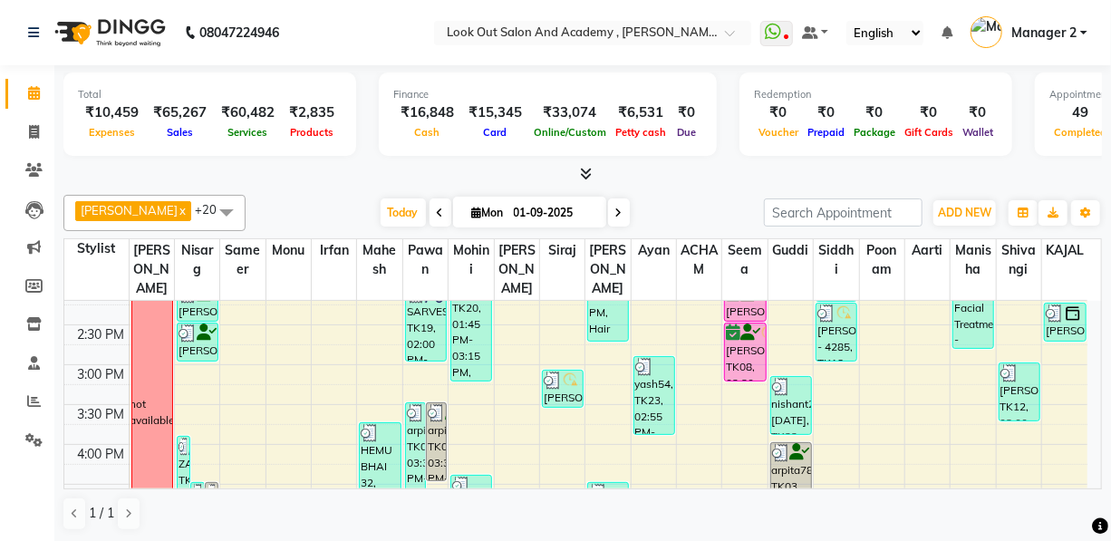
click at [589, 212] on span "Mon 01-09-2025" at bounding box center [529, 212] width 153 height 31
click at [36, 415] on link "Reports" at bounding box center [26, 402] width 43 height 30
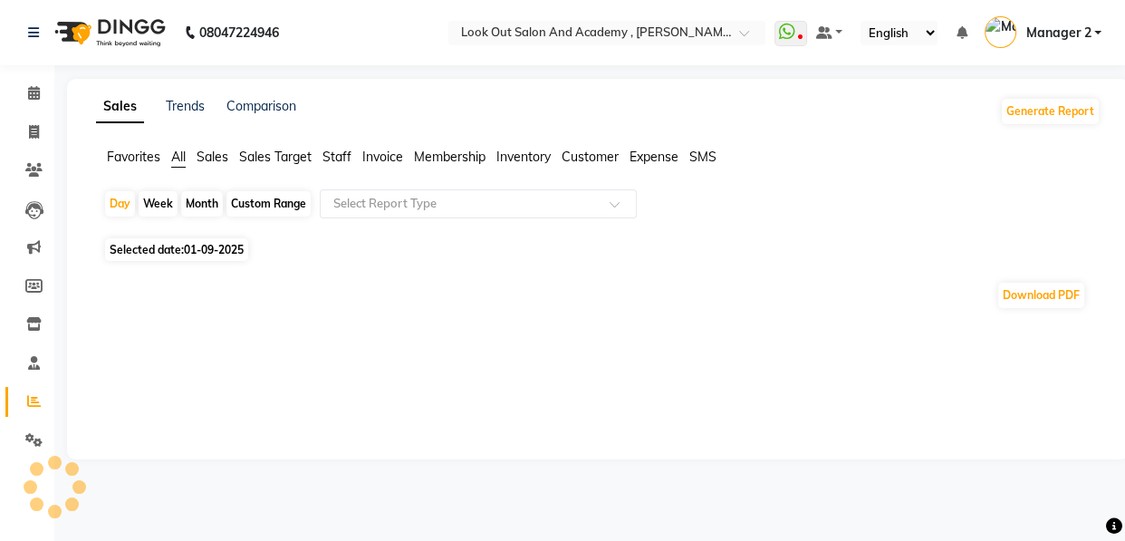
click at [318, 160] on ul "Favorites All Sales Sales Target Staff Invoice Membership Inventory Customer Ex…" at bounding box center [598, 158] width 1005 height 20
click at [342, 157] on span "Staff" at bounding box center [337, 157] width 29 height 16
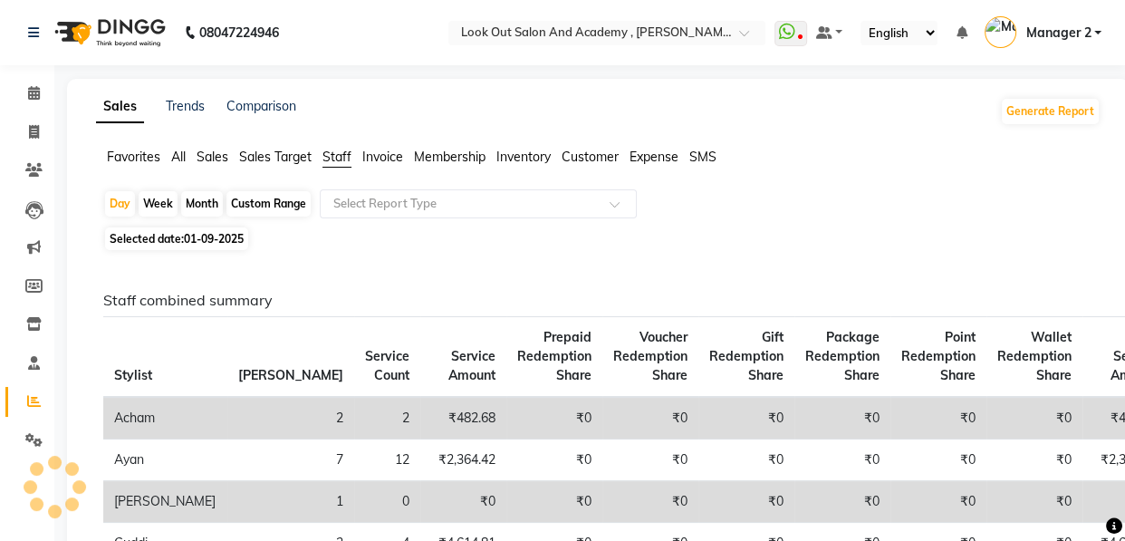
click at [390, 209] on input "text" at bounding box center [460, 204] width 261 height 18
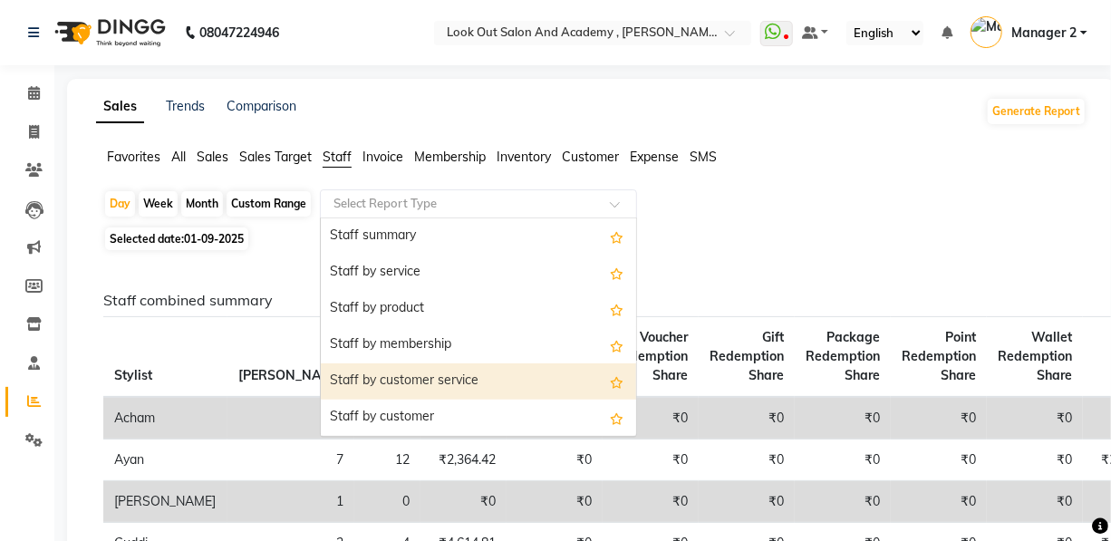
click at [403, 365] on div "Staff by customer service" at bounding box center [478, 381] width 315 height 36
select select "full_report"
select select "pdf"
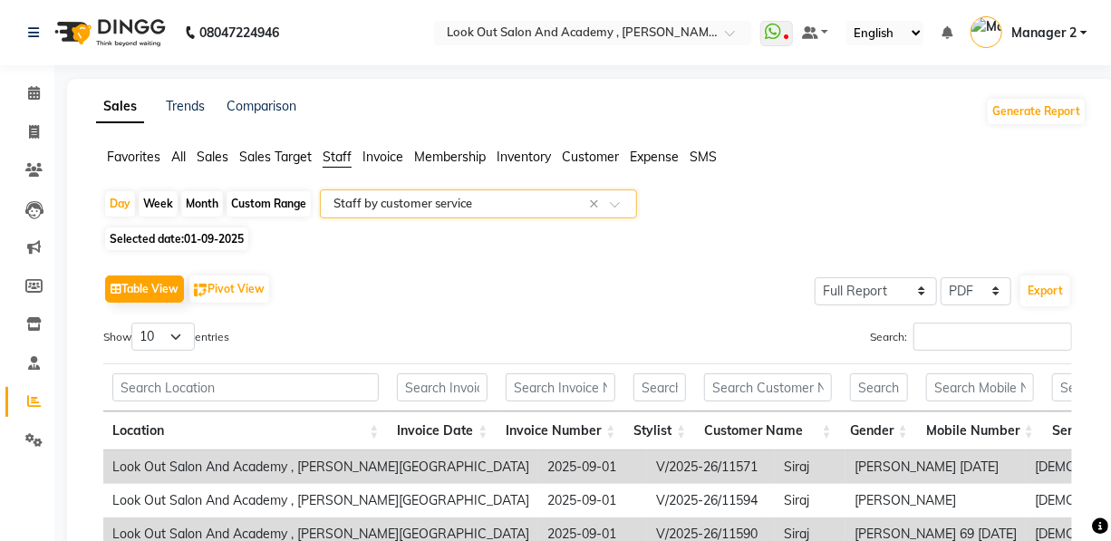
click at [162, 243] on span "Selected date: 01-09-2025" at bounding box center [176, 238] width 143 height 23
select select "9"
select select "2025"
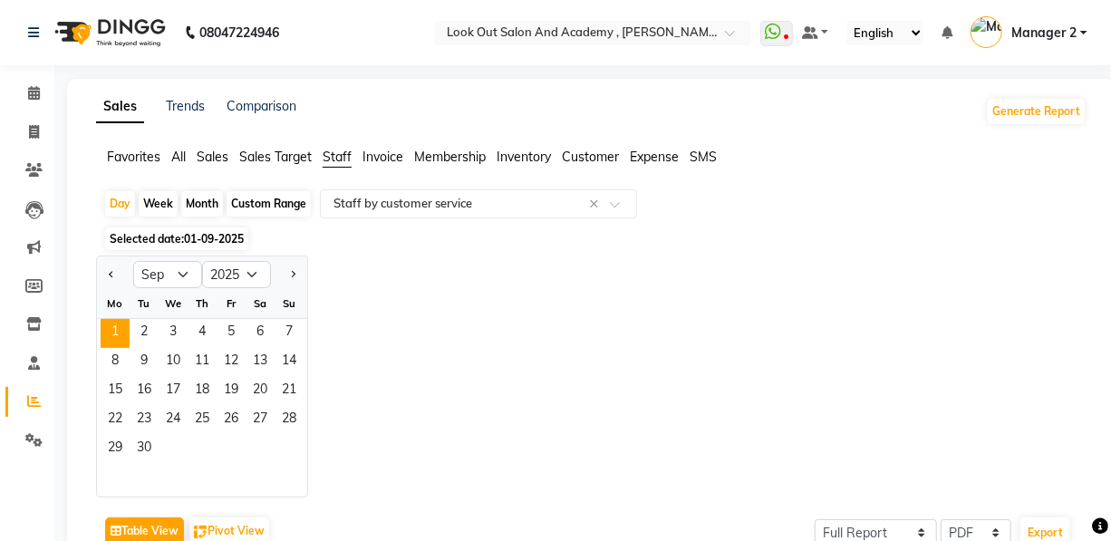
click at [381, 263] on div "Jan Feb Mar Apr May Jun Jul Aug Sep Oct Nov Dec 2015 2016 2017 2018 2019 2020 2…" at bounding box center [591, 376] width 990 height 242
click at [111, 337] on span "1" at bounding box center [115, 333] width 29 height 29
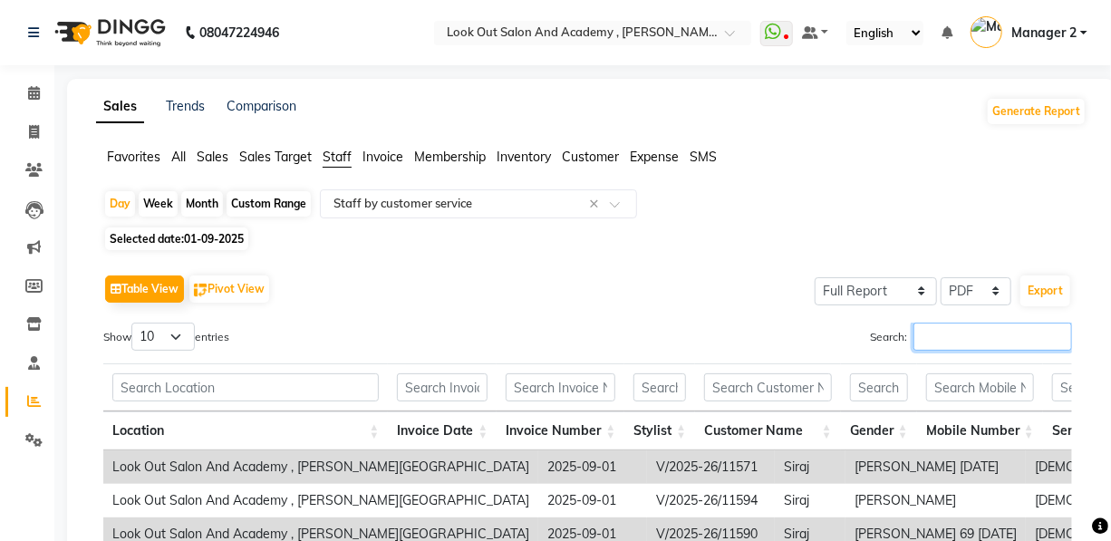
click at [913, 342] on input "Search:" at bounding box center [992, 337] width 159 height 28
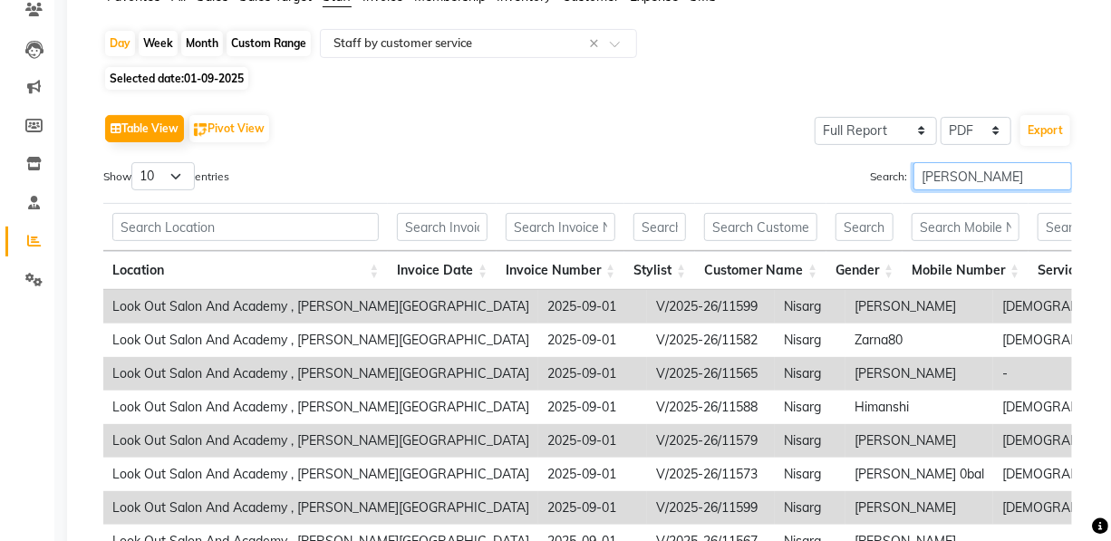
type input "nisarg"
drag, startPoint x: 162, startPoint y: 169, endPoint x: 158, endPoint y: 188, distance: 20.4
click at [160, 172] on select "10 25 50 100" at bounding box center [162, 176] width 63 height 28
select select "100"
click at [134, 162] on select "10 25 50 100" at bounding box center [162, 176] width 63 height 28
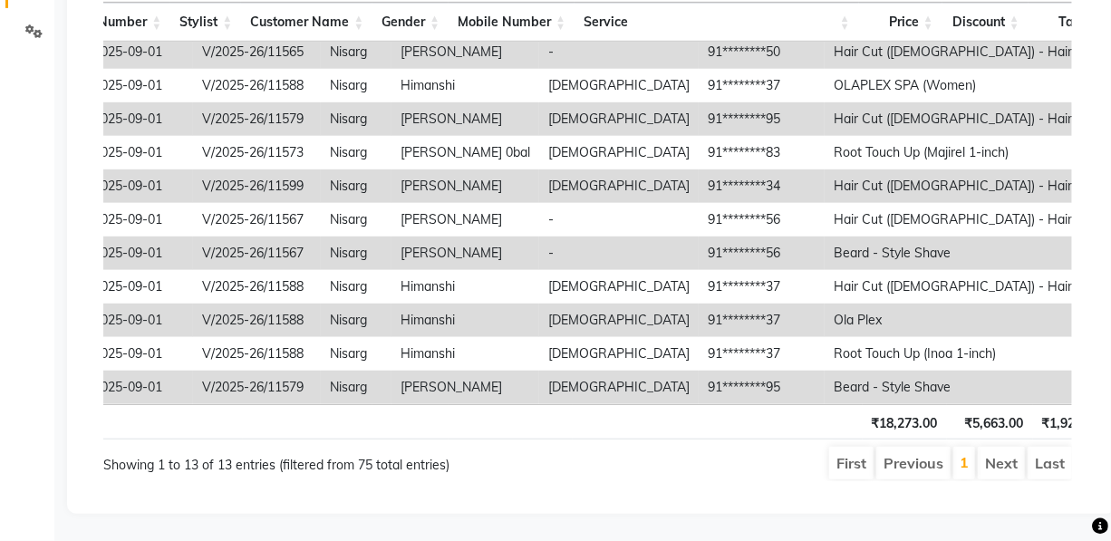
scroll to position [0, 454]
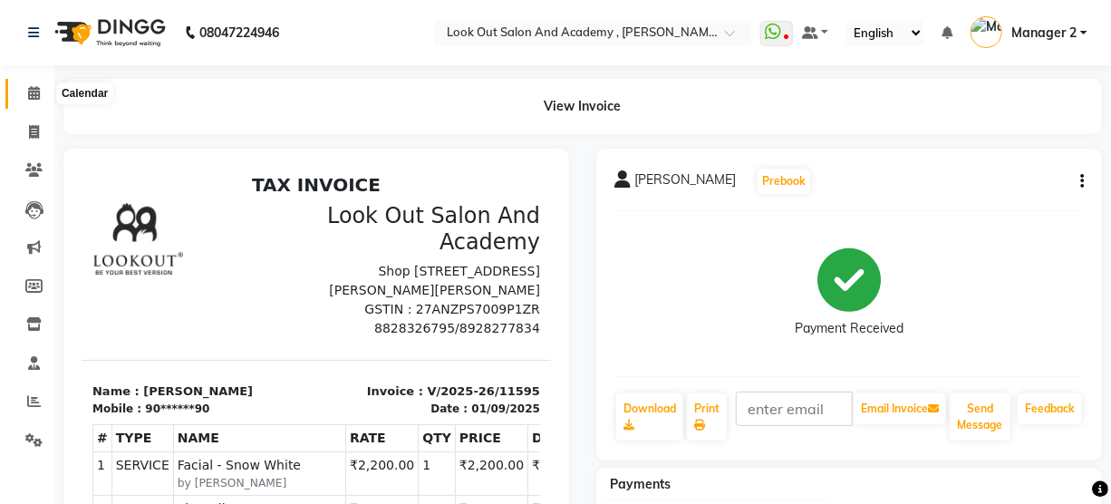
click at [31, 91] on icon at bounding box center [34, 93] width 12 height 14
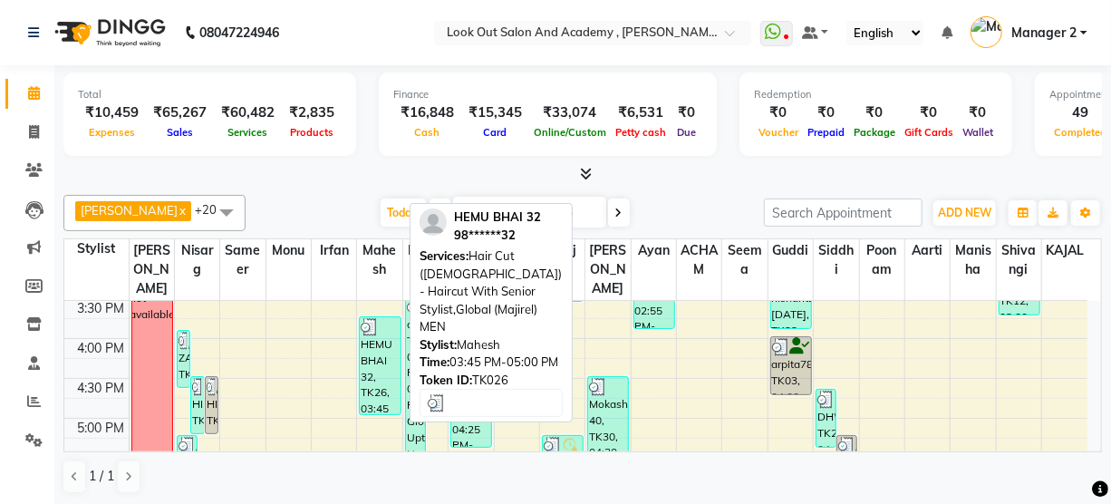
scroll to position [576, 0]
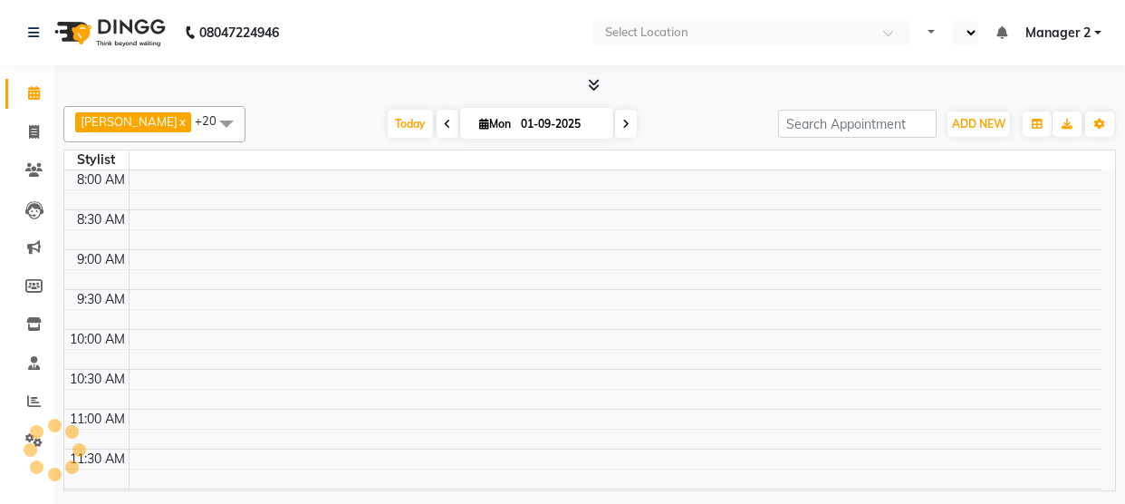
select select "en"
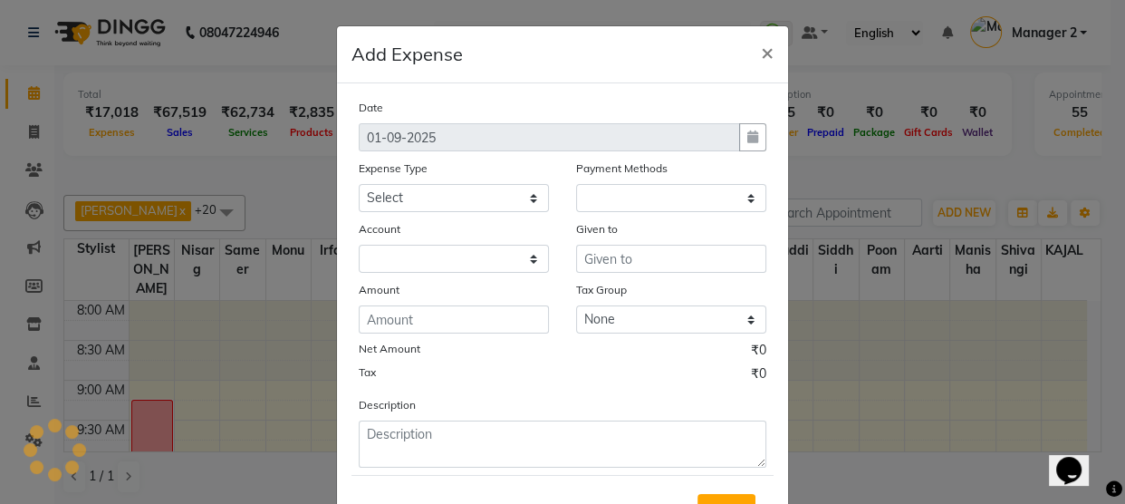
select select "1"
select select "3545"
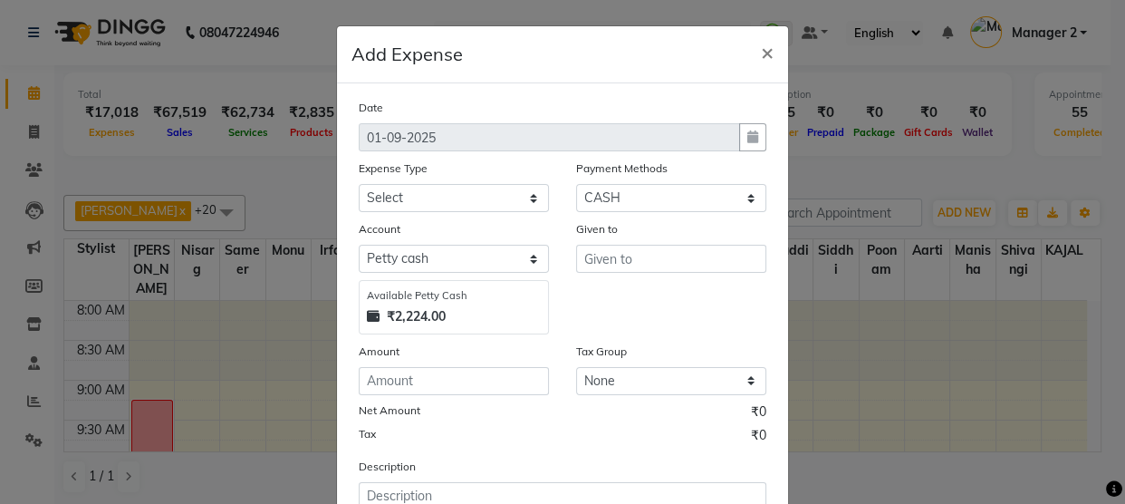
select select "7907"
click at [359, 185] on select "Select Advance Salary Big Temple Box Cash Shortage Commission Given To Staff [P…" at bounding box center [454, 198] width 190 height 28
click at [626, 246] on input "text" at bounding box center [671, 259] width 190 height 28
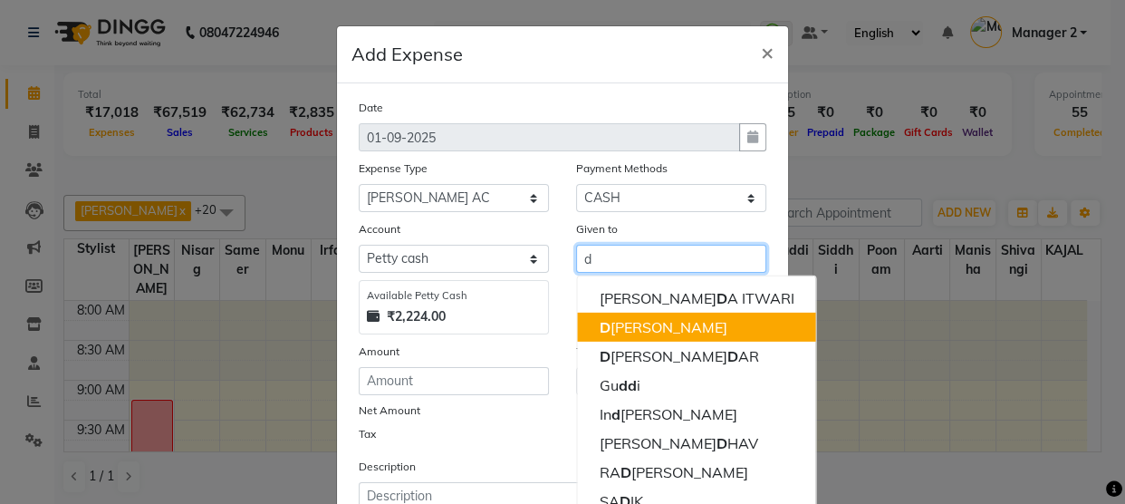
click at [629, 327] on ngb-highlight "D [PERSON_NAME]" at bounding box center [663, 327] width 128 height 18
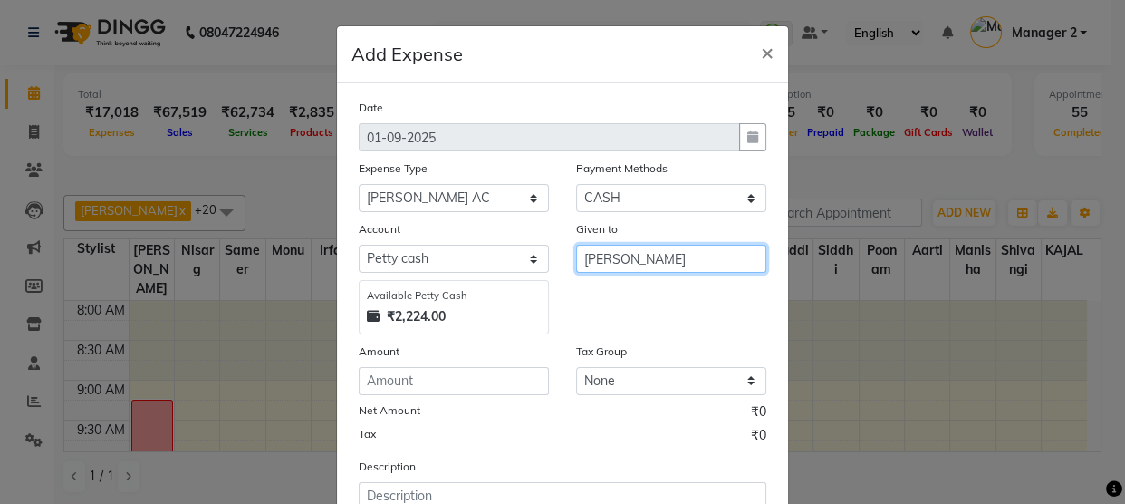
type input "[PERSON_NAME]"
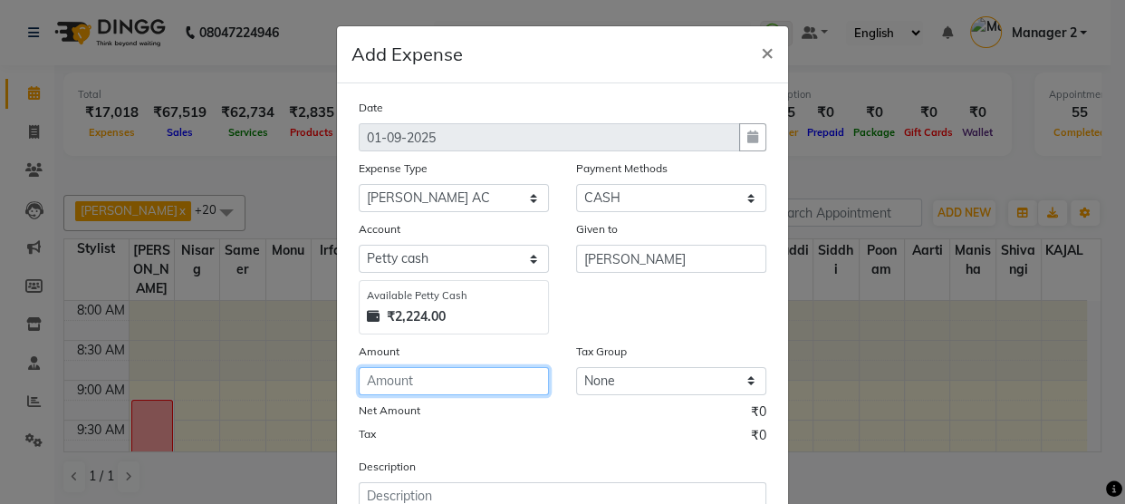
click at [476, 383] on input "number" at bounding box center [454, 381] width 190 height 28
type input "2000"
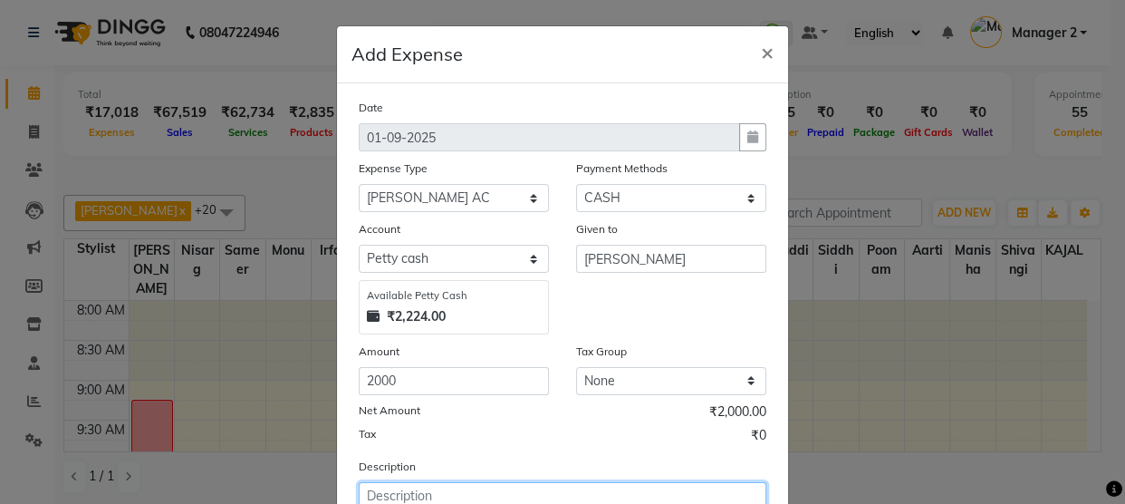
click at [401, 496] on textarea at bounding box center [563, 505] width 408 height 47
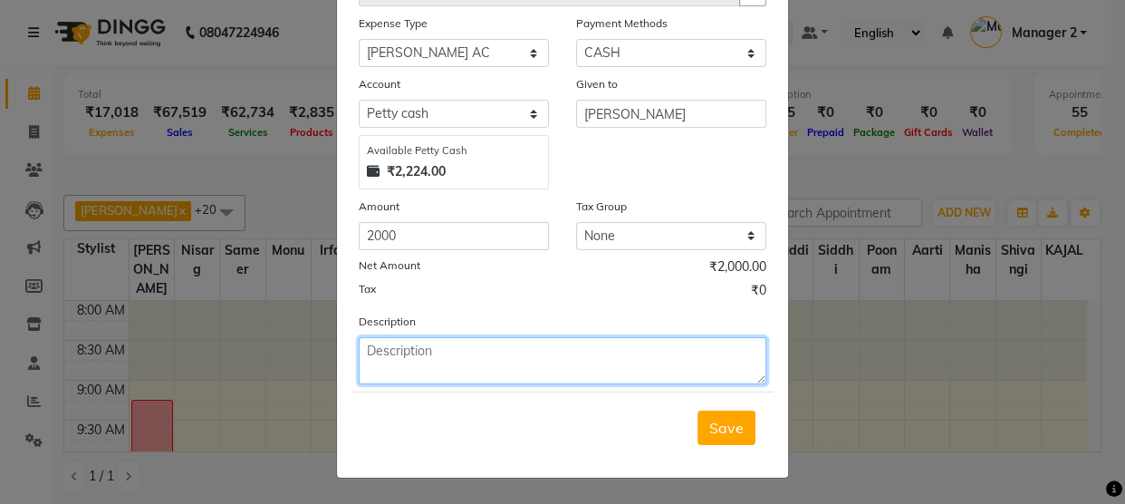
click at [515, 360] on textarea at bounding box center [563, 360] width 408 height 47
click at [531, 369] on textarea at bounding box center [563, 360] width 408 height 47
click at [544, 359] on textarea at bounding box center [563, 360] width 408 height 47
click at [448, 371] on textarea at bounding box center [563, 360] width 408 height 47
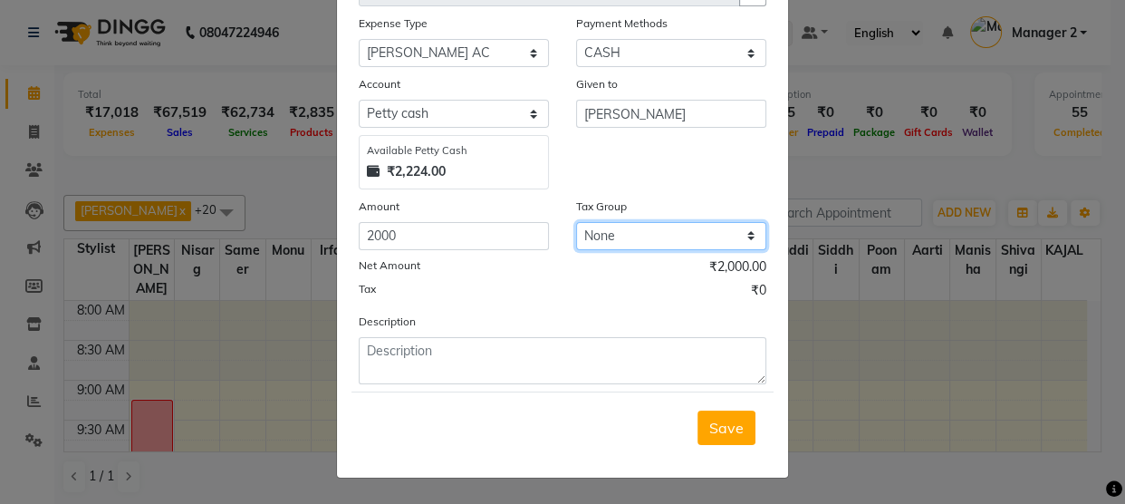
click at [638, 240] on select "None GST" at bounding box center [671, 236] width 190 height 28
click at [616, 308] on div "Date [DATE] Expense Type Select Advance Salary Big Temple Box Cash Shortage Com…" at bounding box center [563, 168] width 408 height 431
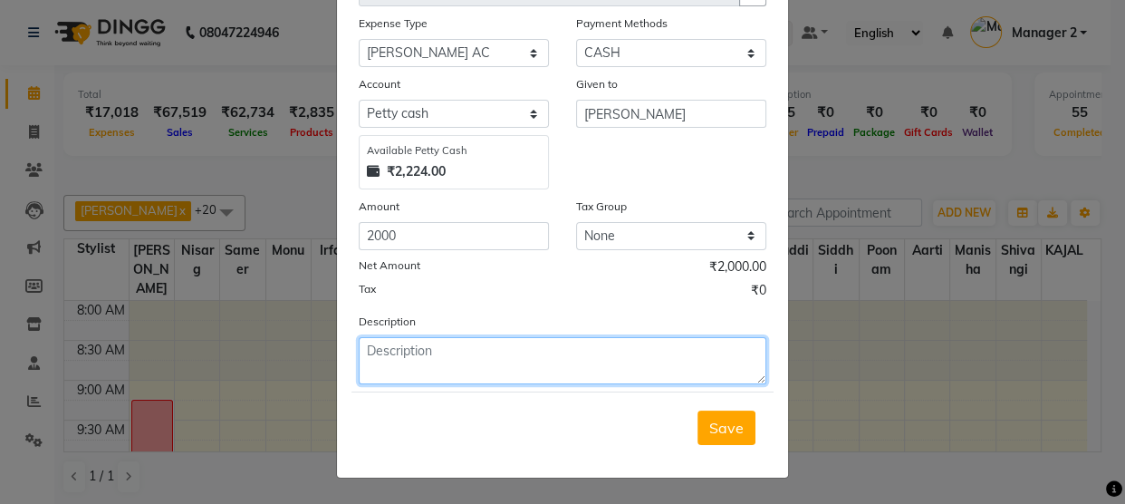
click at [409, 366] on textarea at bounding box center [563, 360] width 408 height 47
click at [424, 361] on textarea at bounding box center [563, 360] width 408 height 47
type textarea "sir"
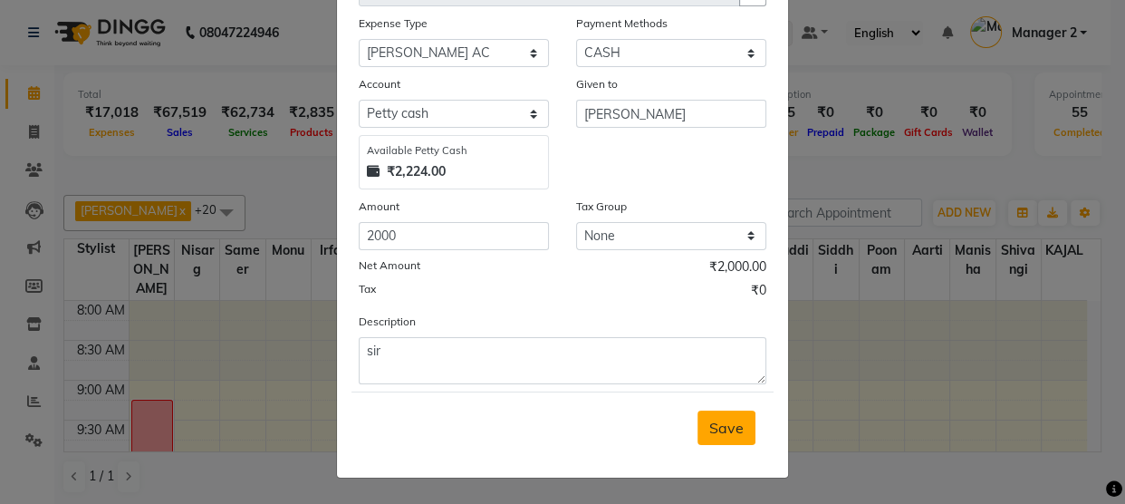
click at [739, 434] on button "Save" at bounding box center [727, 427] width 58 height 34
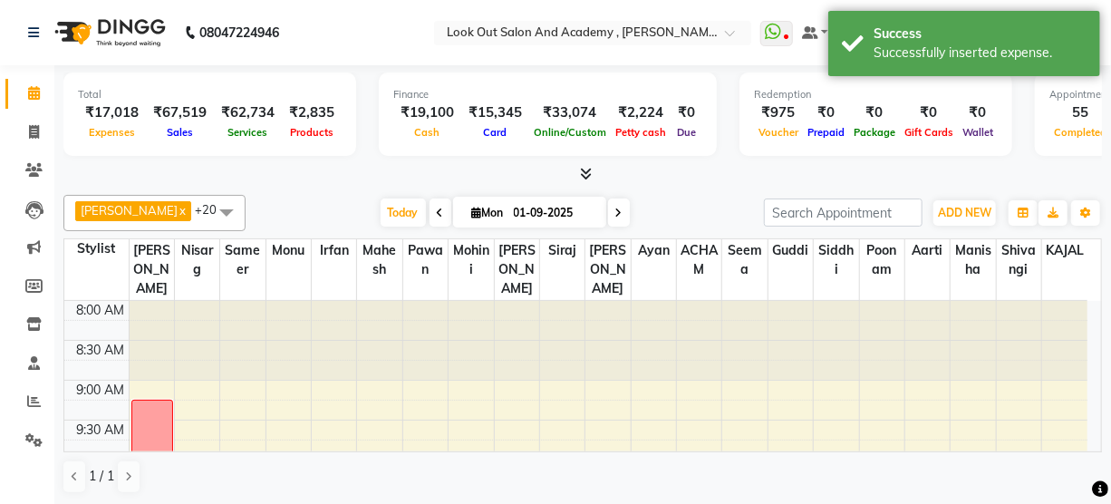
click at [660, 202] on div "[DATE] [DATE]" at bounding box center [505, 212] width 500 height 27
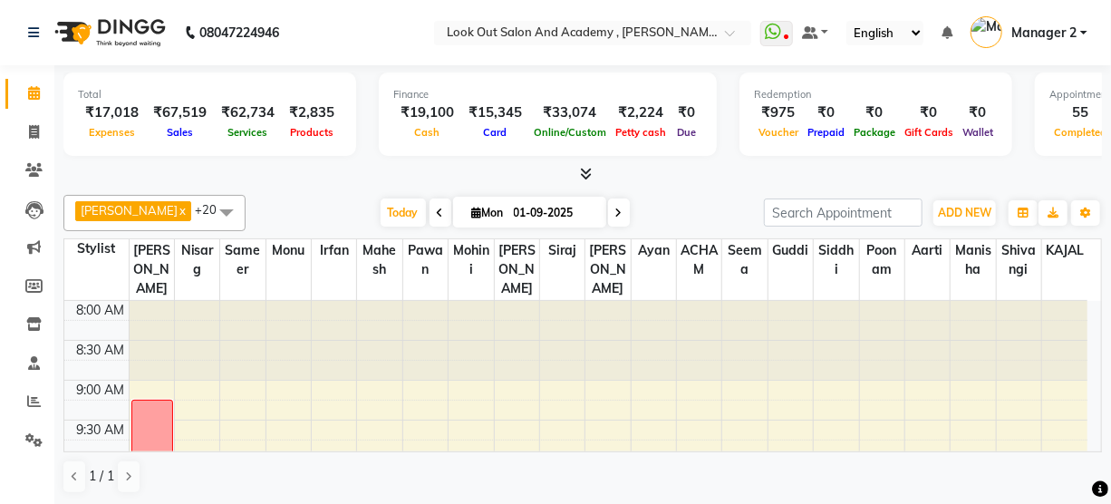
click at [1048, 34] on span "Manager 2" at bounding box center [1043, 33] width 65 height 19
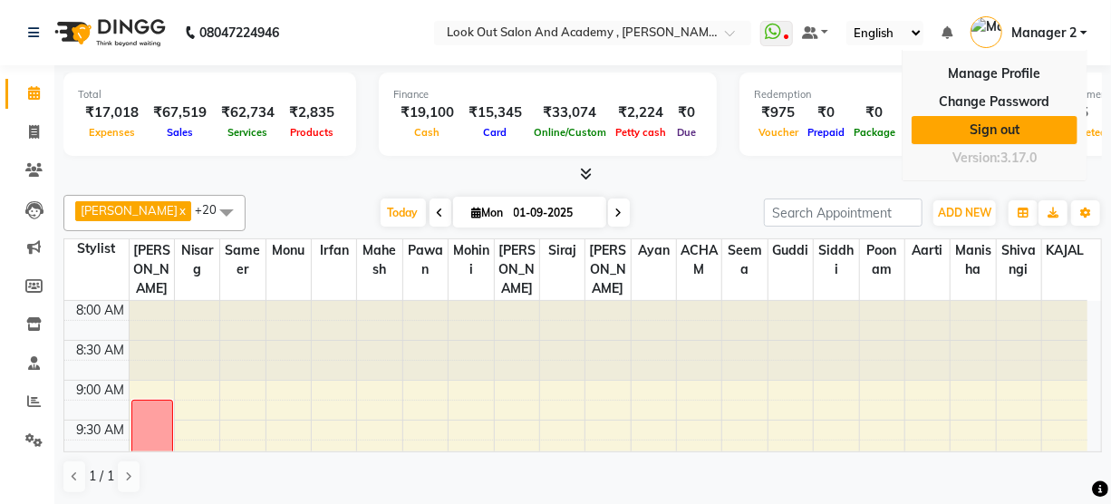
click at [1010, 137] on link "Sign out" at bounding box center [994, 130] width 166 height 28
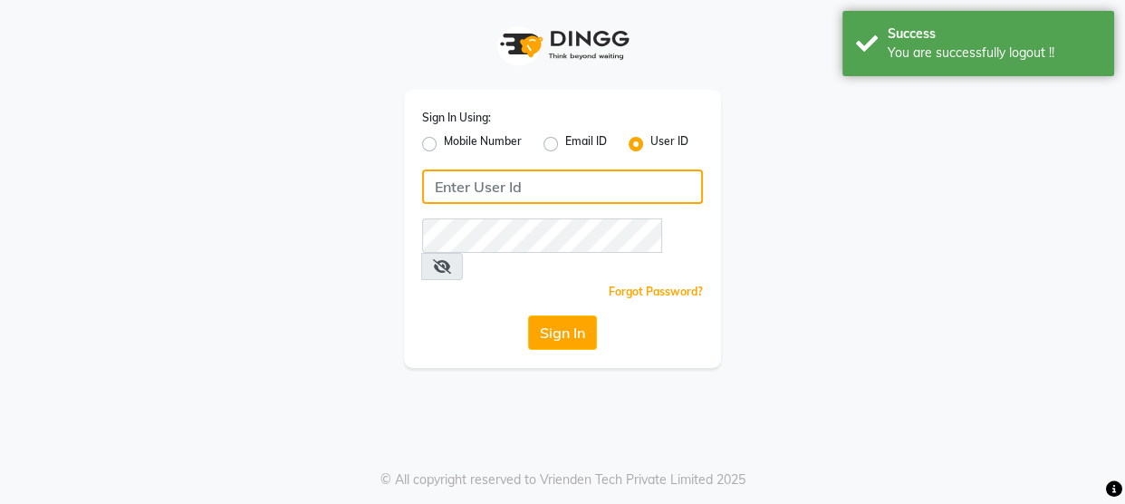
type input "8828326795"
